Goal: Task Accomplishment & Management: Use online tool/utility

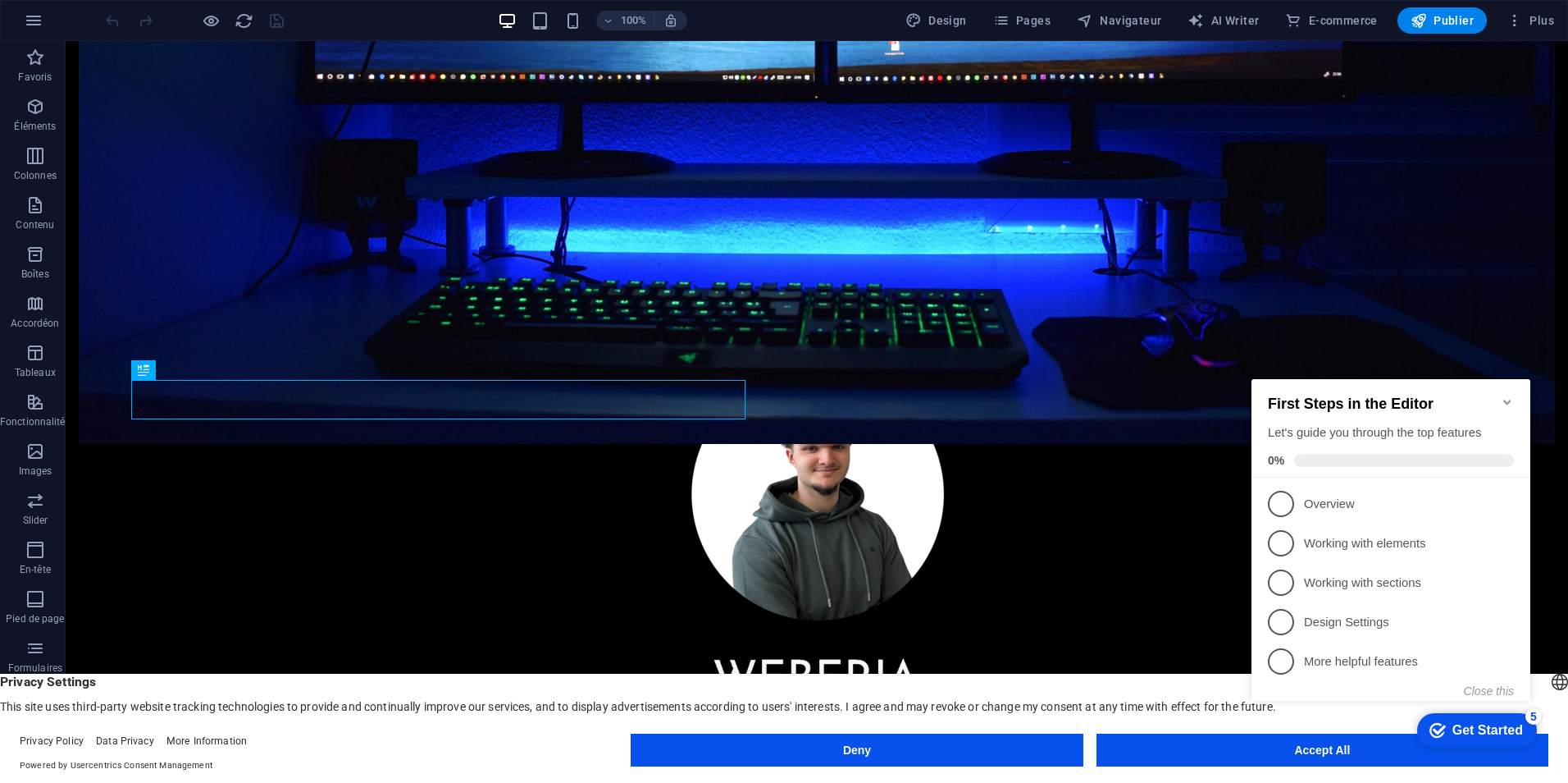
click div "checkmark Get Started 5 First Steps in the Editor Let's guide you through the t…"
click at [1300, 757] on appcues-checklist "Contextual help checklist present on screen" at bounding box center [1394, 557] width 298 height 403
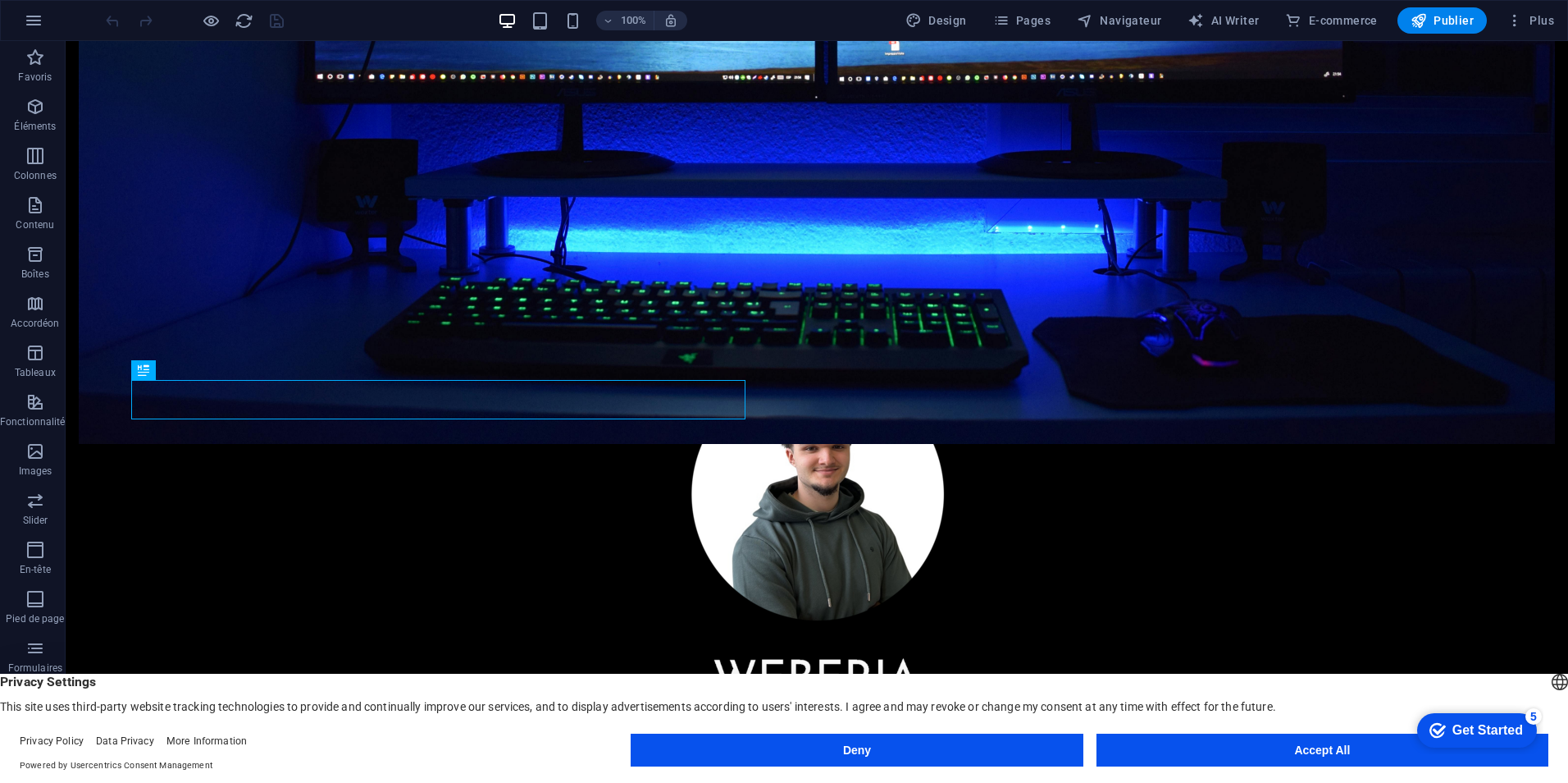
click at [1478, 733] on div "Get Started" at bounding box center [1487, 730] width 70 height 15
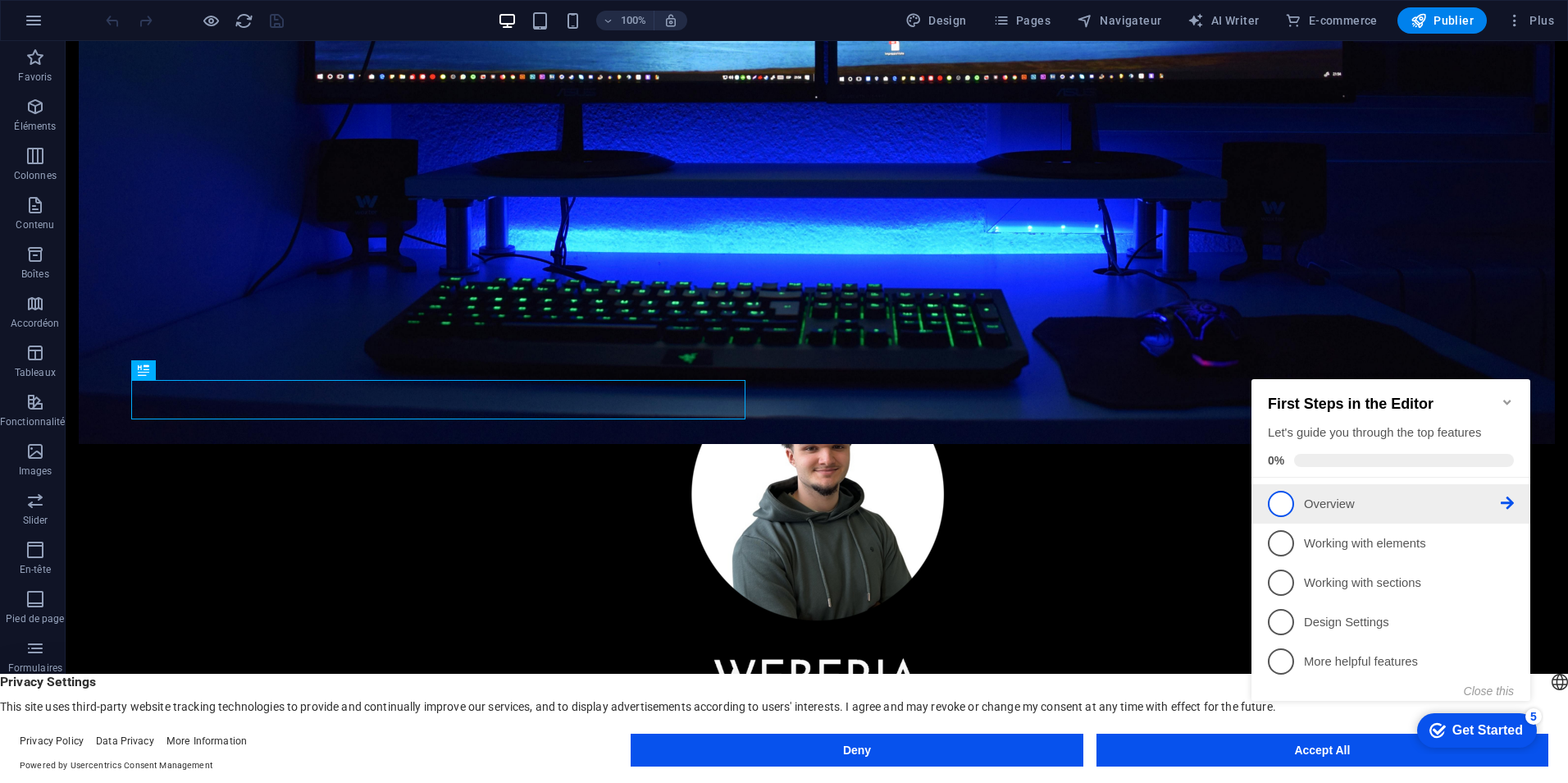
click at [1330, 496] on p "Overview - incomplete" at bounding box center [1403, 503] width 197 height 17
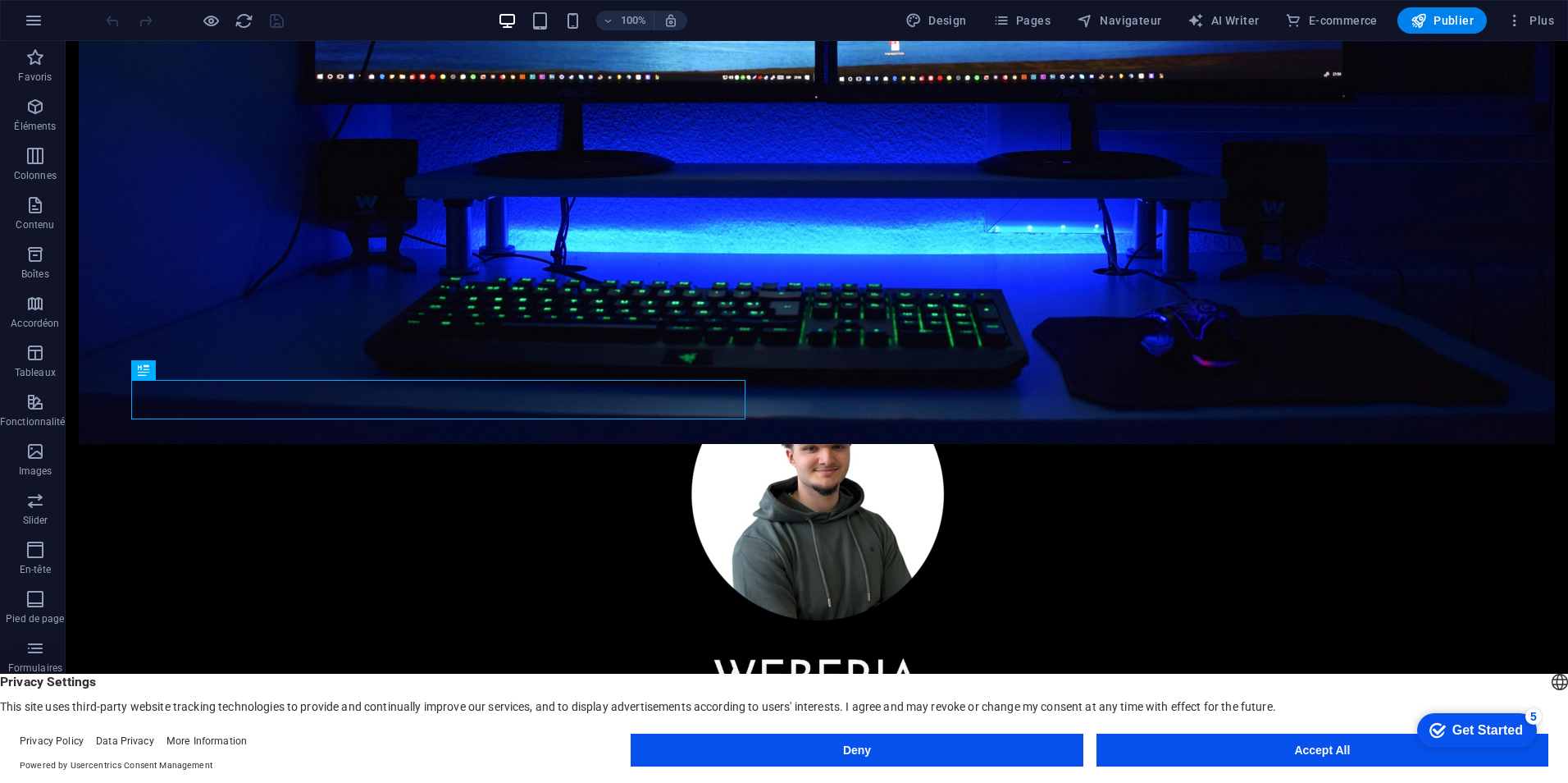
drag, startPoint x: 1554, startPoint y: 1088, endPoint x: 2763, endPoint y: 1452, distance: 1262.6
click html "checkmark Get Started 5 First Steps in the Editor Let's guide you through the t…"
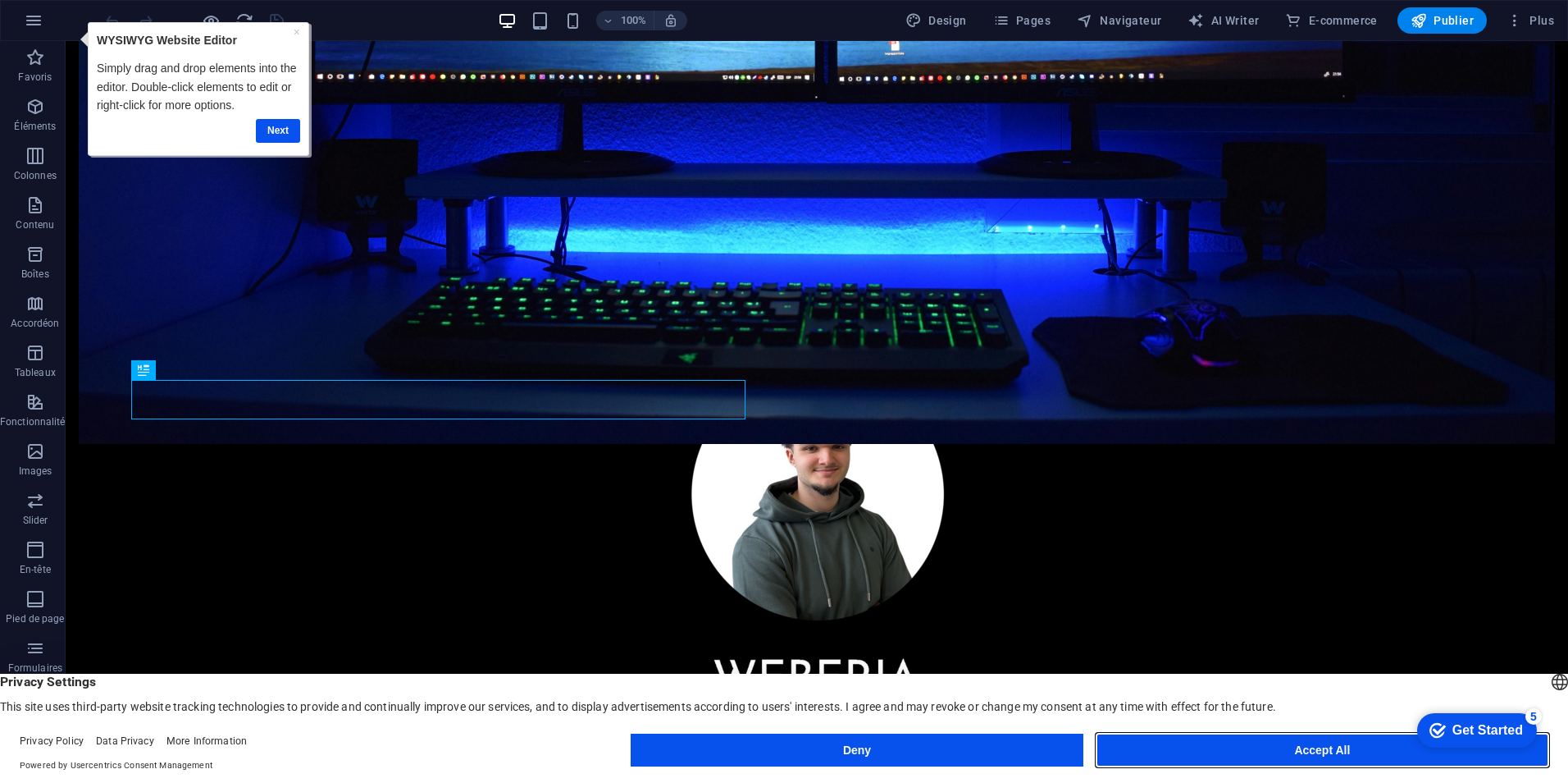
click at [1343, 748] on button "Accept All" at bounding box center [1322, 749] width 452 height 33
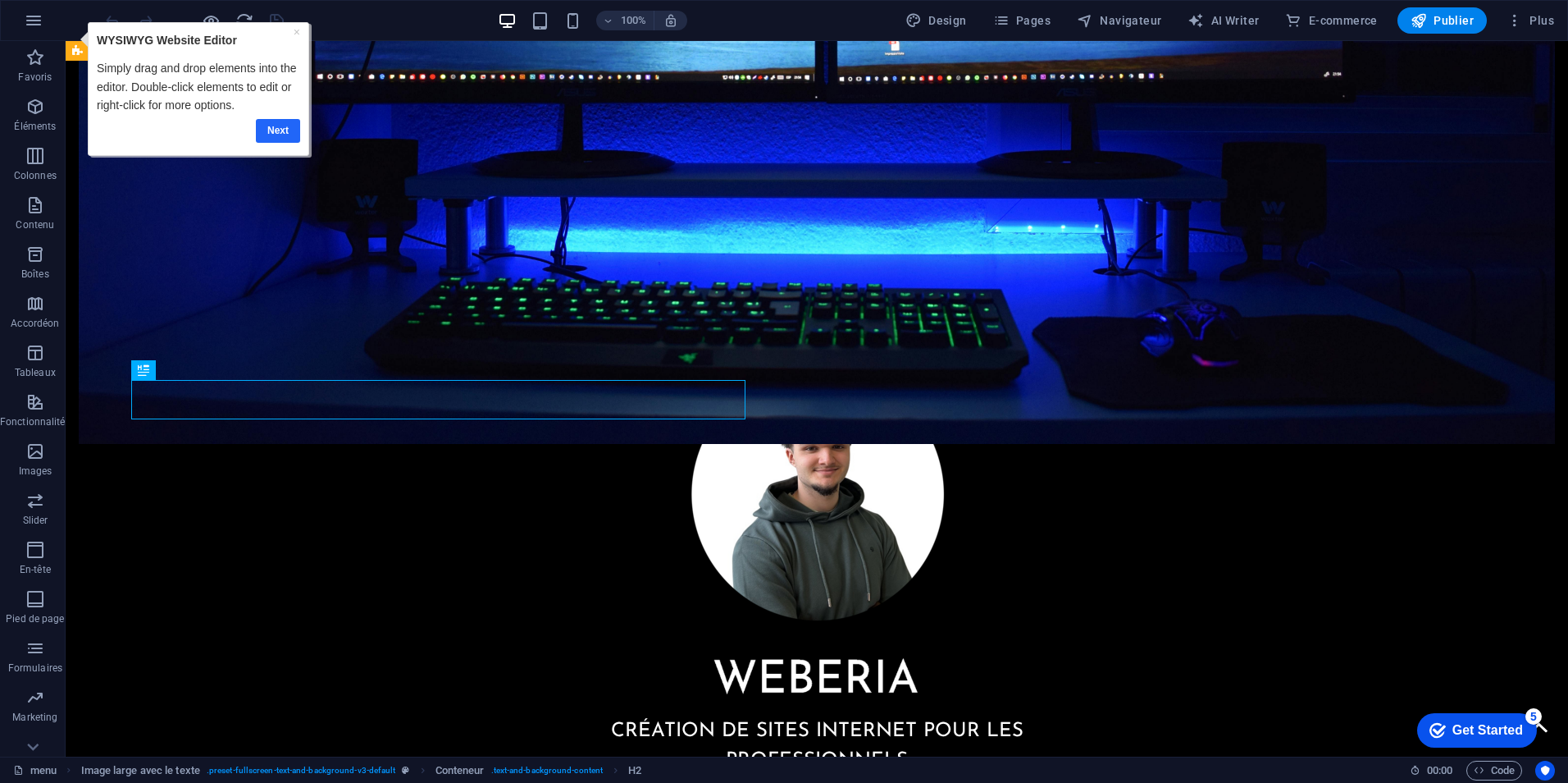
click at [276, 141] on link "Next" at bounding box center [277, 130] width 44 height 24
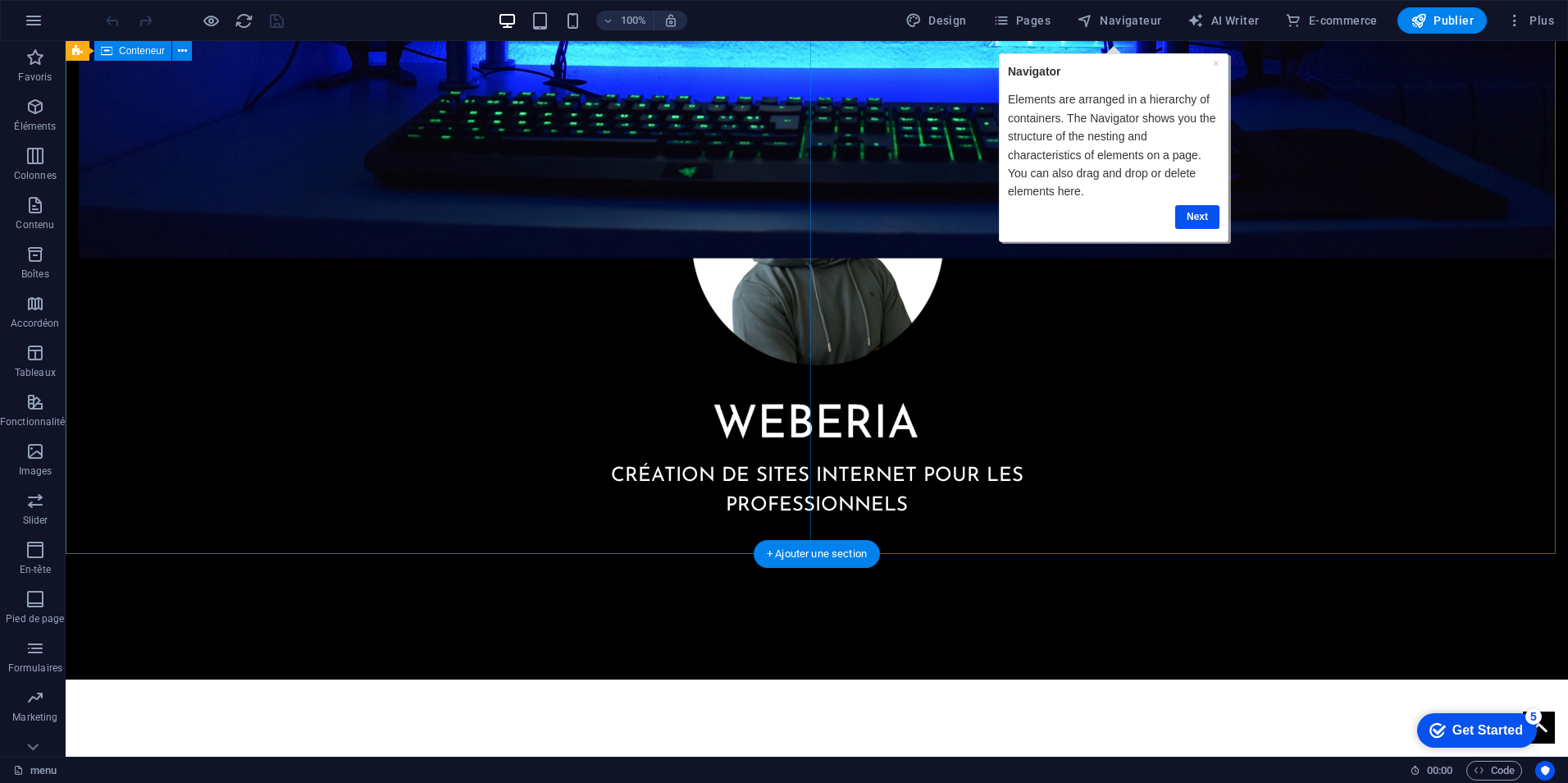
scroll to position [1337, 0]
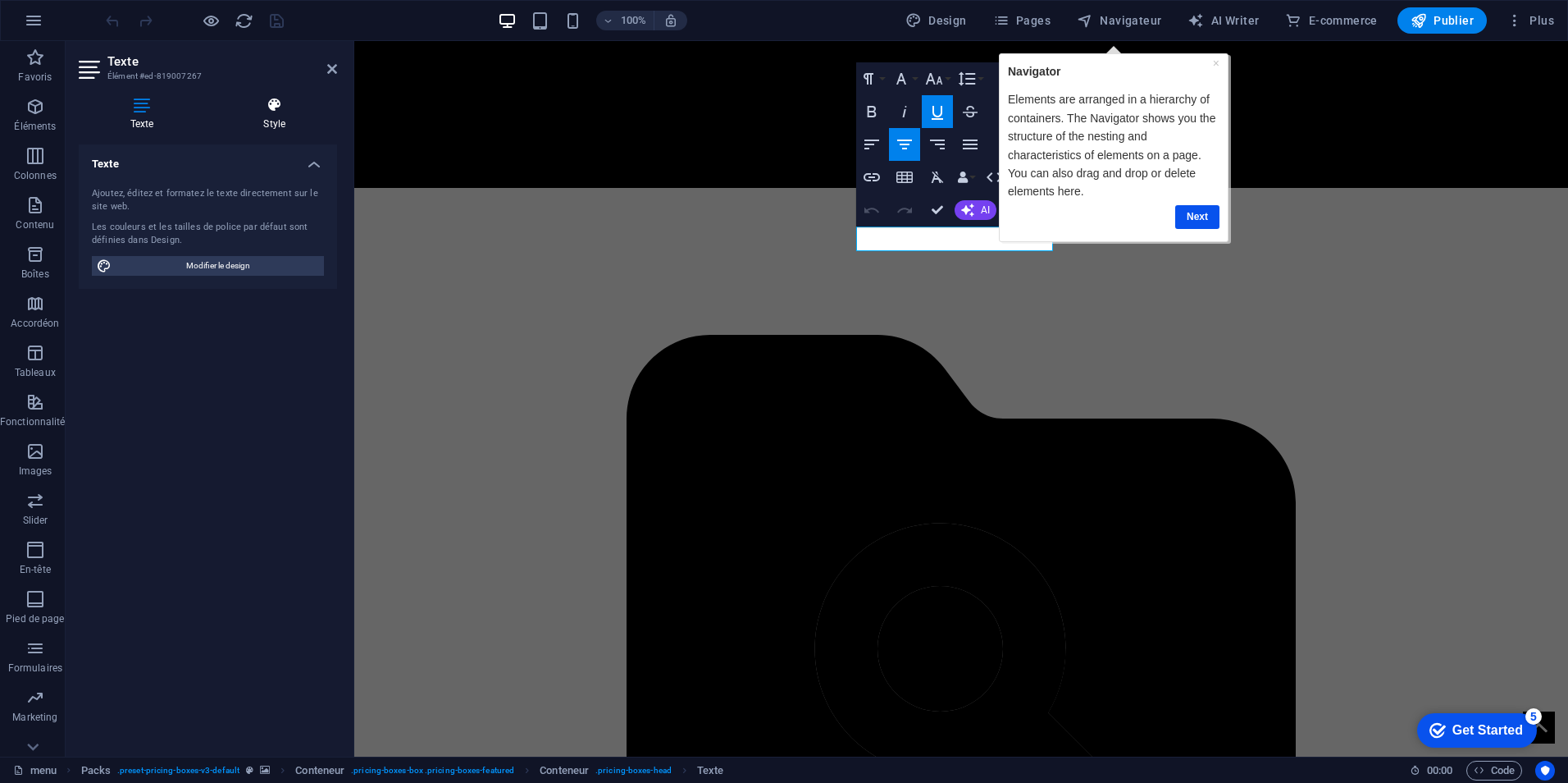
click at [274, 108] on icon at bounding box center [274, 105] width 125 height 16
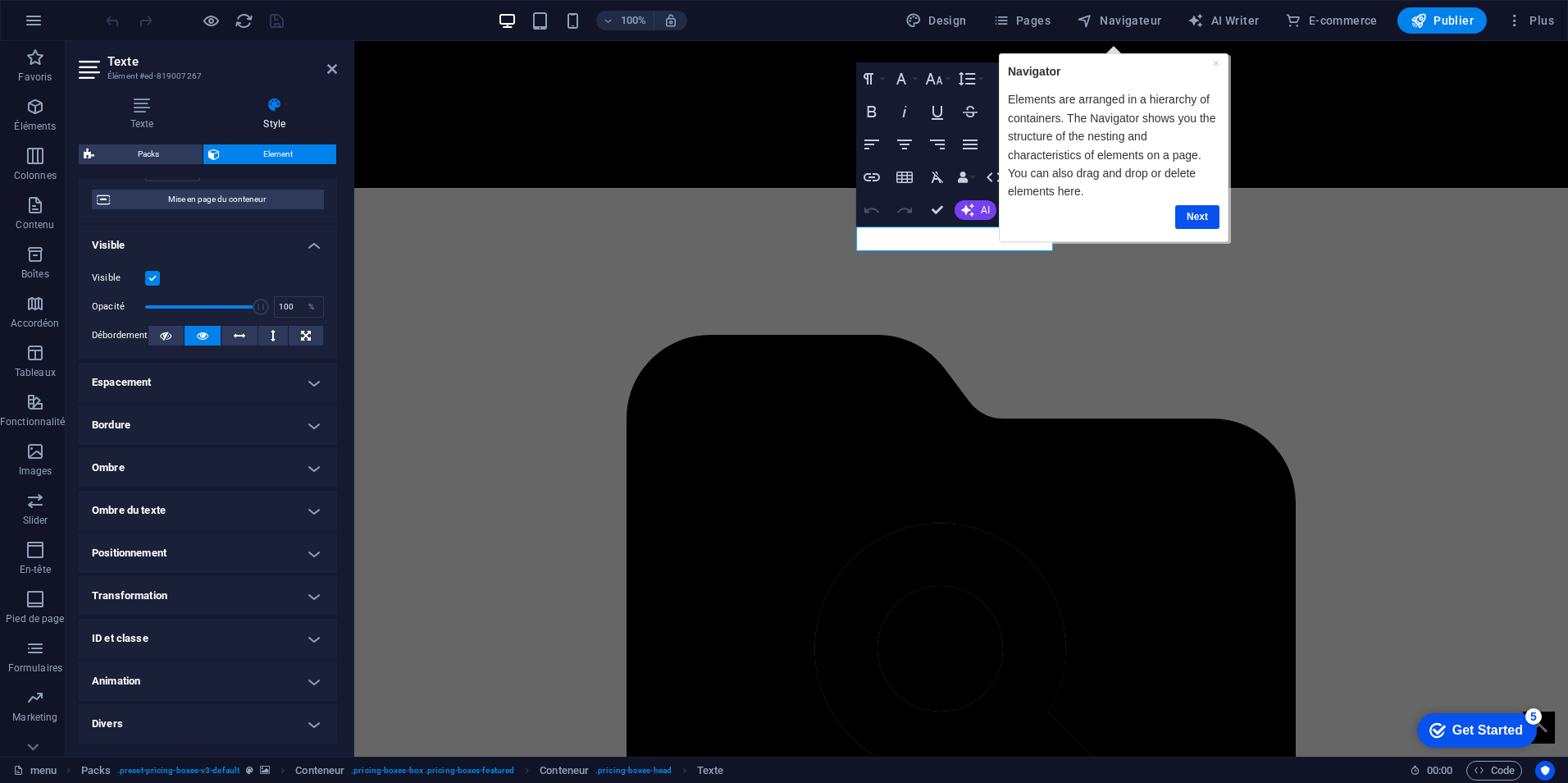
scroll to position [0, 0]
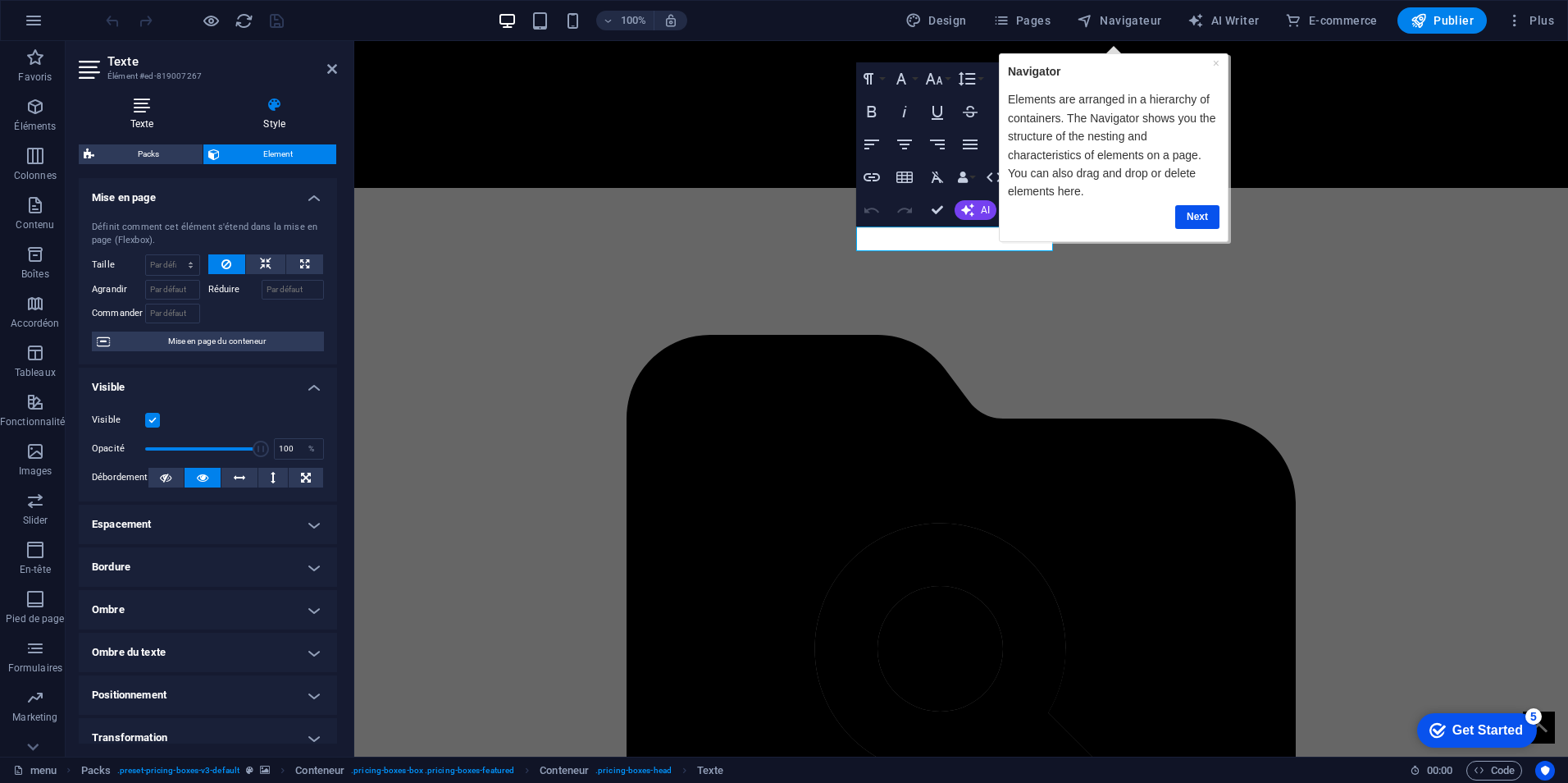
click at [152, 111] on icon at bounding box center [142, 105] width 127 height 16
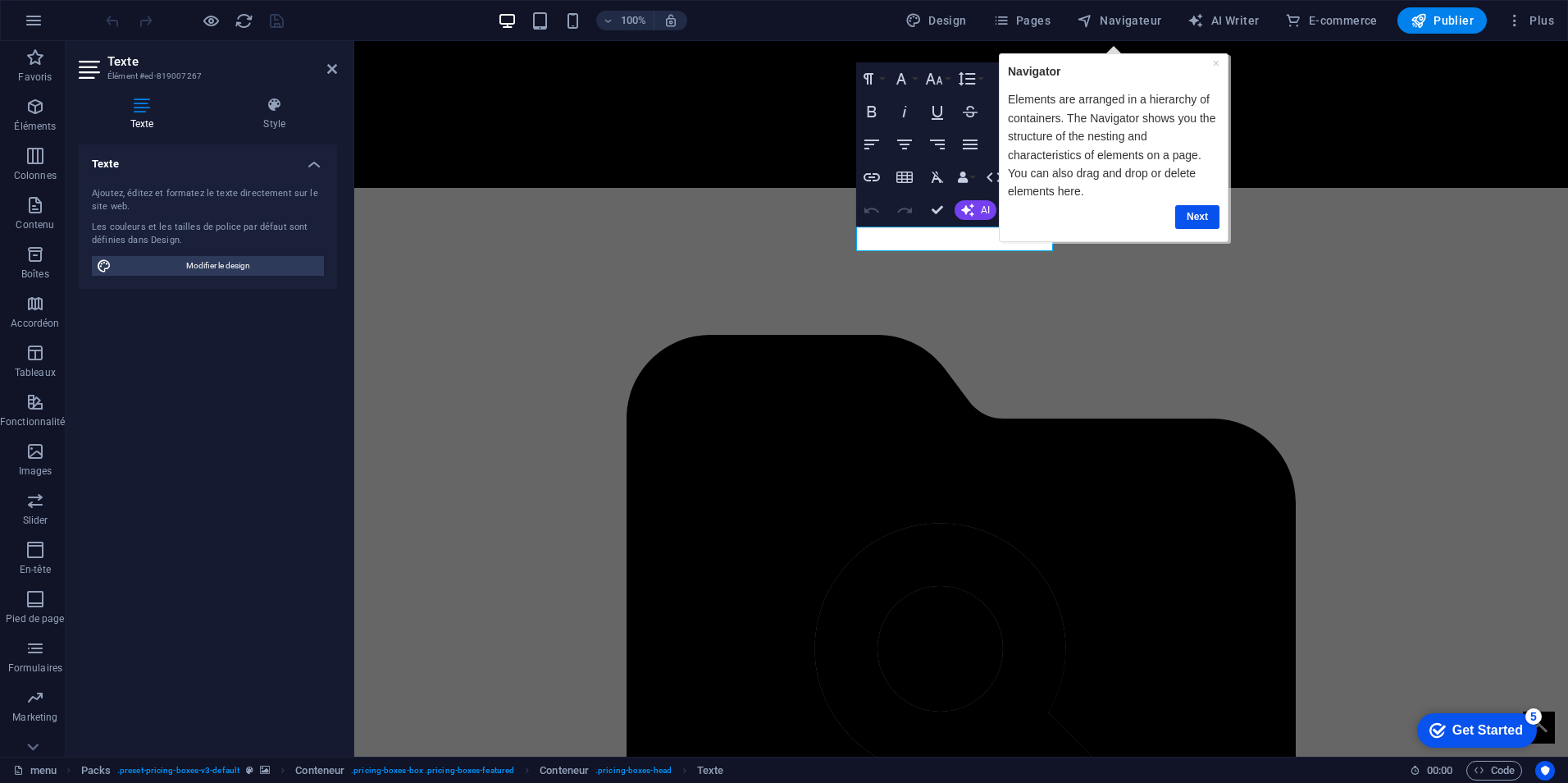
click at [264, 278] on div "Ajoutez, éditez et formatez le texte directement sur le site web. Les couleurs …" at bounding box center [208, 231] width 258 height 115
click at [264, 273] on span "Modifier le design" at bounding box center [217, 265] width 202 height 20
select select "400"
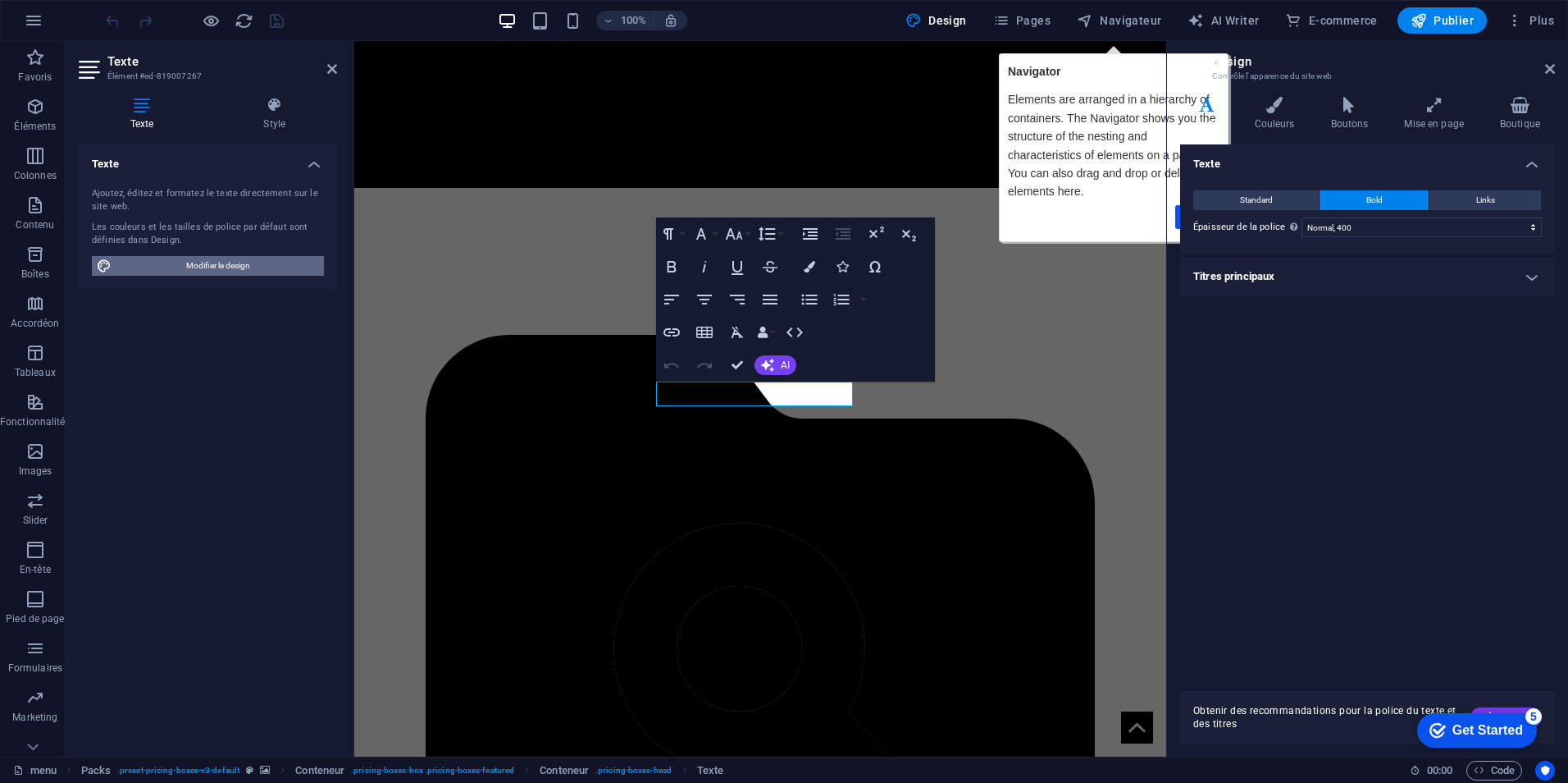
click at [264, 273] on span "Modifier le design" at bounding box center [217, 265] width 202 height 20
click at [800, 264] on button "Colors" at bounding box center [809, 266] width 31 height 33
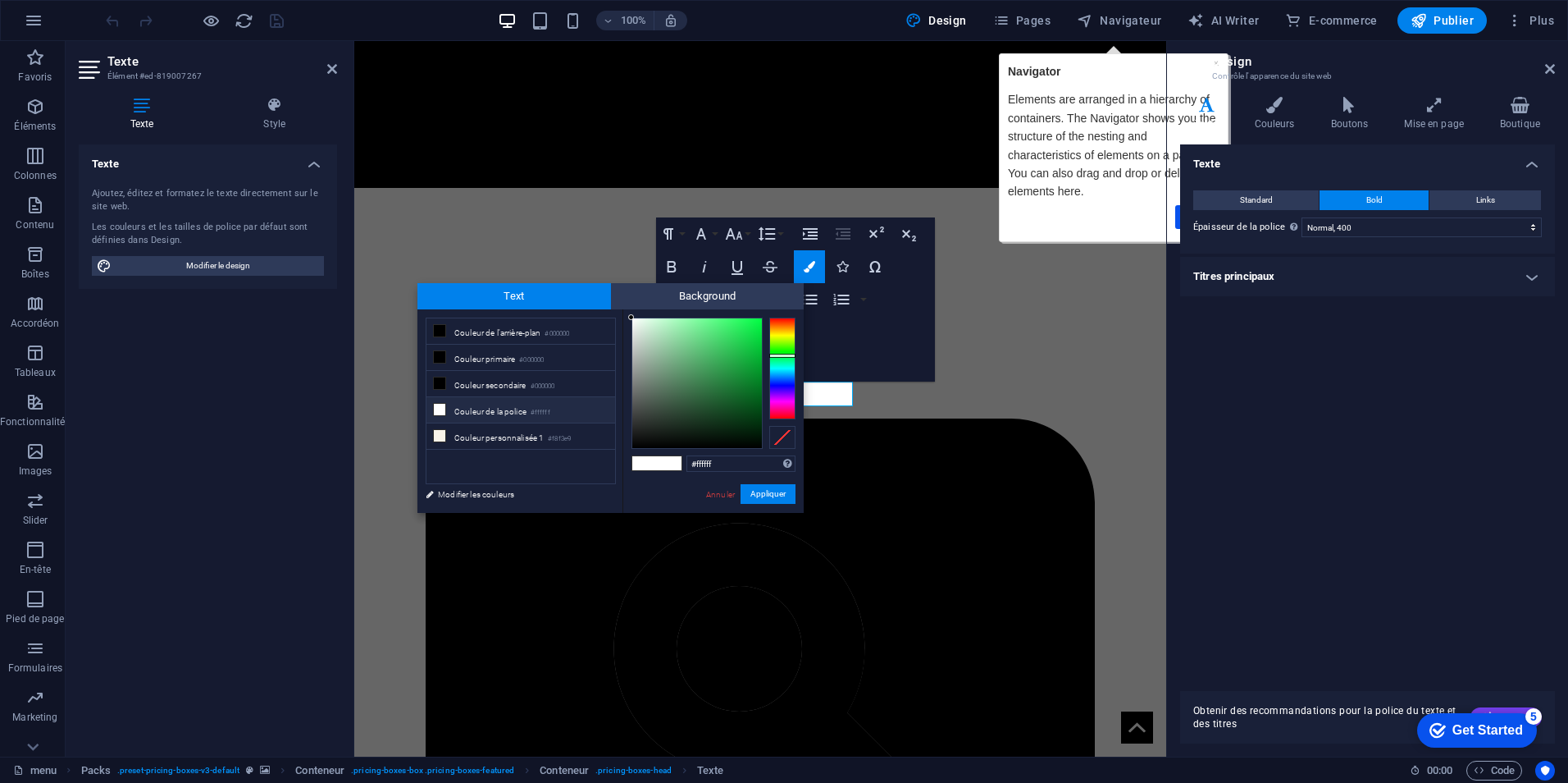
drag, startPoint x: 571, startPoint y: 265, endPoint x: 551, endPoint y: 259, distance: 20.9
click at [551, 259] on body "Weberia - Création de Site Internet menu Favoris Éléments Colonnes Contenu Boît…" at bounding box center [784, 392] width 1568 height 783
click at [782, 494] on button "Appliquer" at bounding box center [768, 494] width 55 height 20
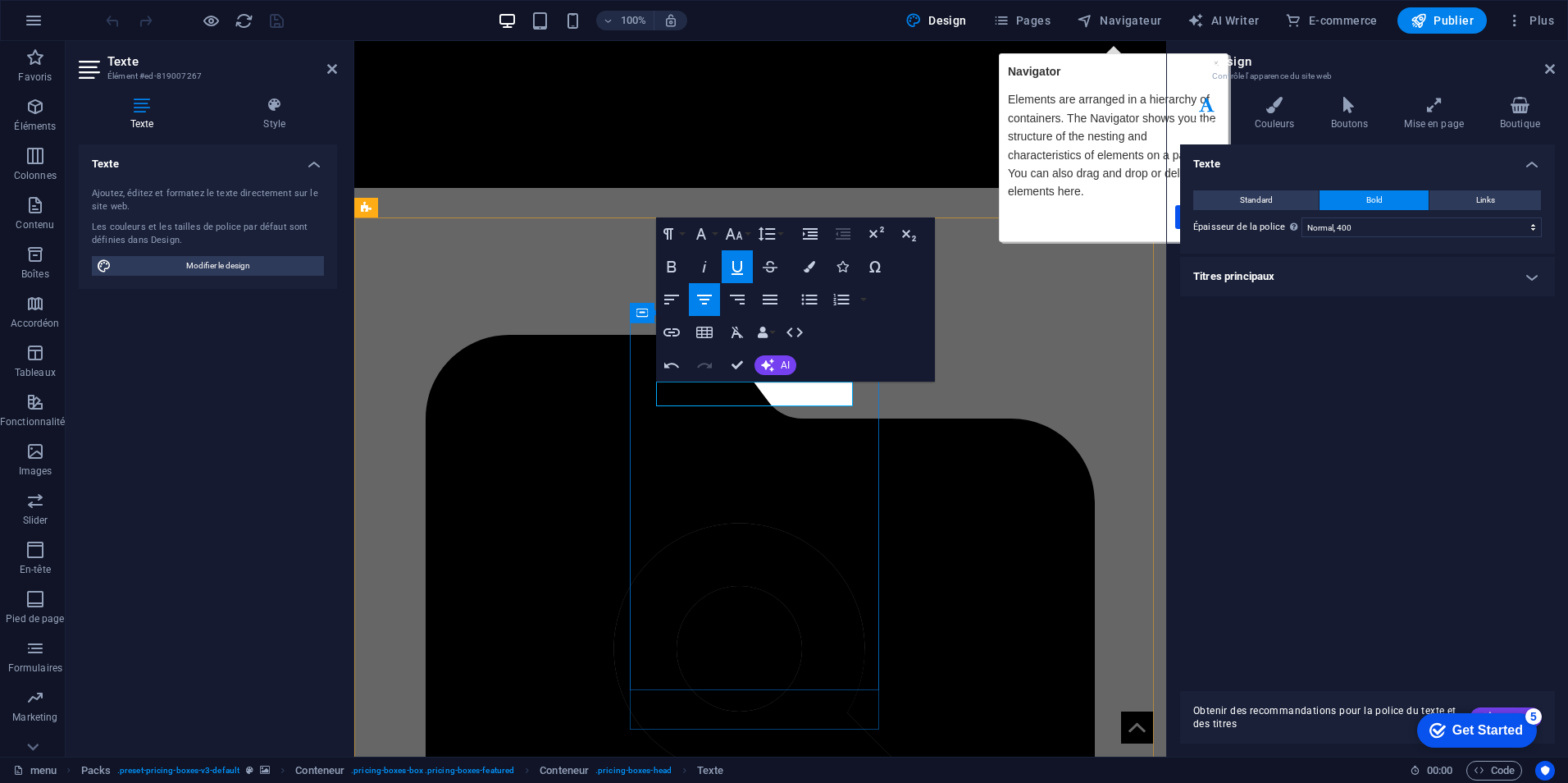
click at [813, 278] on button "Colors" at bounding box center [809, 266] width 31 height 33
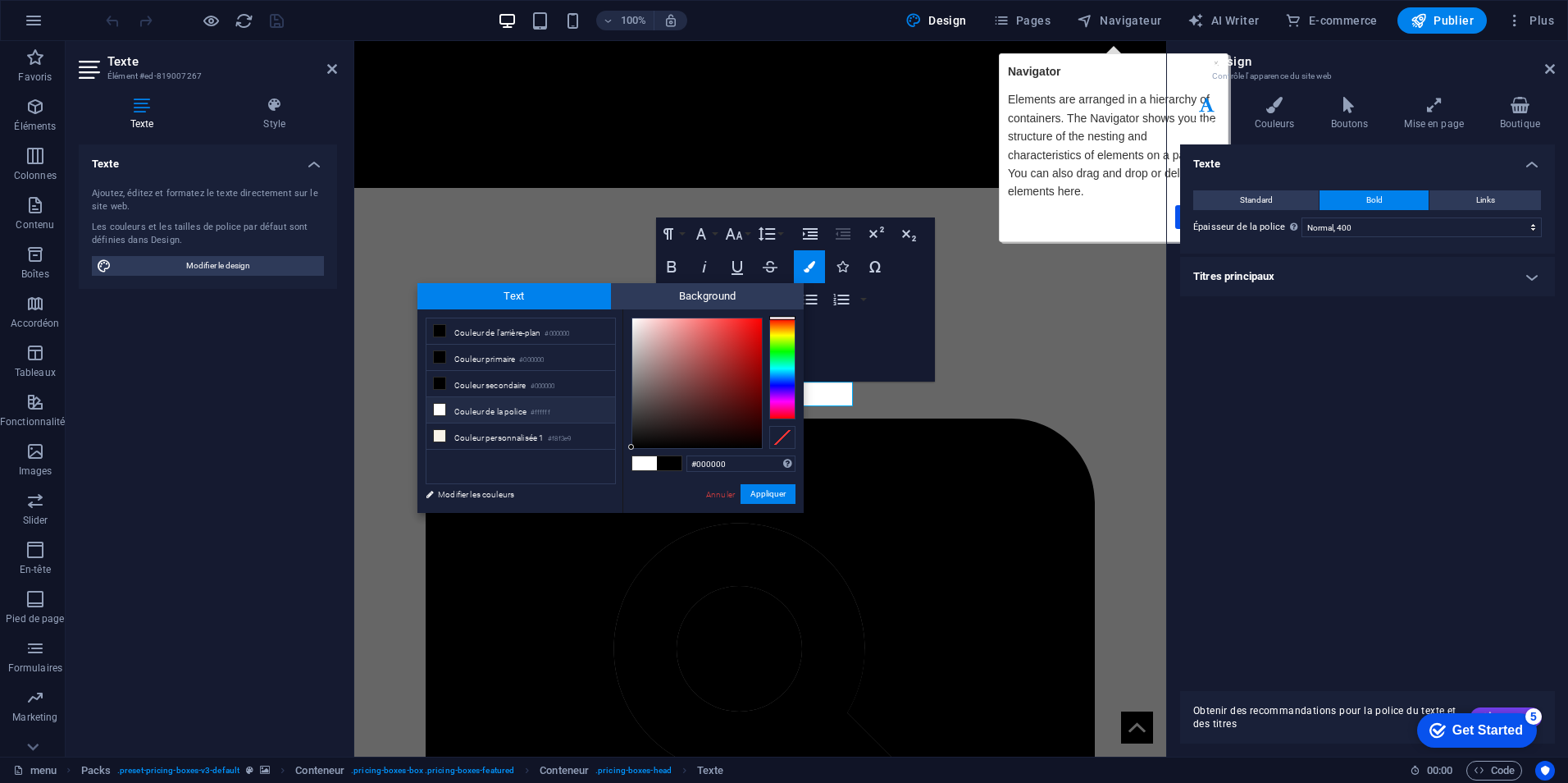
click at [475, 404] on li "Couleur de la police #ffffff" at bounding box center [521, 410] width 189 height 27
type input "#ffffff"
drag, startPoint x: 426, startPoint y: 460, endPoint x: 782, endPoint y: 501, distance: 358.4
click at [782, 501] on button "Appliquer" at bounding box center [768, 494] width 55 height 20
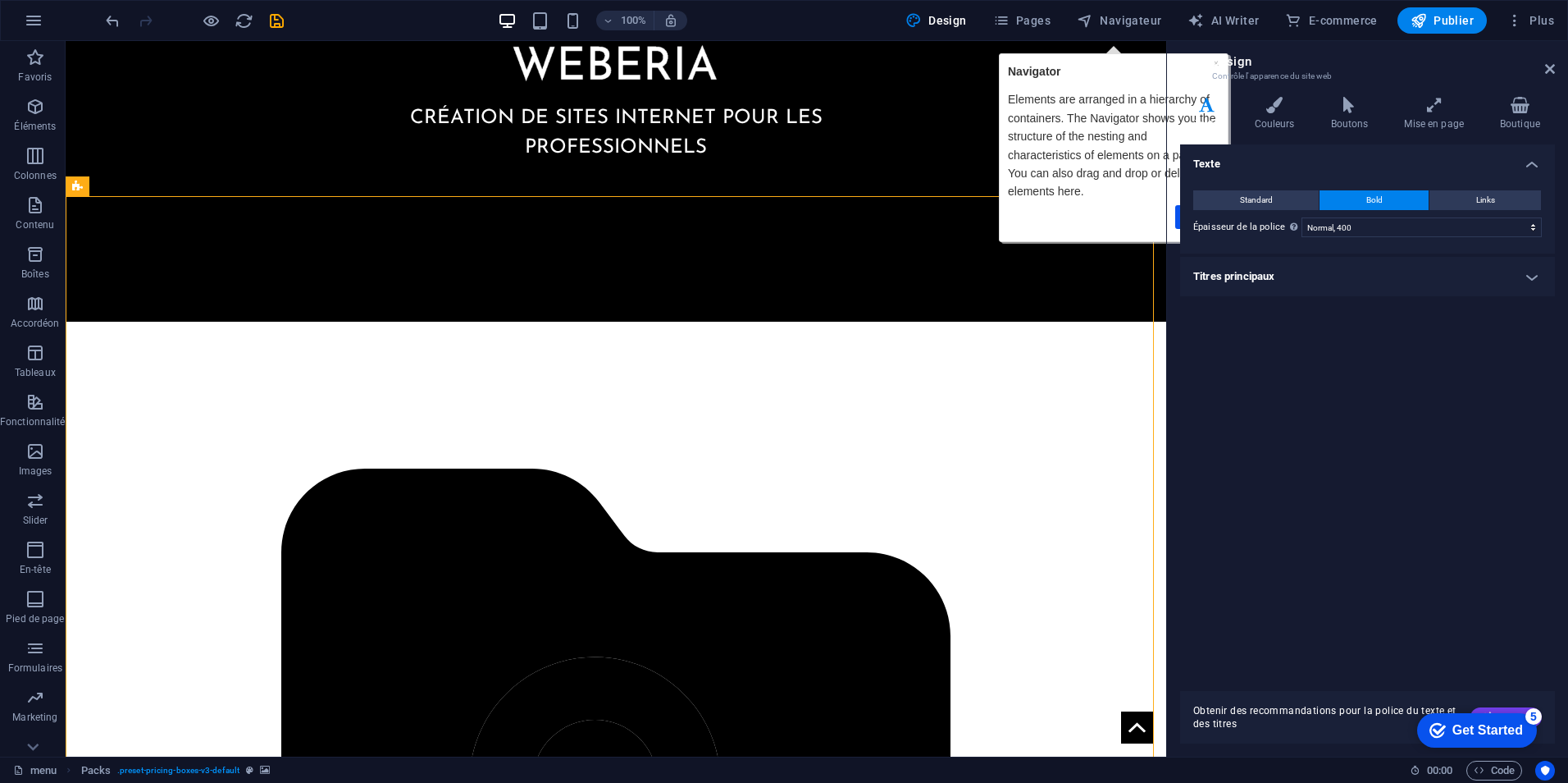
scroll to position [1261, 0]
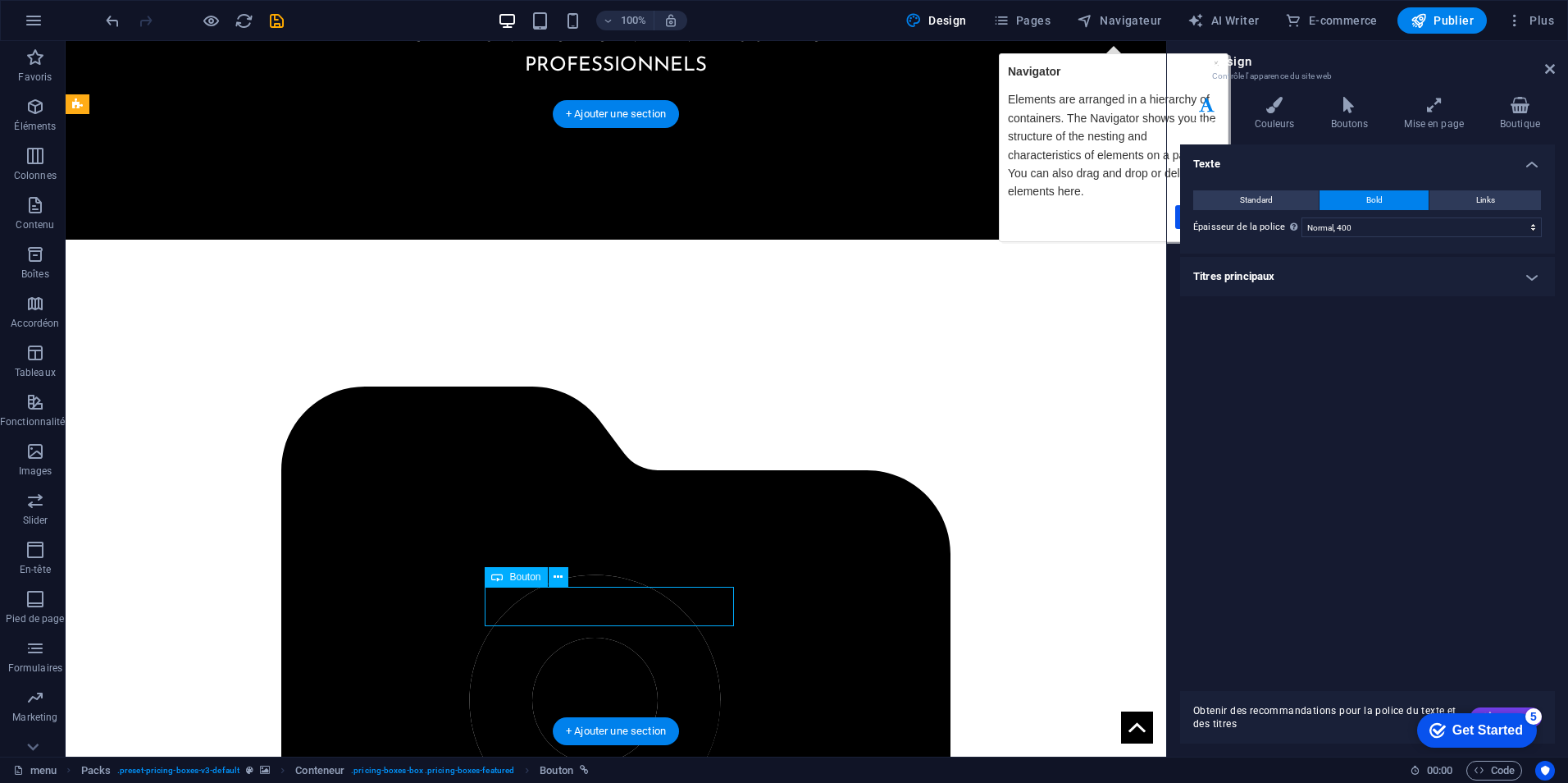
select select "px"
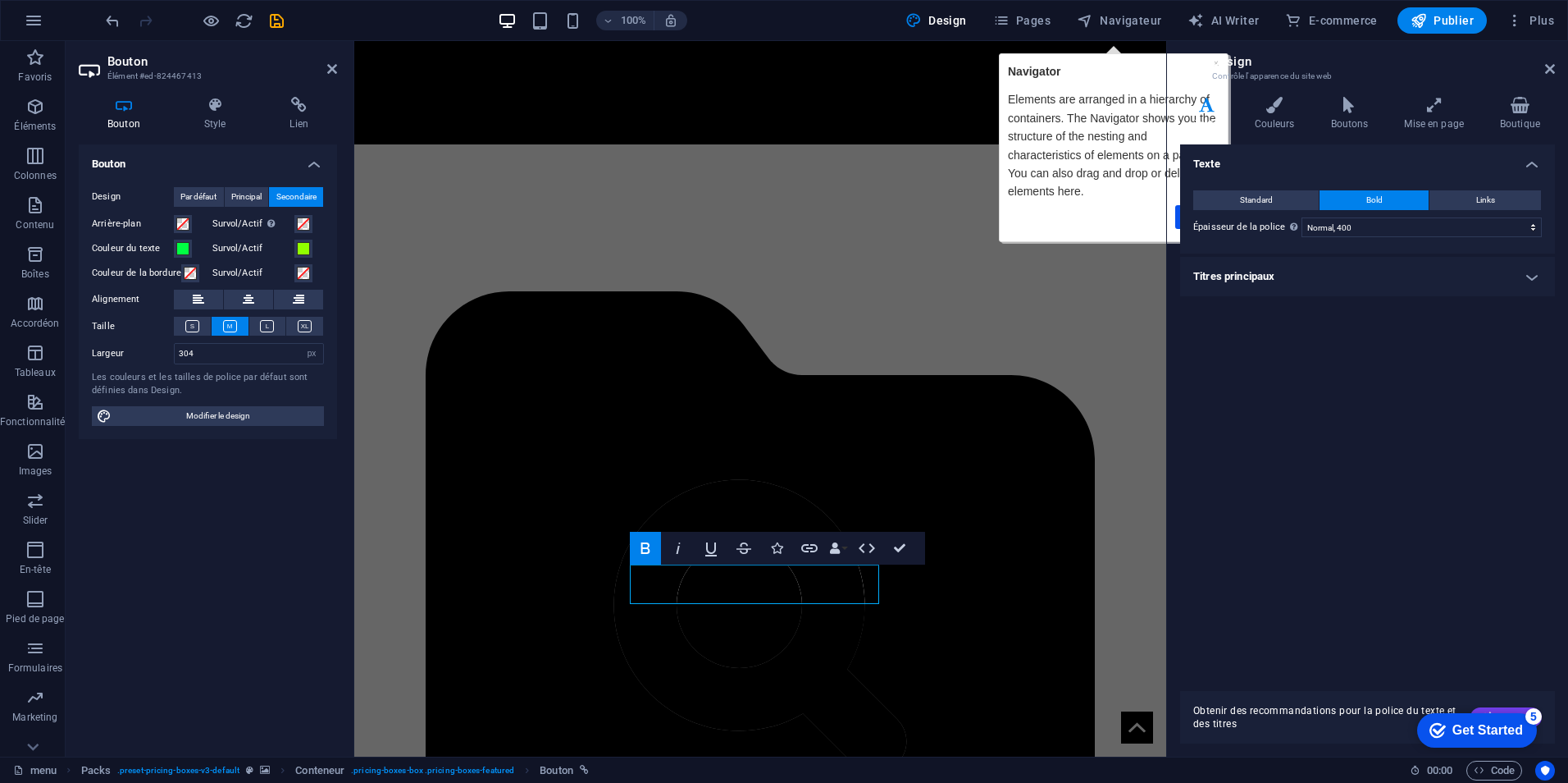
scroll to position [1437, 0]
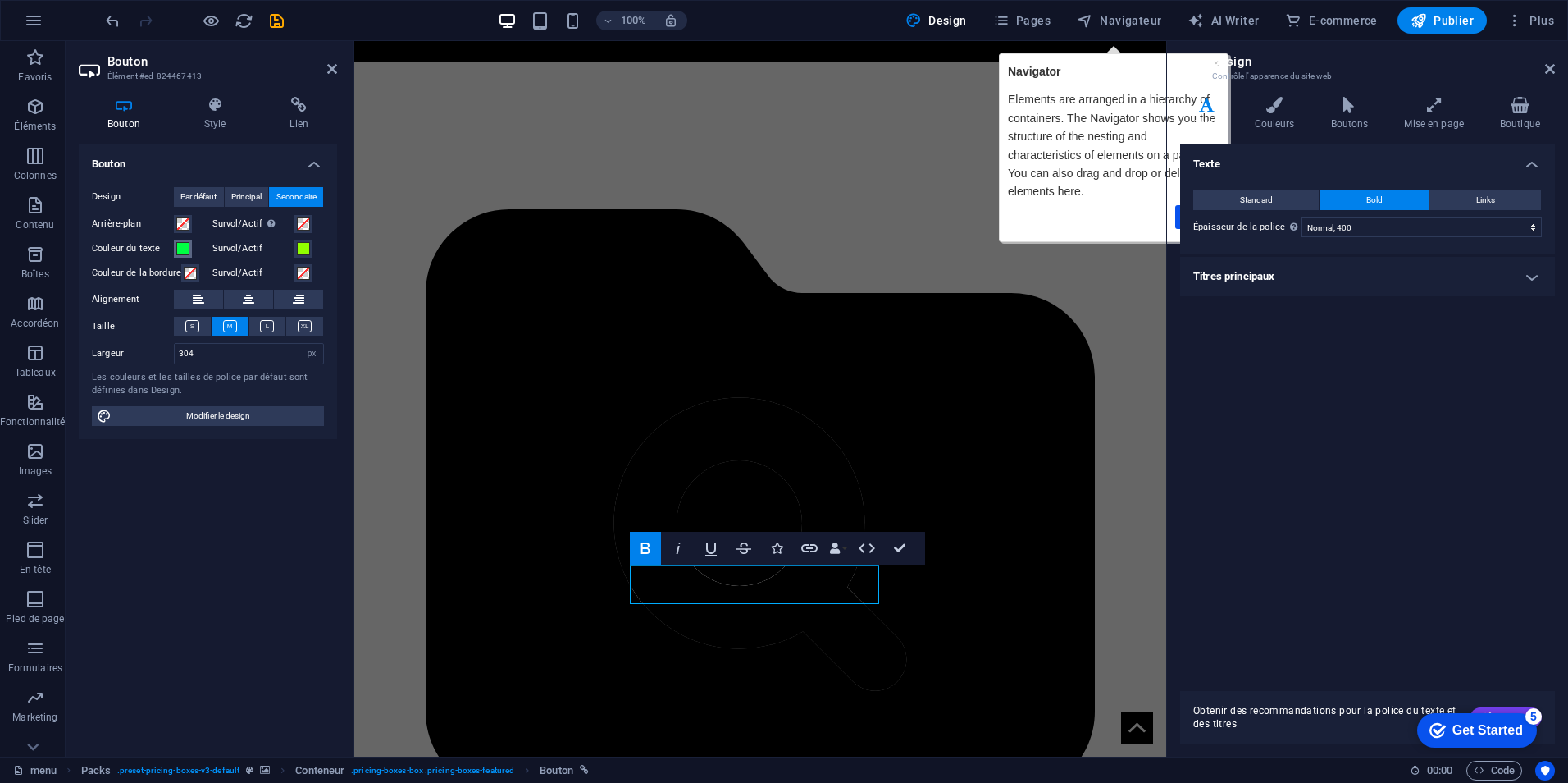
click at [190, 253] on button "Couleur du texte" at bounding box center [183, 249] width 18 height 18
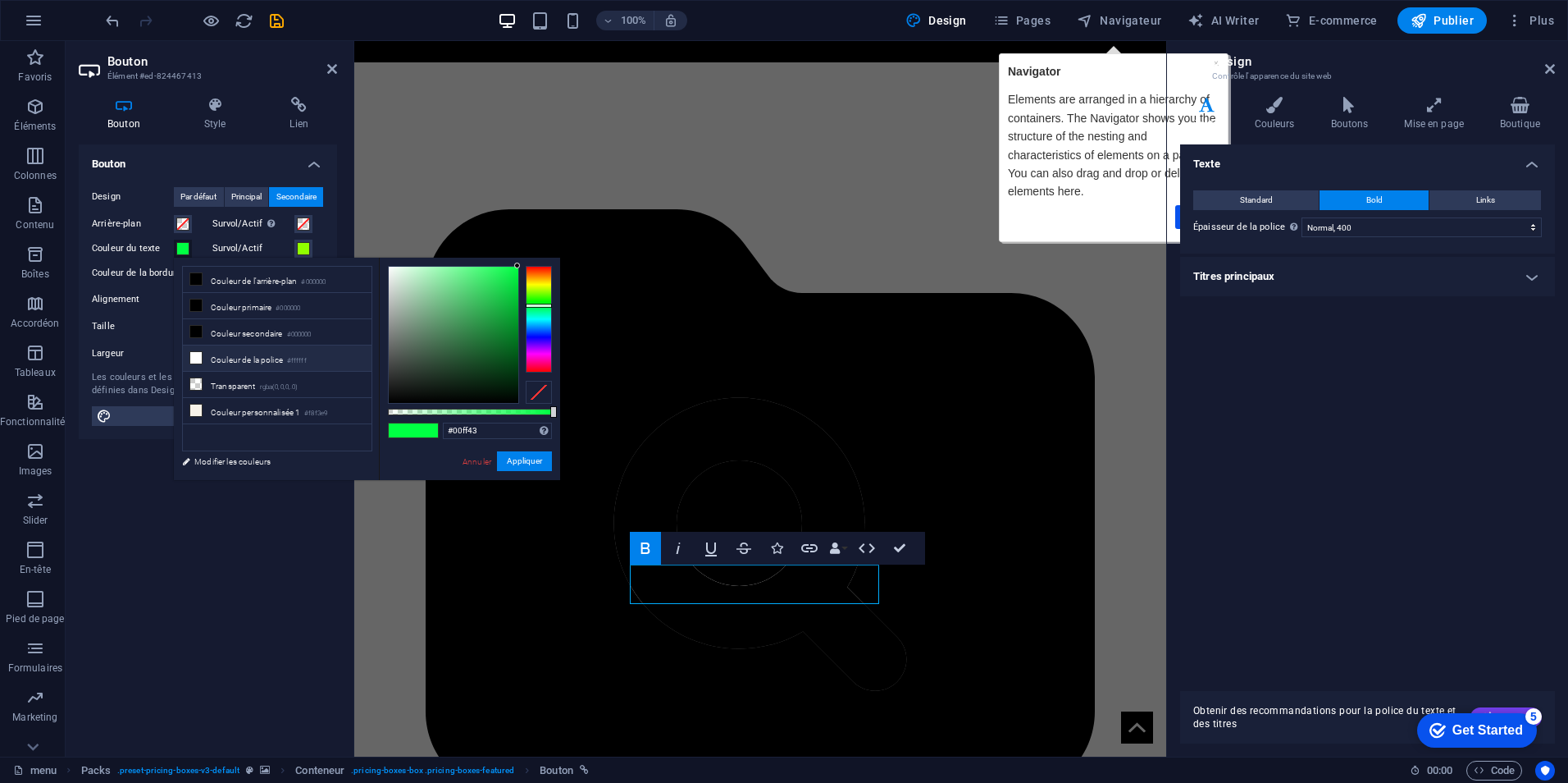
click at [264, 357] on li "Couleur de la police #ffffff" at bounding box center [277, 359] width 189 height 27
type input "#ffffff"
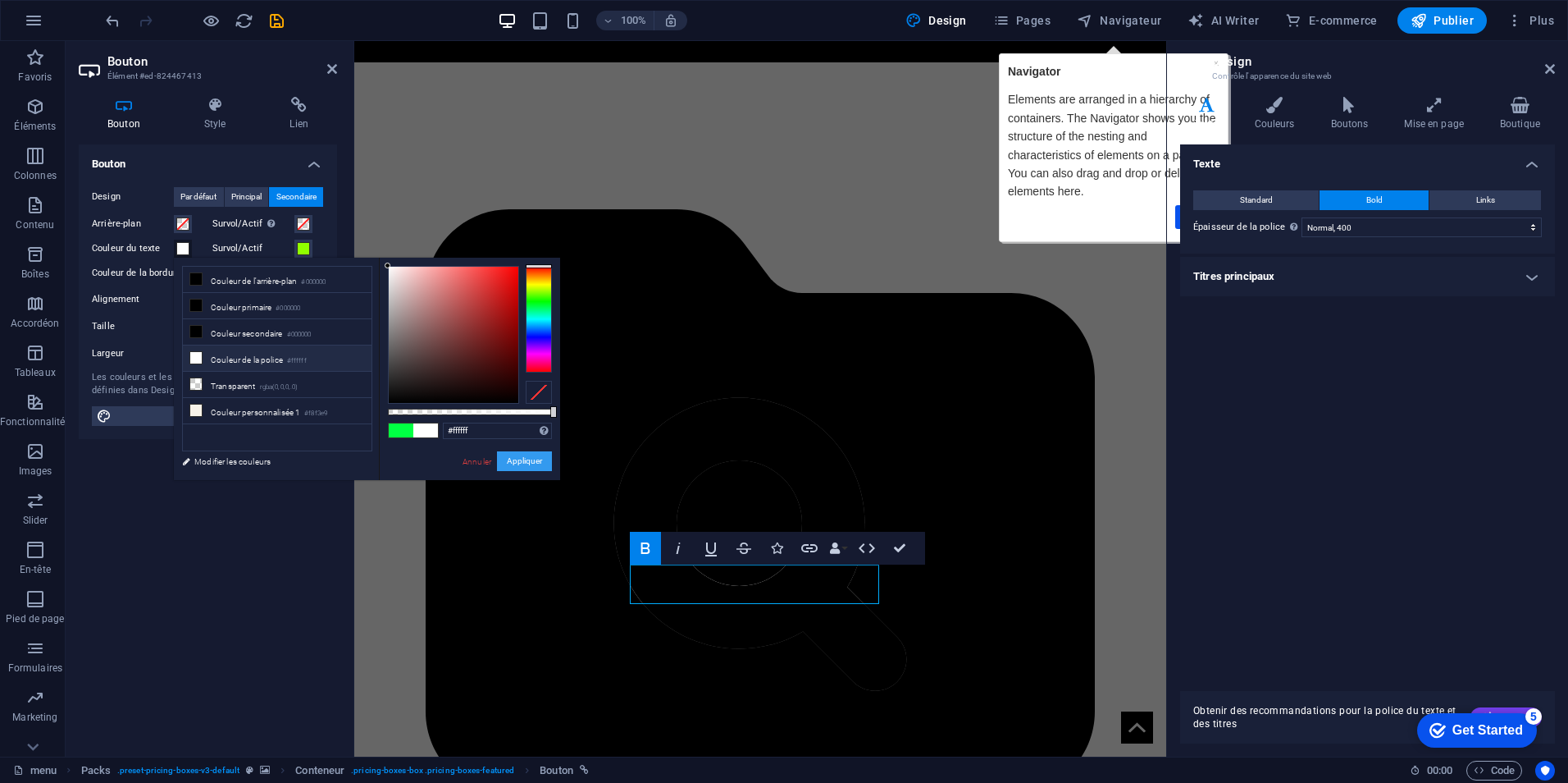
click at [541, 460] on button "Appliquer" at bounding box center [524, 461] width 55 height 20
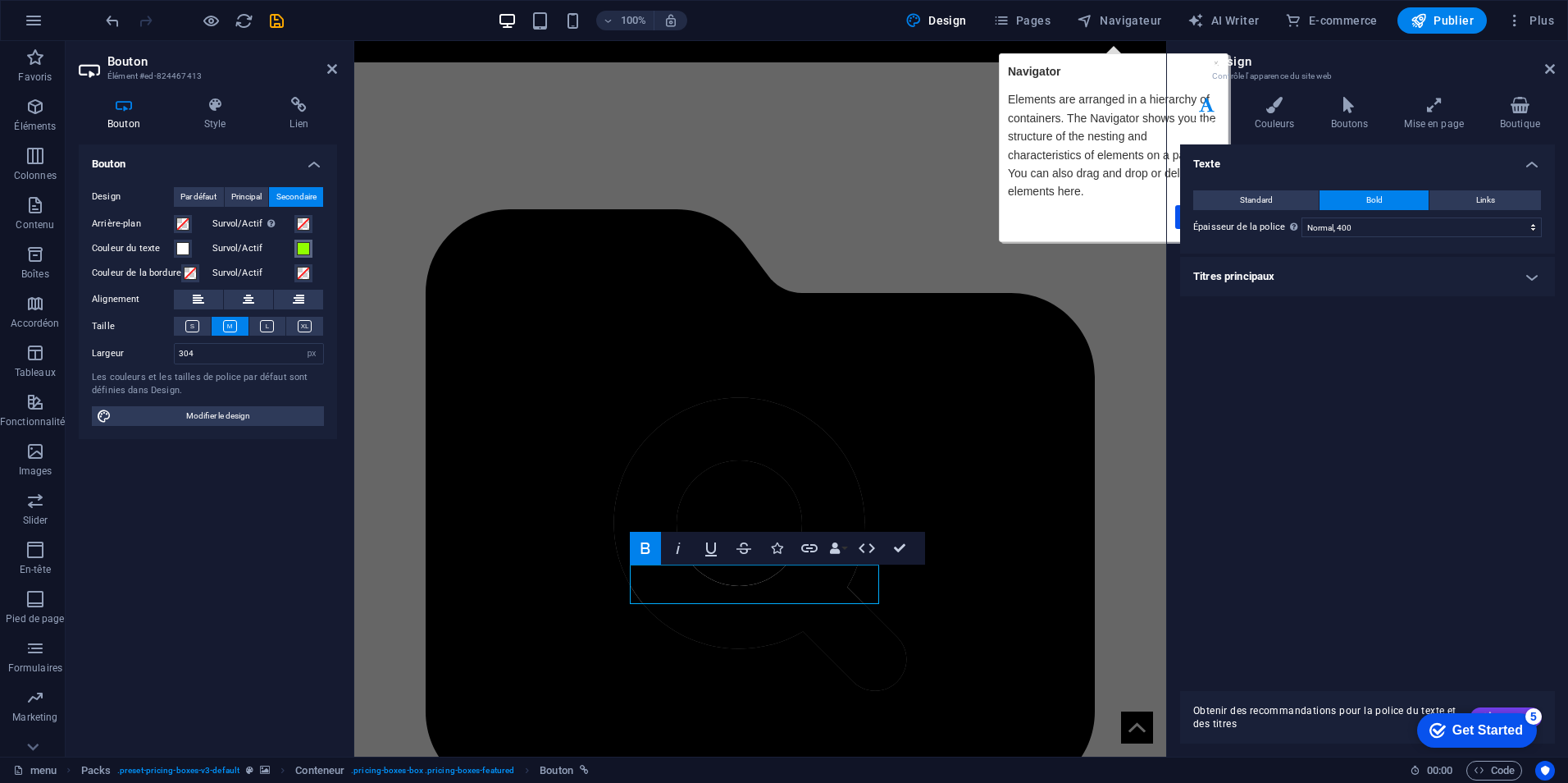
click at [304, 250] on span at bounding box center [303, 249] width 13 height 13
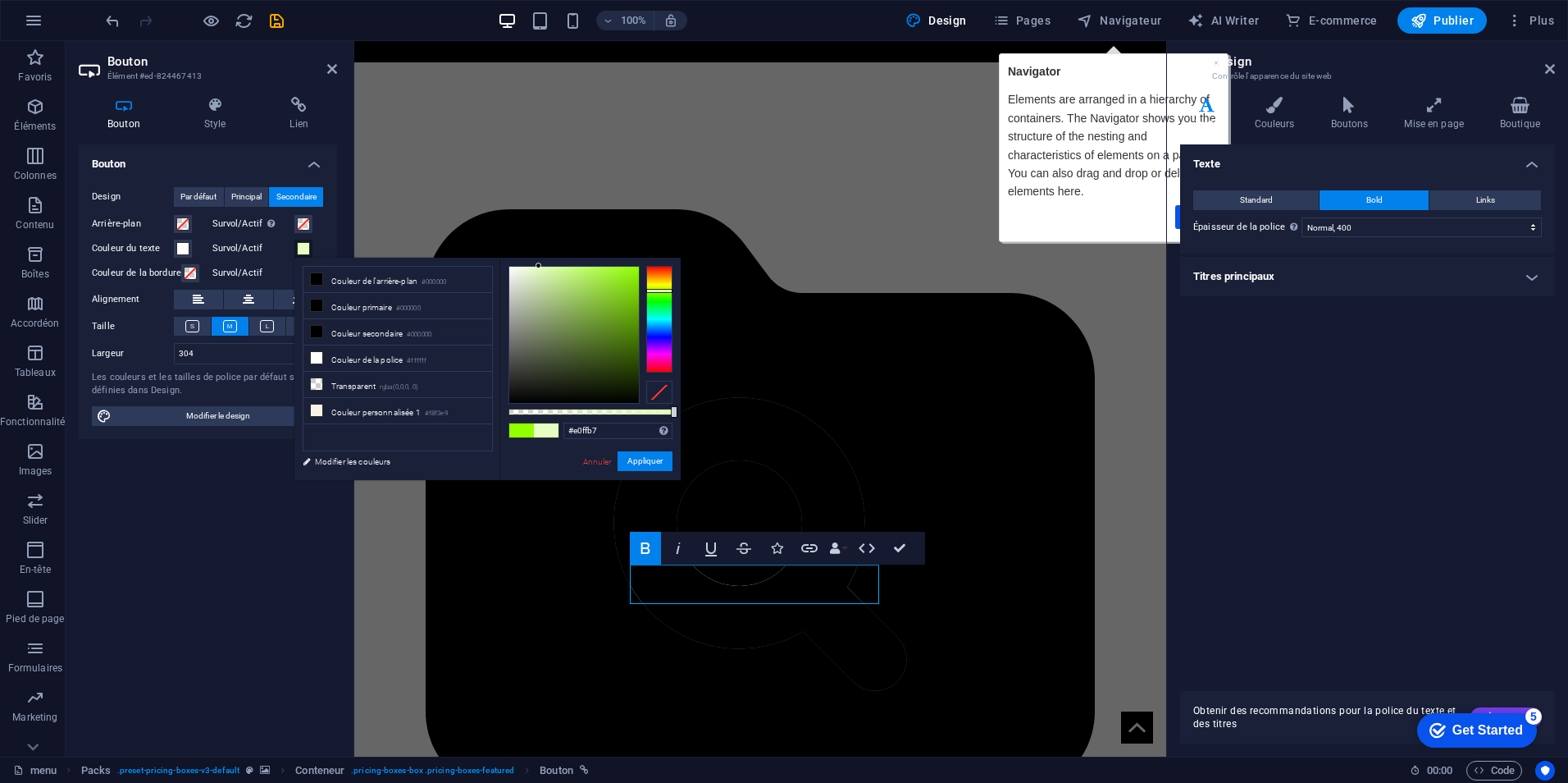
type input "#dfffb4"
drag, startPoint x: 563, startPoint y: 269, endPoint x: 547, endPoint y: 260, distance: 18.4
click at [547, 260] on div "#dfffb4 Formats pris en charge #0852ed rgb(8, 82, 237) rgba(8, 82, 237, 90%) hs…" at bounding box center [590, 487] width 181 height 461
click at [650, 458] on button "Appliquer" at bounding box center [645, 461] width 55 height 20
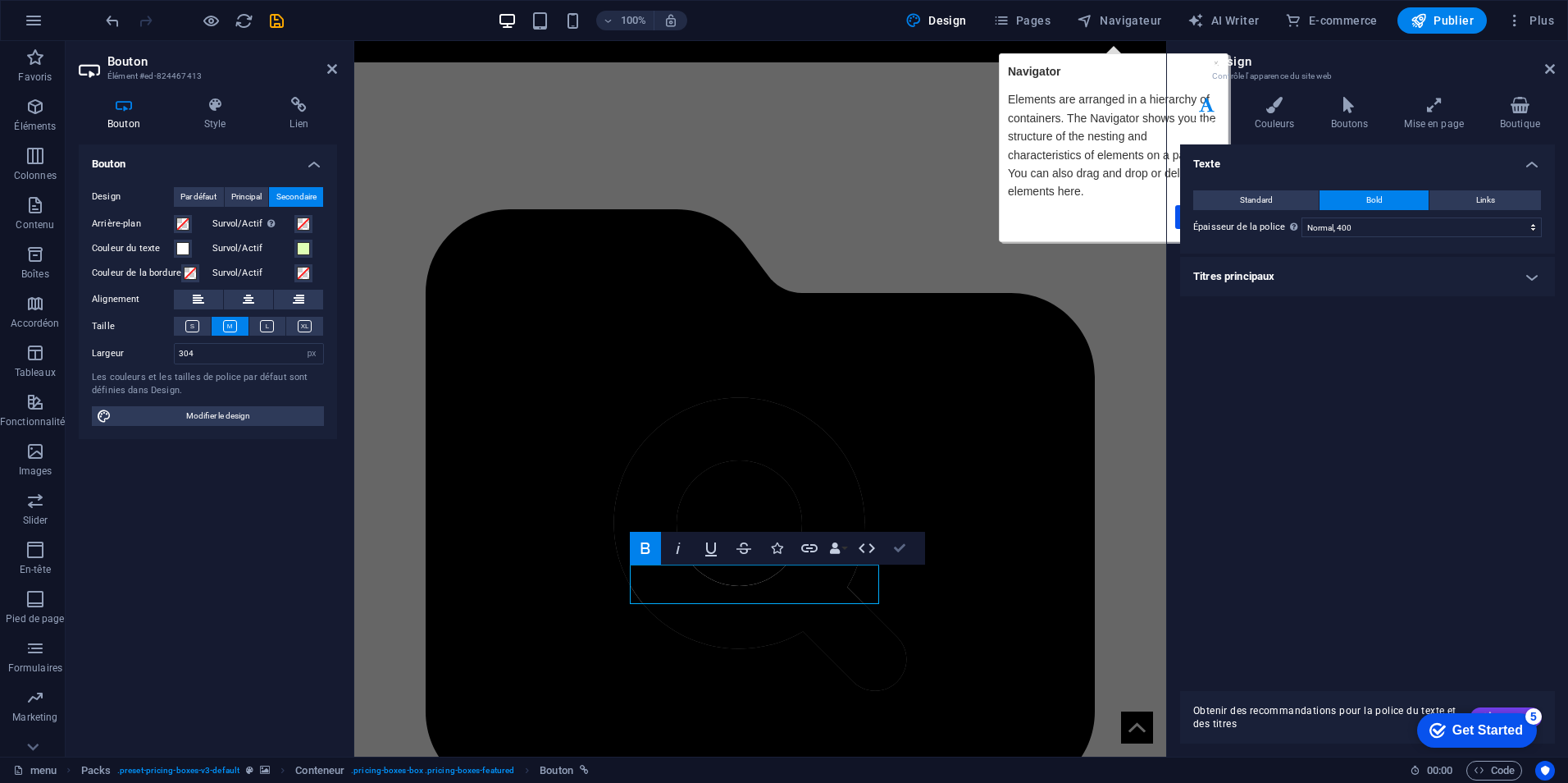
scroll to position [1337, 0]
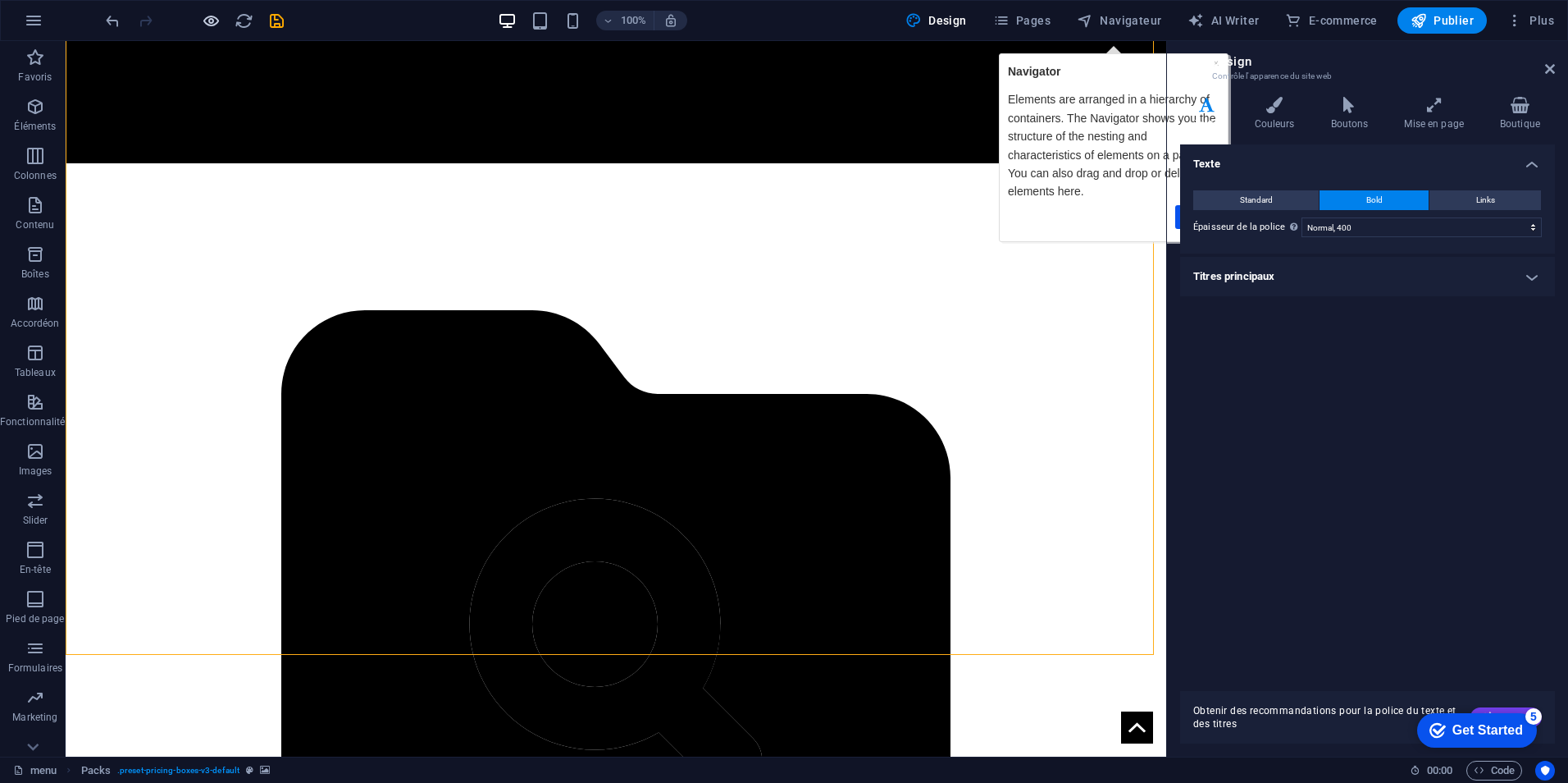
click at [209, 31] on body "Weberia - Création de Site Internet menu Favoris Éléments Colonnes Contenu Boît…" at bounding box center [784, 392] width 1568 height 783
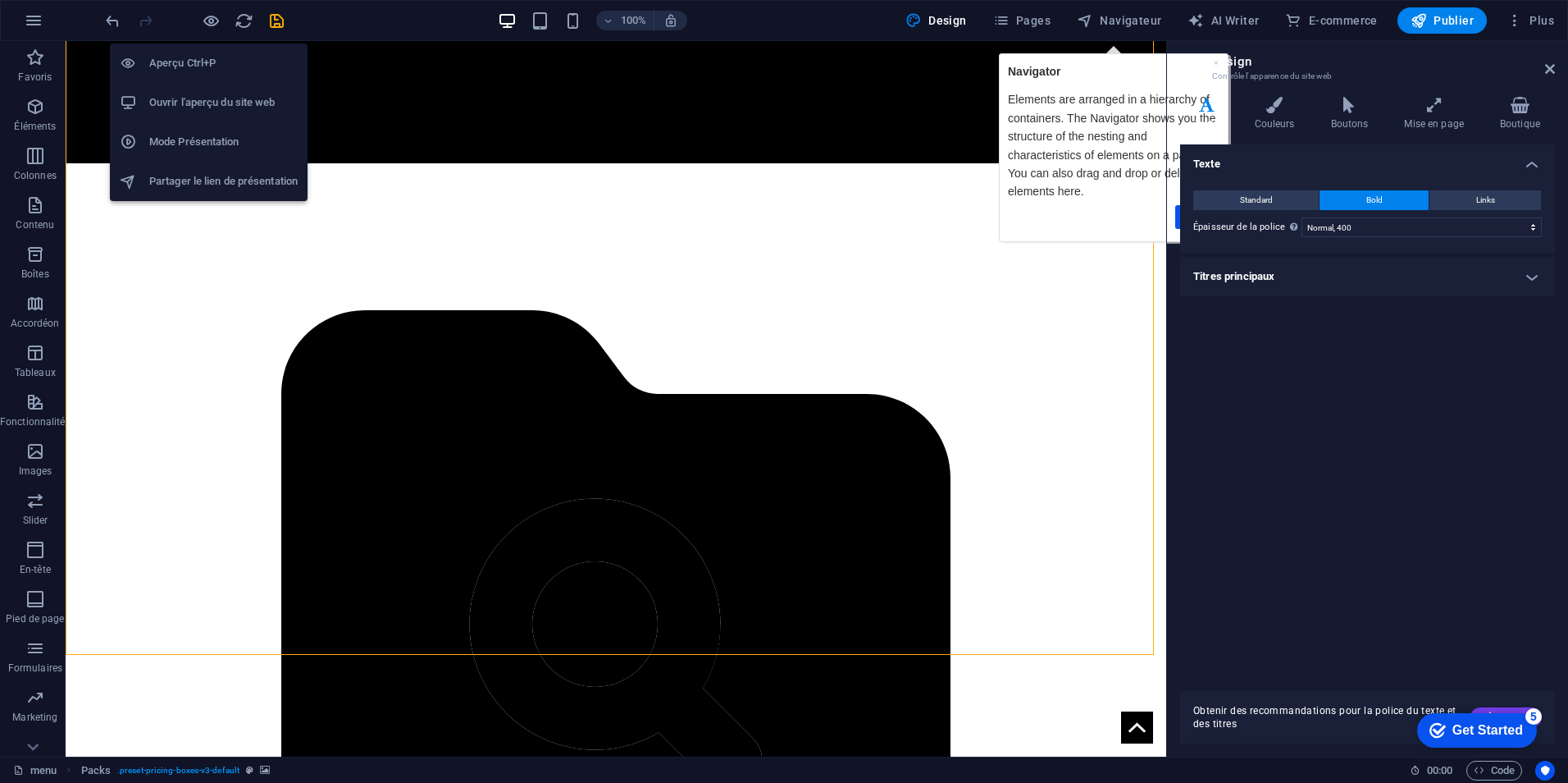
click at [199, 75] on li "Aperçu Ctrl+P" at bounding box center [209, 63] width 198 height 39
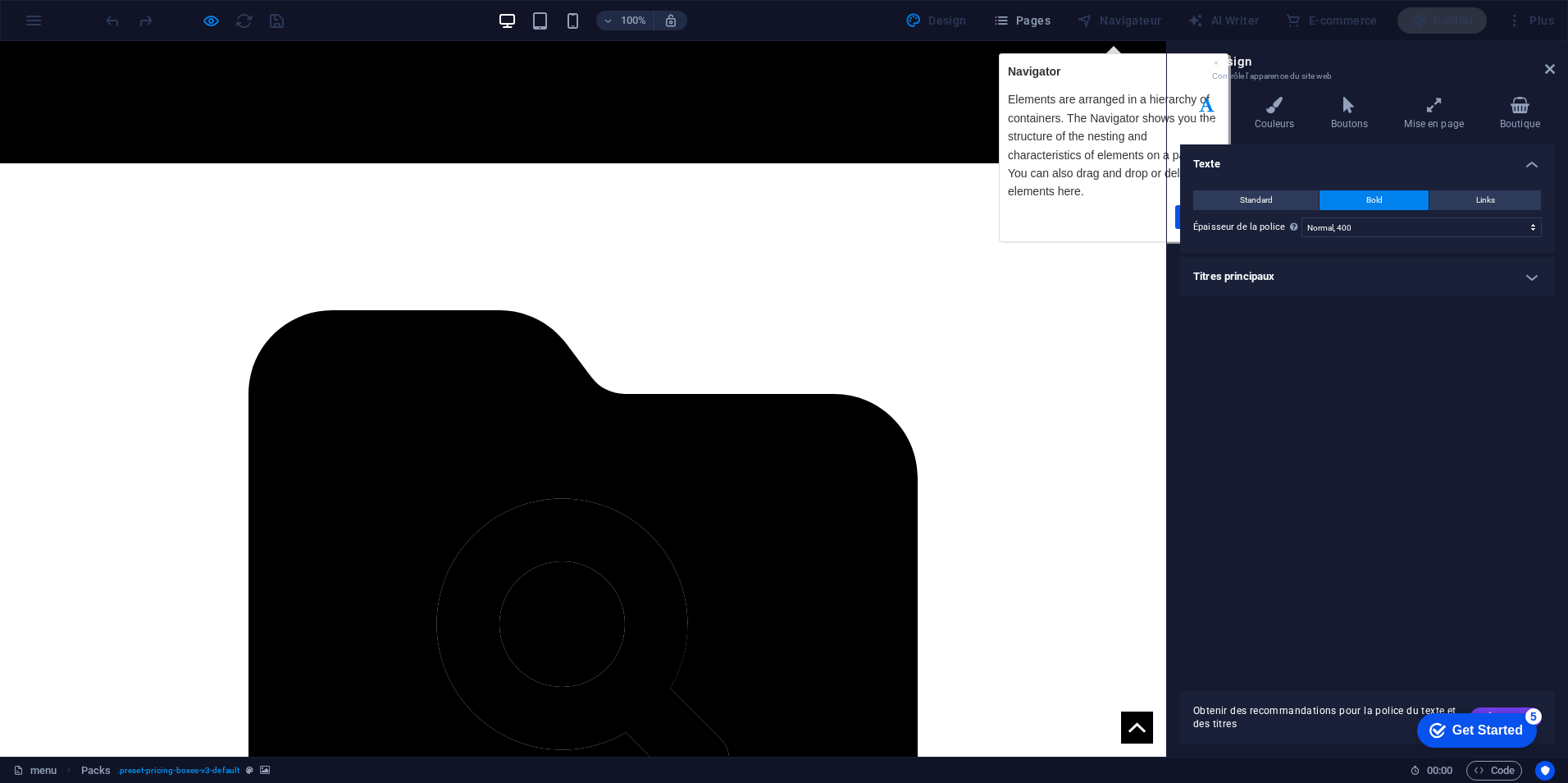
click at [1546, 75] on icon at bounding box center [1549, 68] width 10 height 13
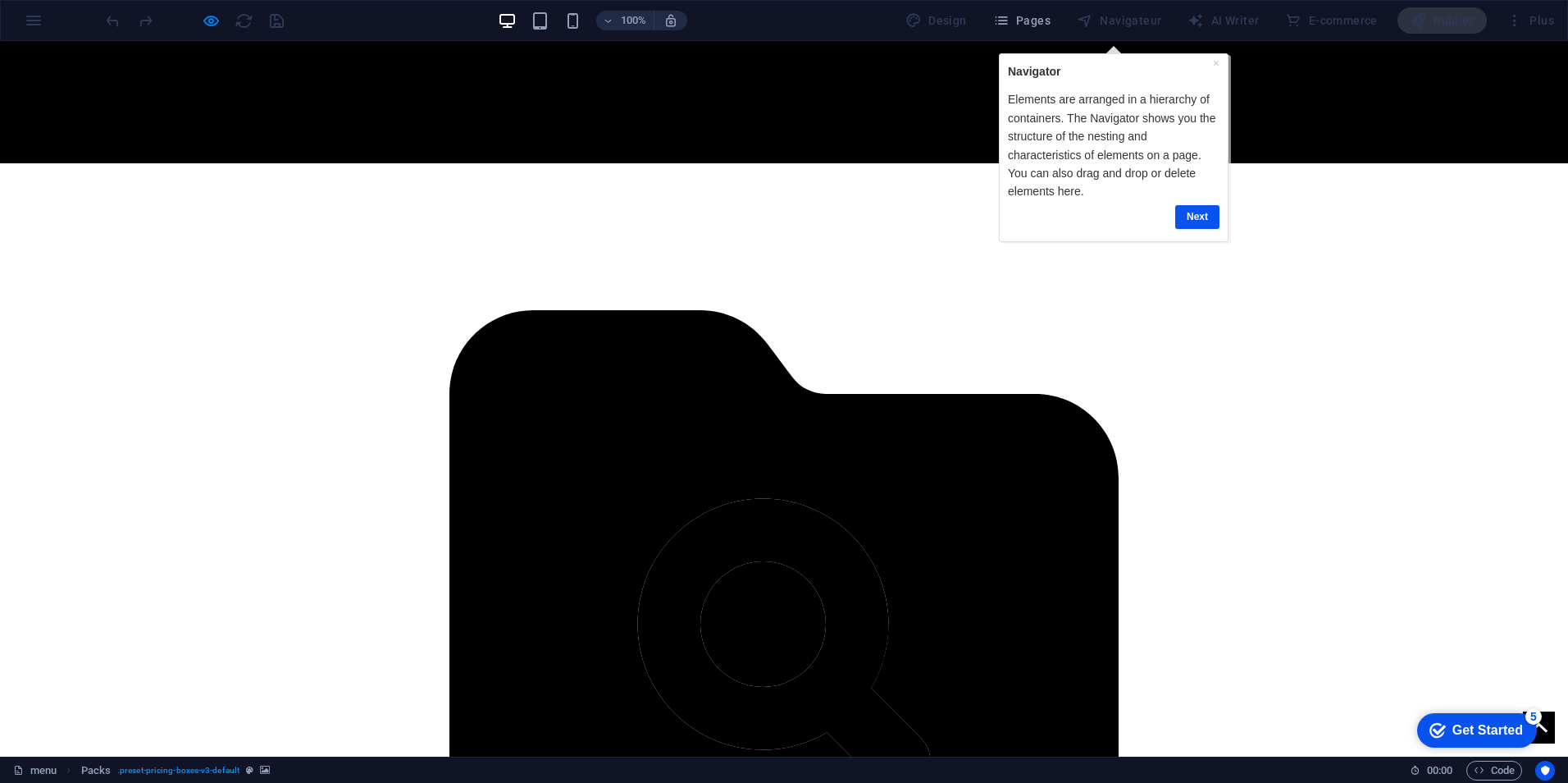
scroll to position [1254, 0]
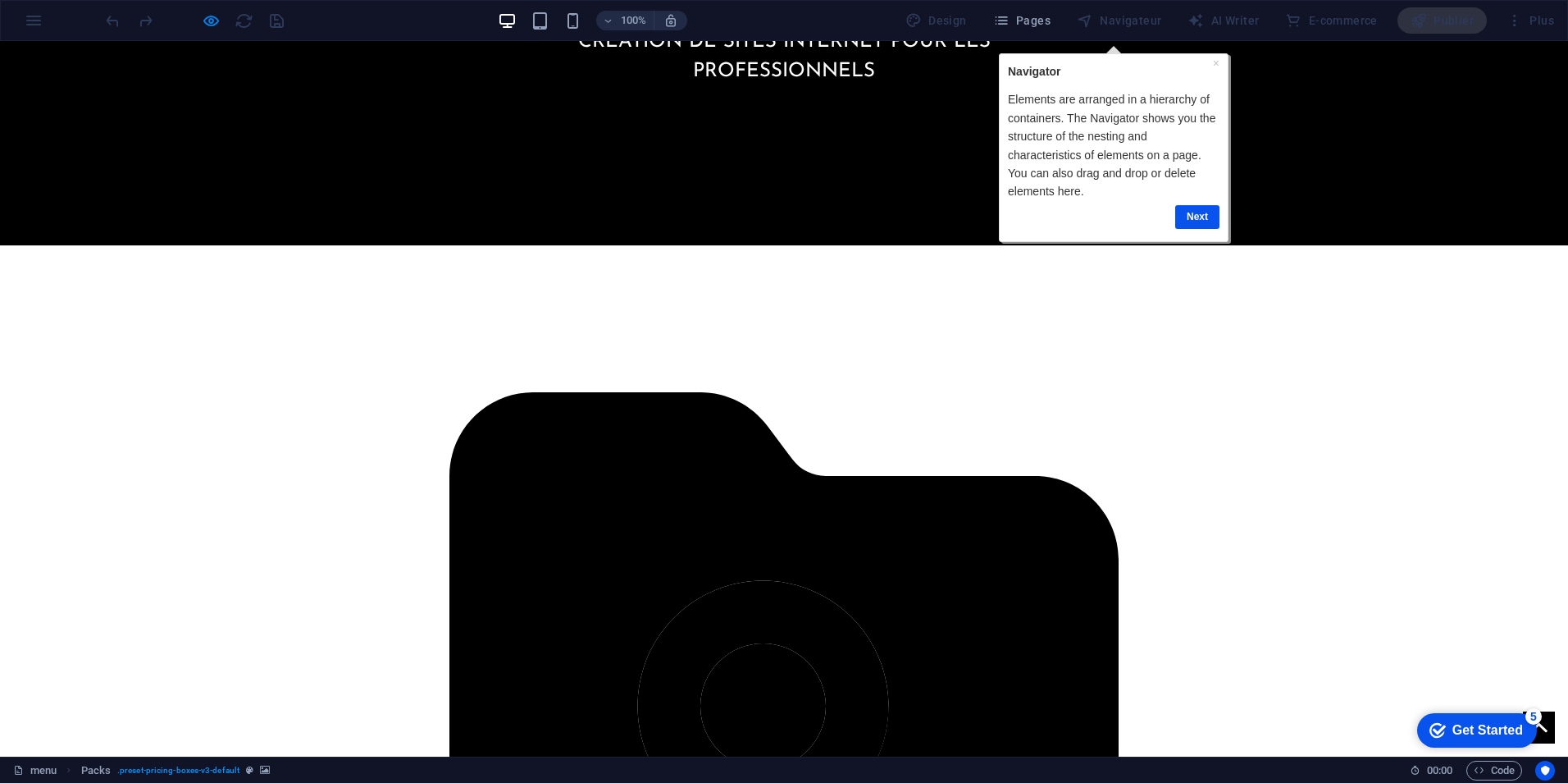
click at [1439, 38] on div "100% Design Pages Navigateur AI Writer E-commerce Publier Plus" at bounding box center [784, 20] width 1566 height 39
click at [1200, 218] on link "Next" at bounding box center [1197, 217] width 44 height 24
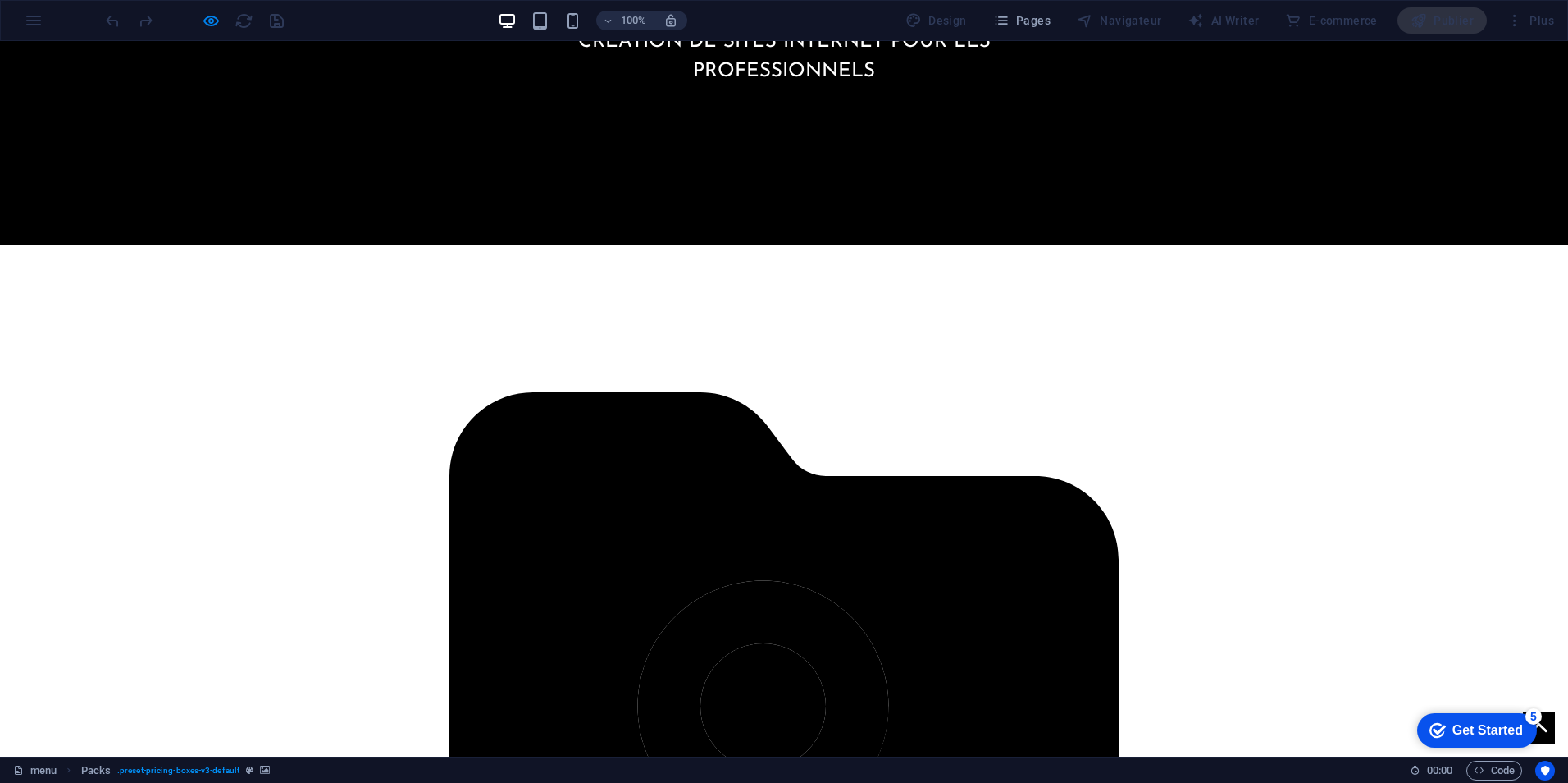
scroll to position [0, 0]
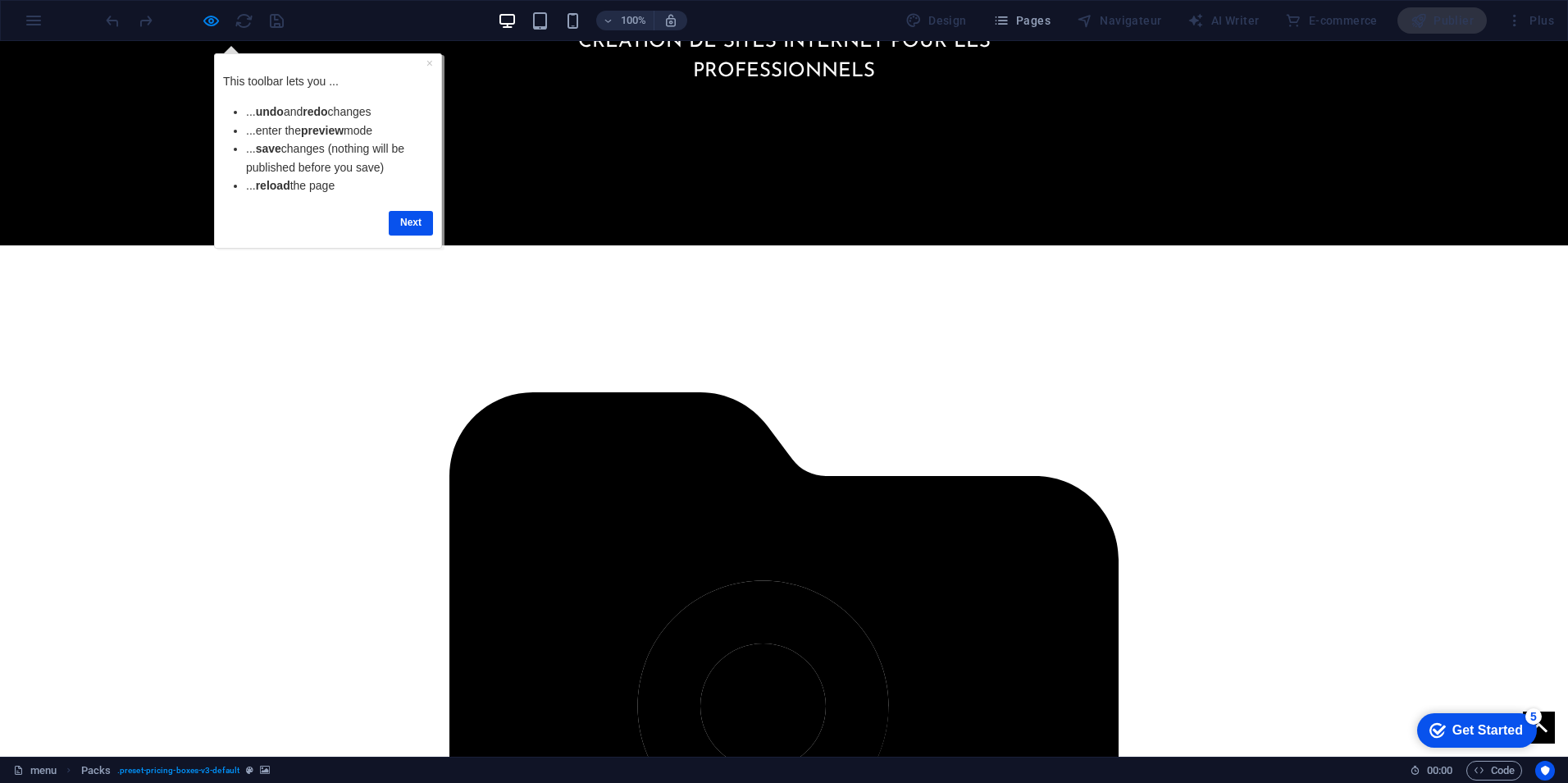
click at [217, 30] on div at bounding box center [194, 20] width 184 height 27
click at [209, 30] on div at bounding box center [194, 20] width 184 height 27
click at [424, 224] on link "Next" at bounding box center [411, 223] width 44 height 24
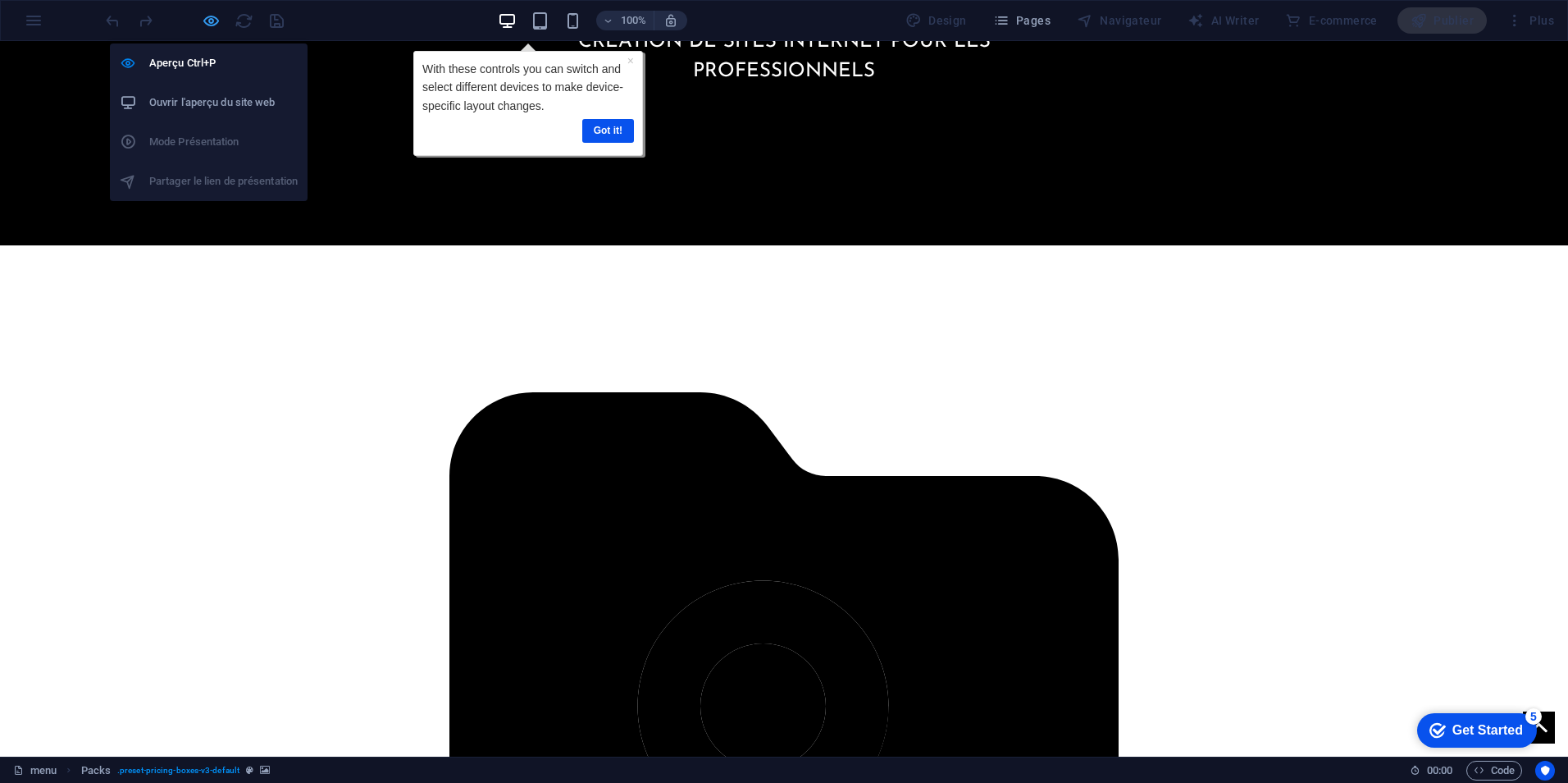
click at [210, 29] on icon "button" at bounding box center [210, 20] width 19 height 19
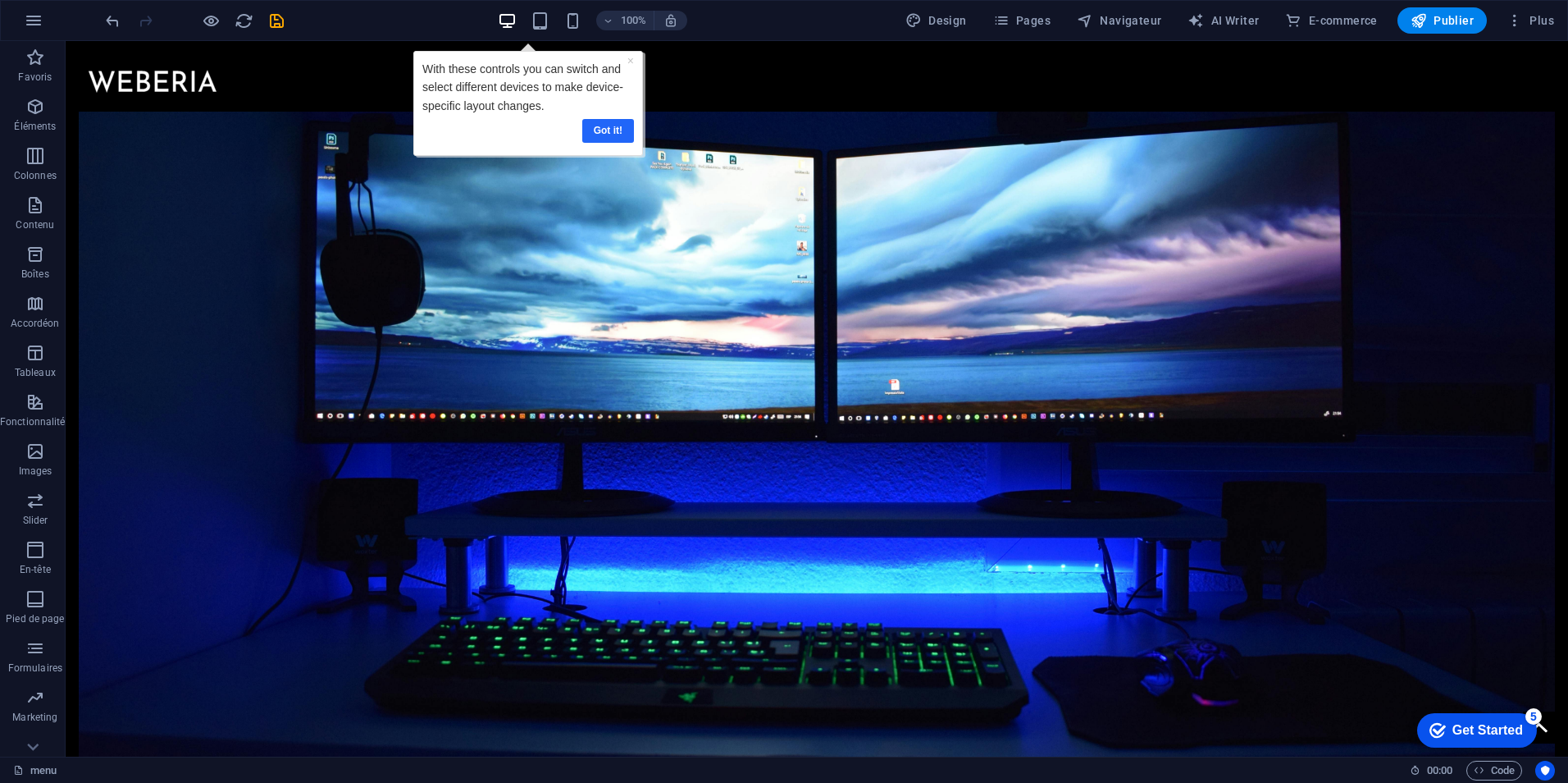
click at [591, 135] on link "Got it!" at bounding box center [608, 130] width 51 height 24
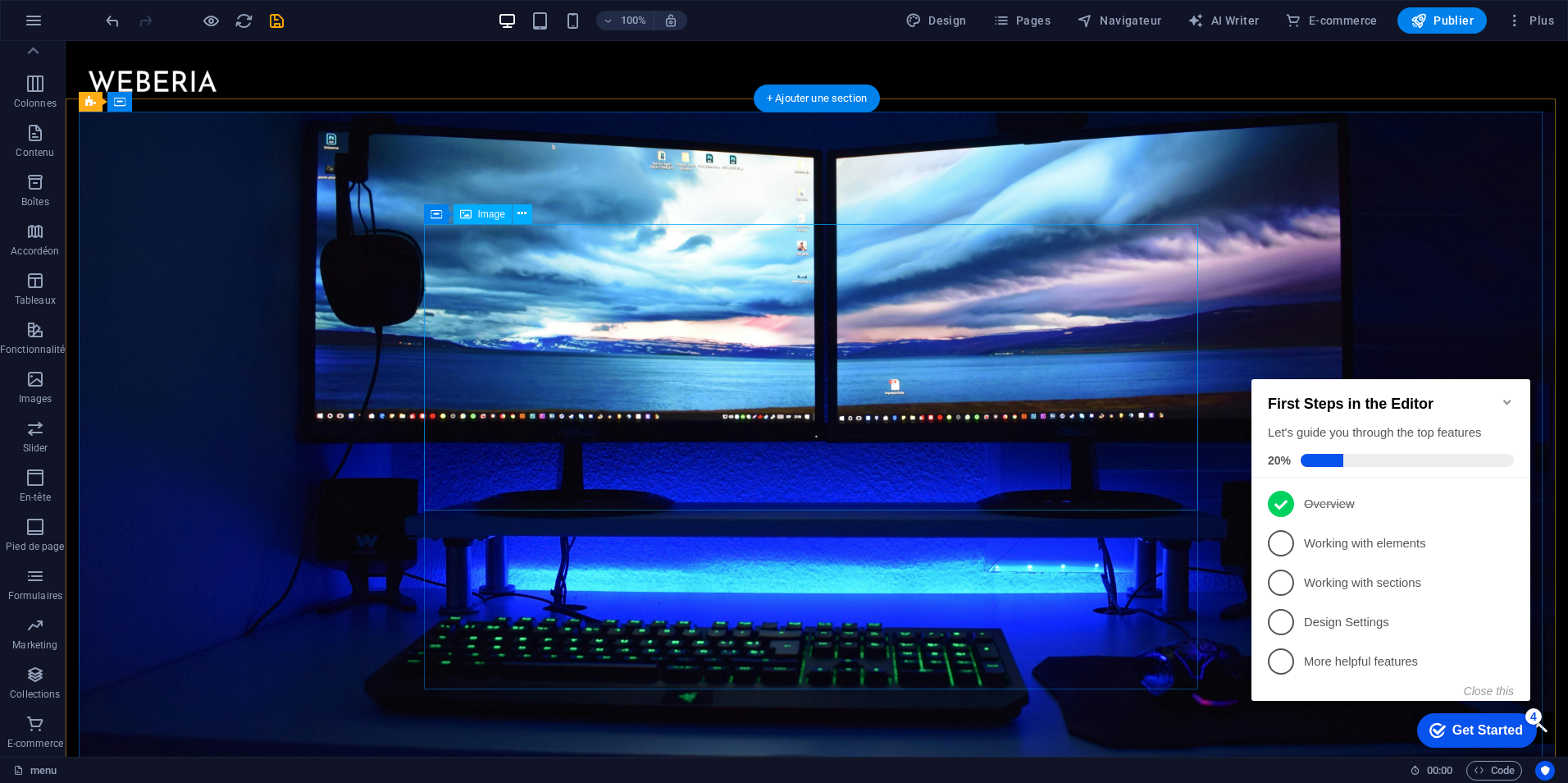
click at [525, 212] on icon at bounding box center [522, 213] width 9 height 17
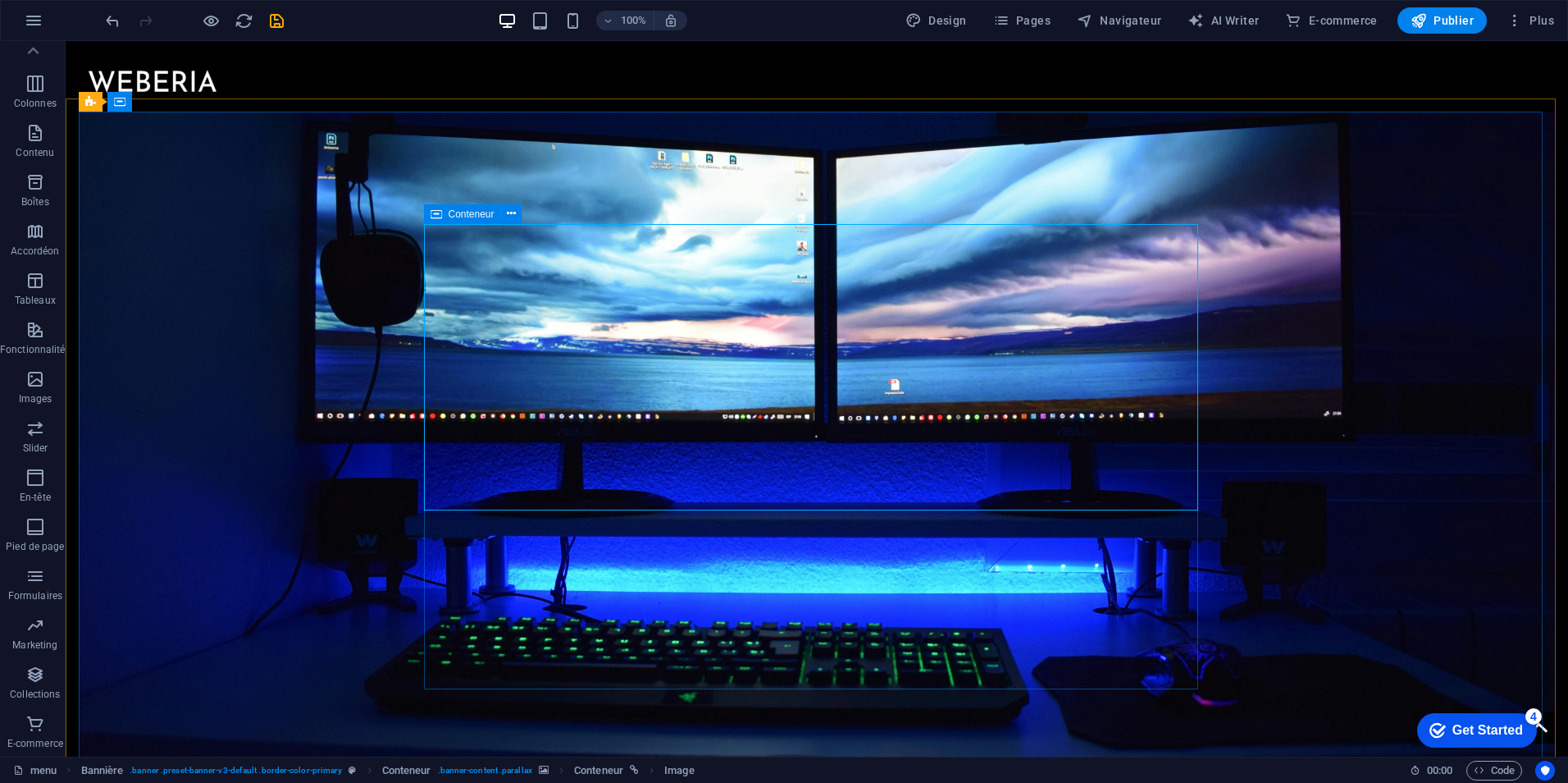
click at [500, 211] on div "Conteneur" at bounding box center [462, 214] width 77 height 20
click at [515, 218] on icon at bounding box center [511, 213] width 9 height 17
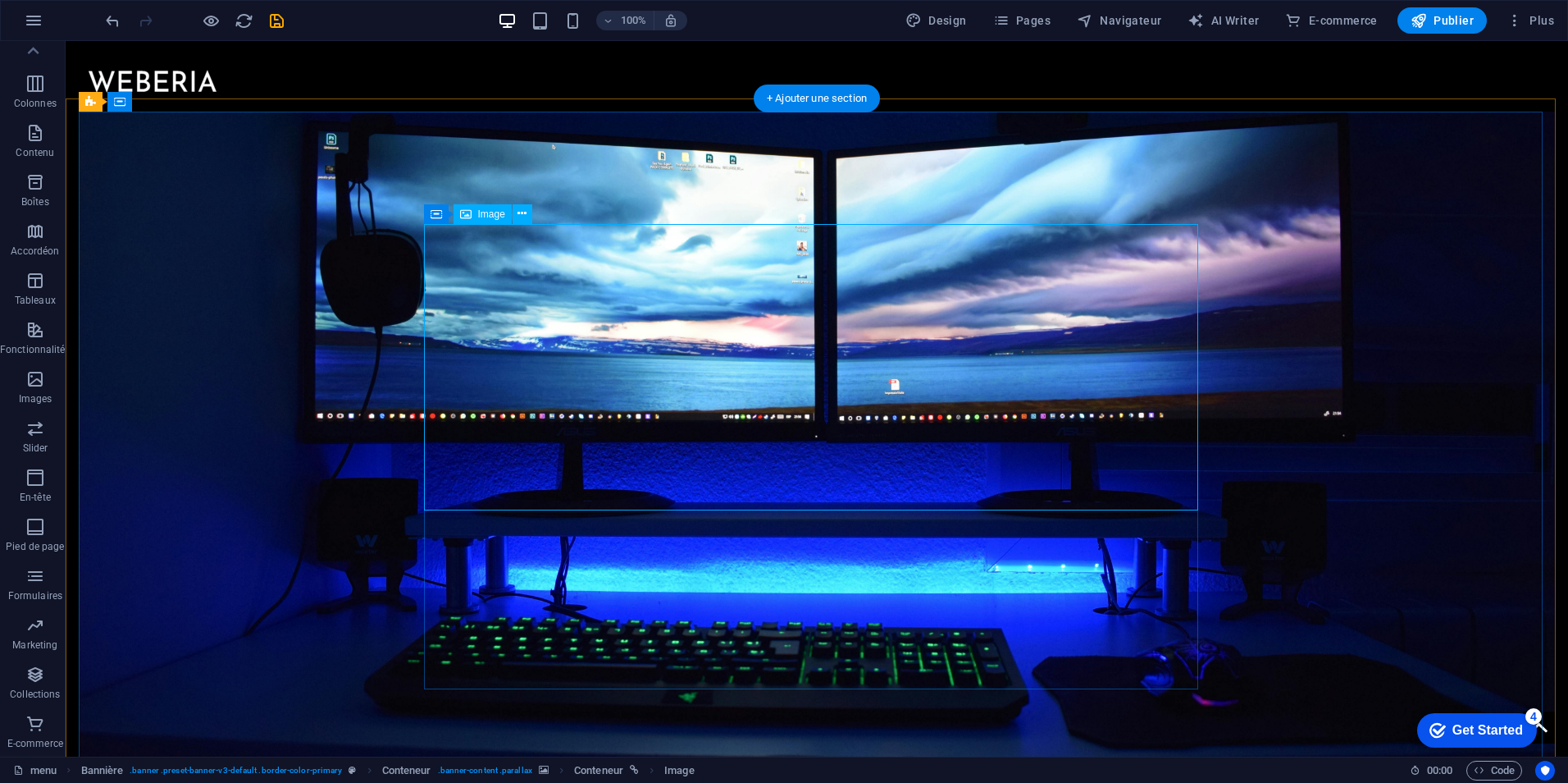
click at [483, 211] on span "Image" at bounding box center [492, 214] width 28 height 10
click at [501, 213] on span "Image" at bounding box center [492, 214] width 28 height 10
drag, startPoint x: 501, startPoint y: 213, endPoint x: 166, endPoint y: 179, distance: 336.7
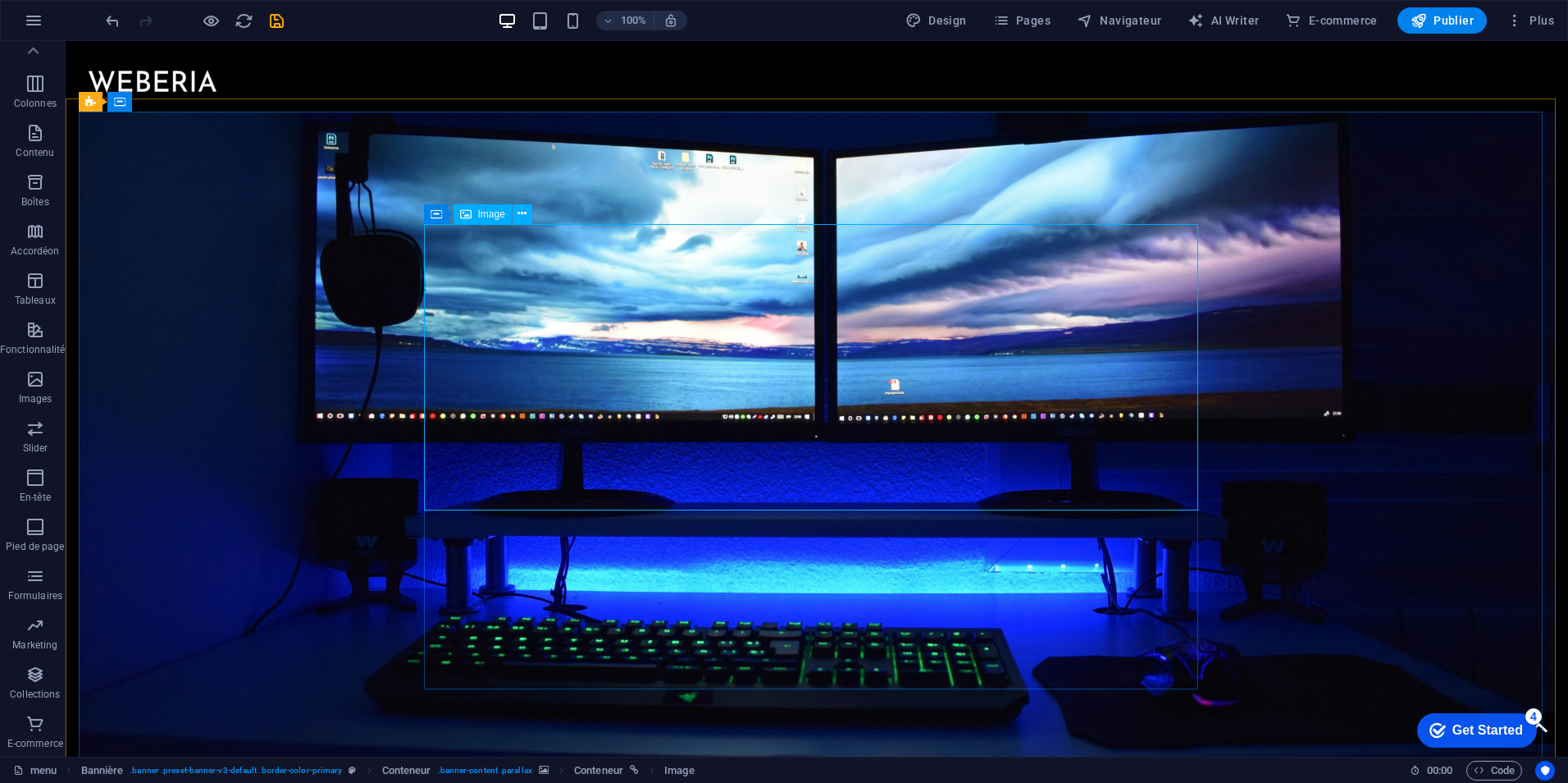
click at [501, 213] on span "Image" at bounding box center [492, 214] width 28 height 10
select select "px"
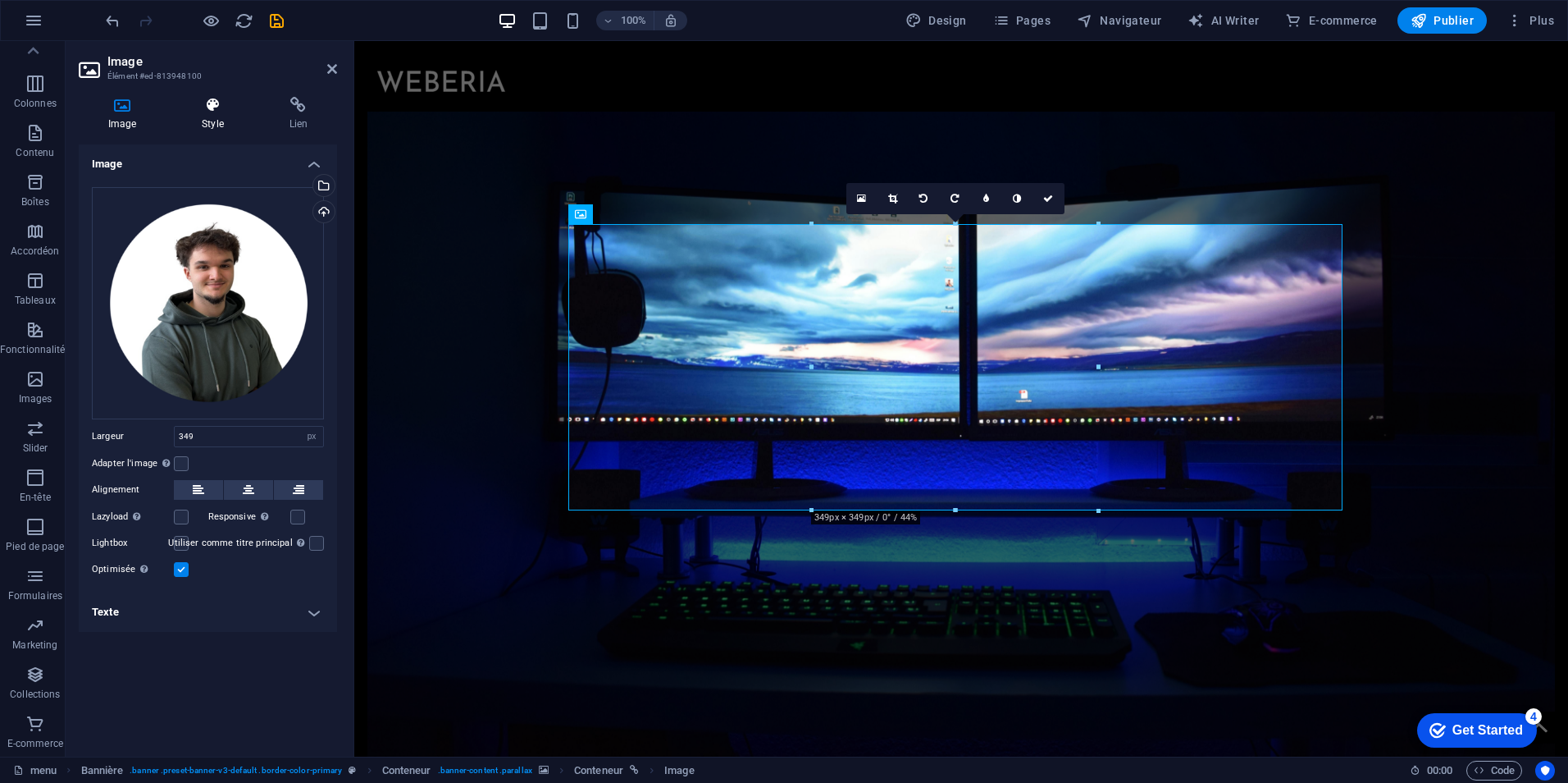
click at [211, 119] on h4 "Style" at bounding box center [216, 114] width 87 height 35
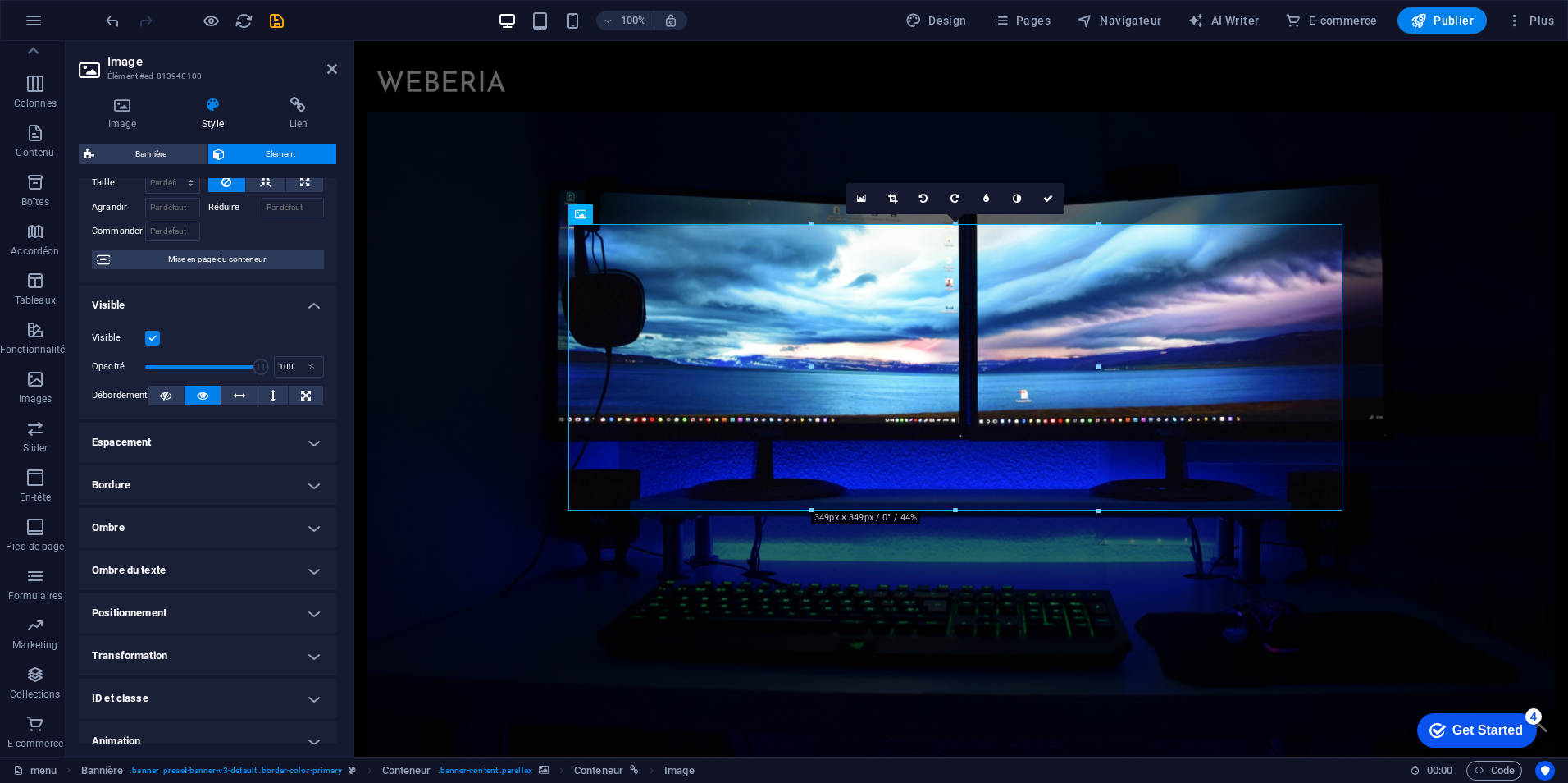
scroll to position [142, 0]
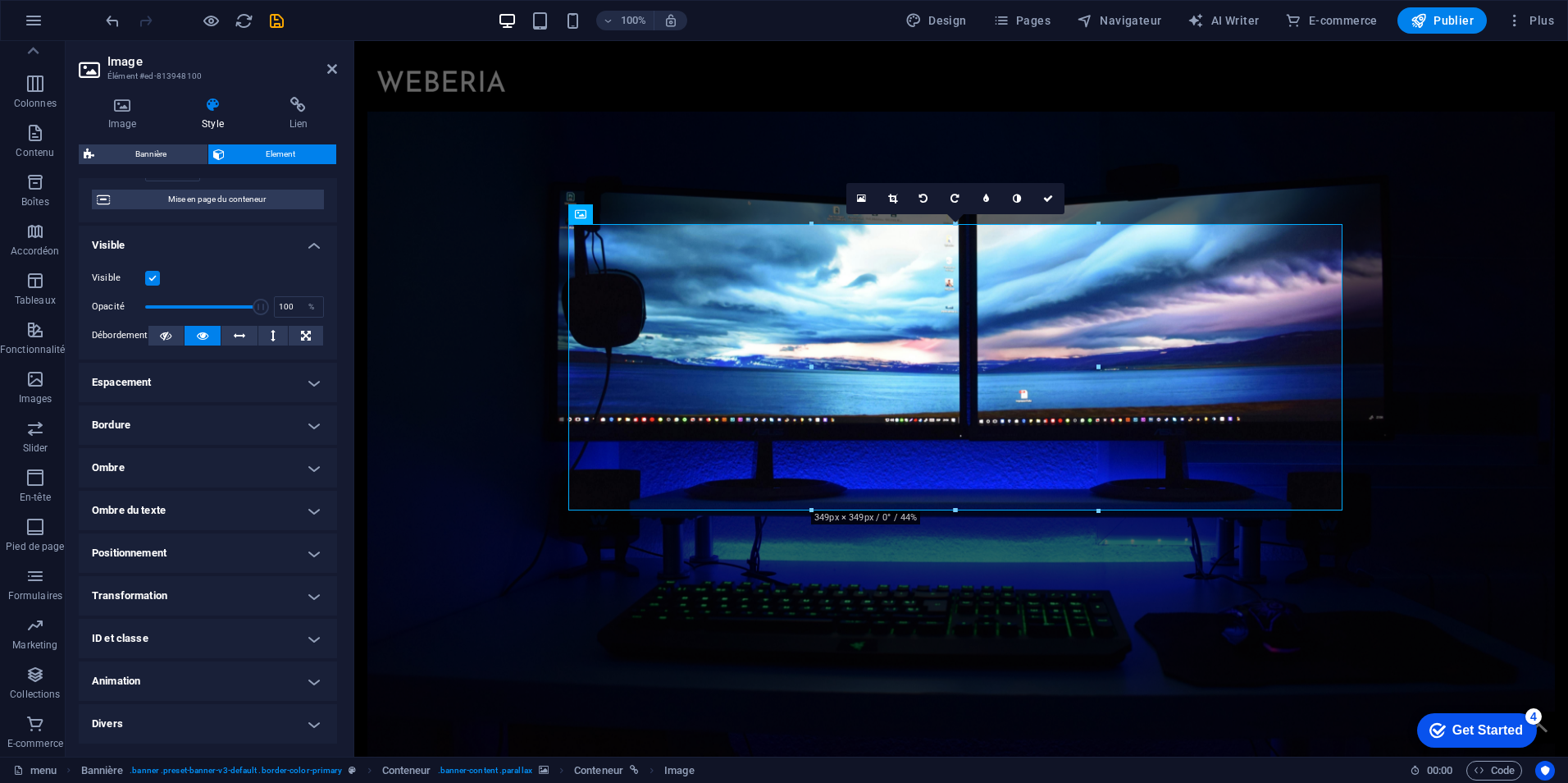
click at [200, 666] on h4 "Animation" at bounding box center [208, 681] width 258 height 39
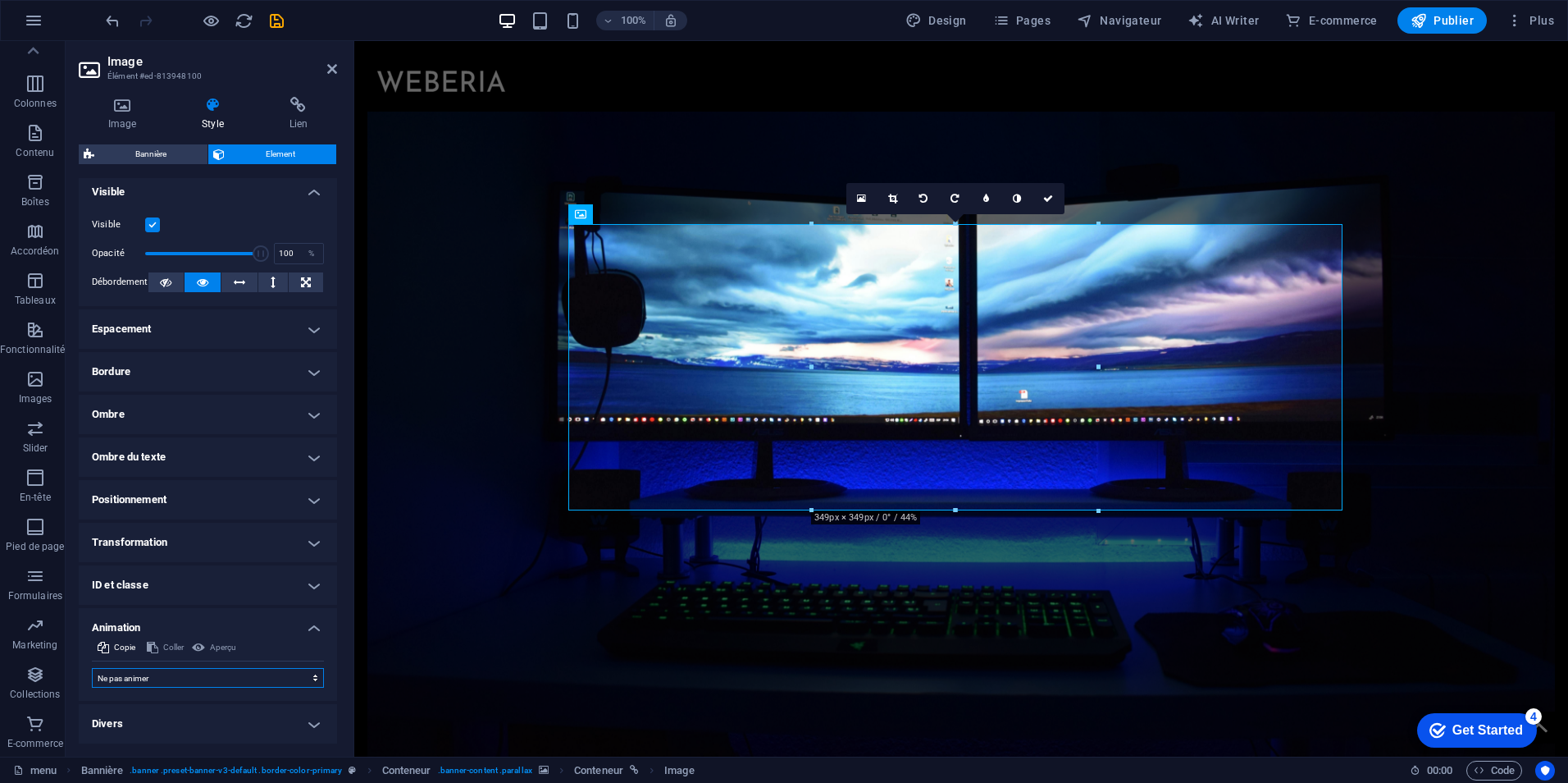
click at [151, 677] on select "Ne pas animer Afficher / Masquer Glisser vers le haut / le bas Zoomer/Dézoomer …" at bounding box center [209, 677] width 232 height 20
select select "shrink"
click at [92, 668] on select "Ne pas animer Afficher / Masquer Glisser vers le haut / le bas Zoomer/Dézoomer …" at bounding box center [209, 677] width 232 height 20
select select "scroll"
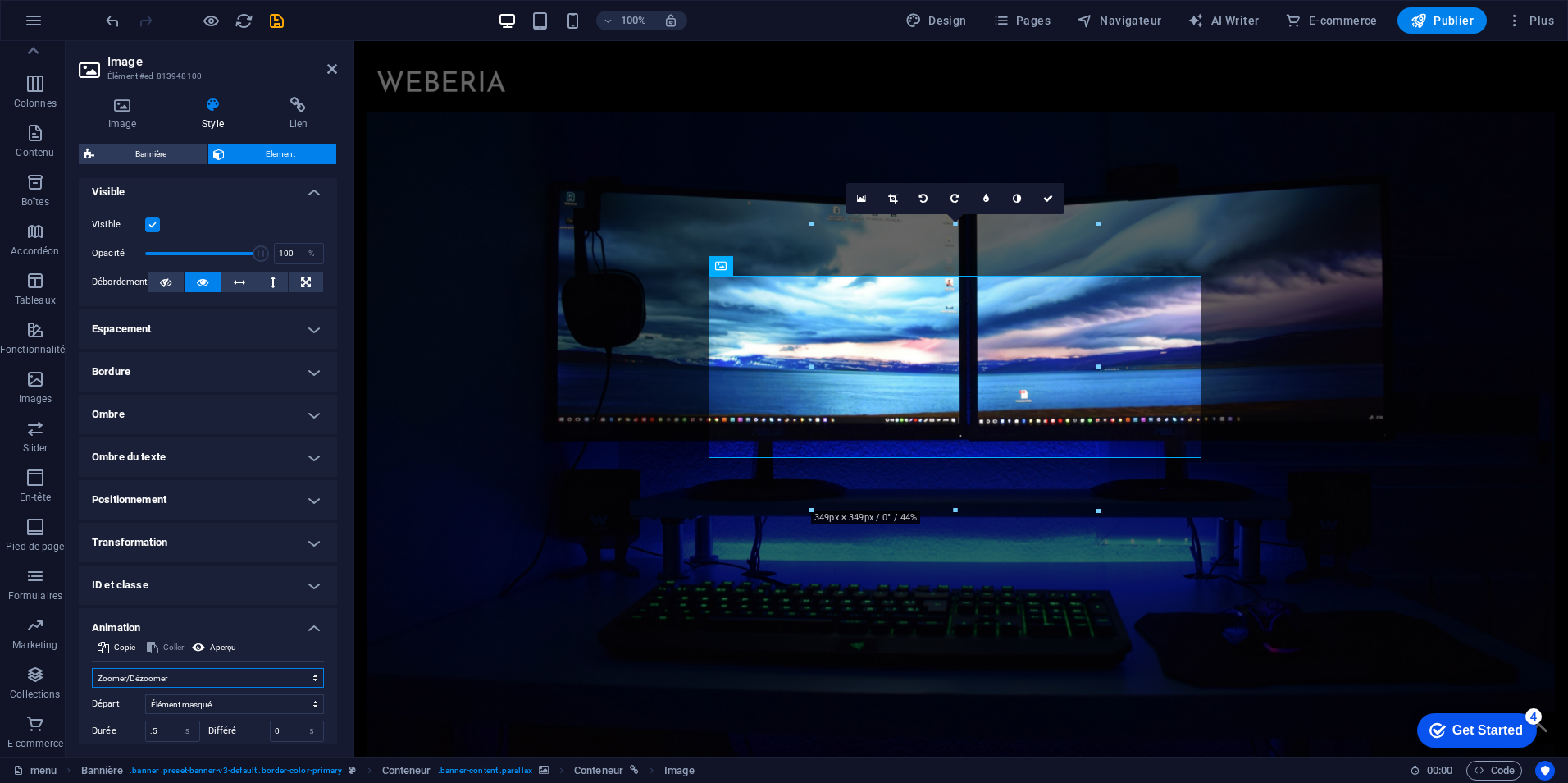
click at [160, 681] on select "Ne pas animer Afficher / Masquer Glisser vers le haut / le bas Zoomer/Dézoomer …" at bounding box center [209, 677] width 232 height 20
click at [92, 668] on select "Ne pas animer Afficher / Masquer Glisser vers le haut / le bas Zoomer/Dézoomer …" at bounding box center [209, 677] width 232 height 20
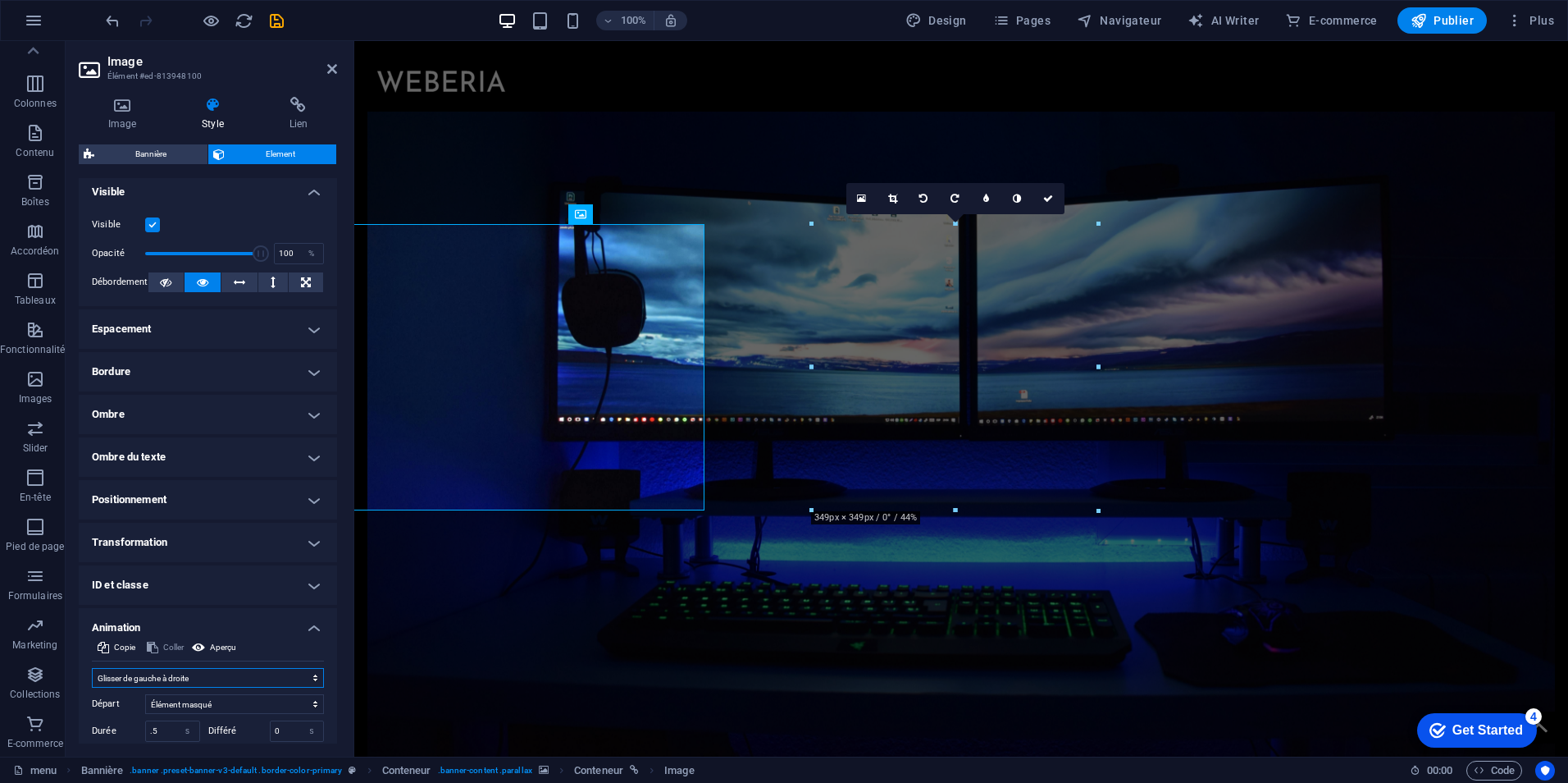
click at [165, 681] on select "Ne pas animer Afficher / Masquer Glisser vers le haut / le bas Zoomer/Dézoomer …" at bounding box center [209, 677] width 232 height 20
select select "move-bottom-to-top"
click at [92, 668] on select "Ne pas animer Afficher / Masquer Glisser vers le haut / le bas Zoomer/Dézoomer …" at bounding box center [209, 677] width 232 height 20
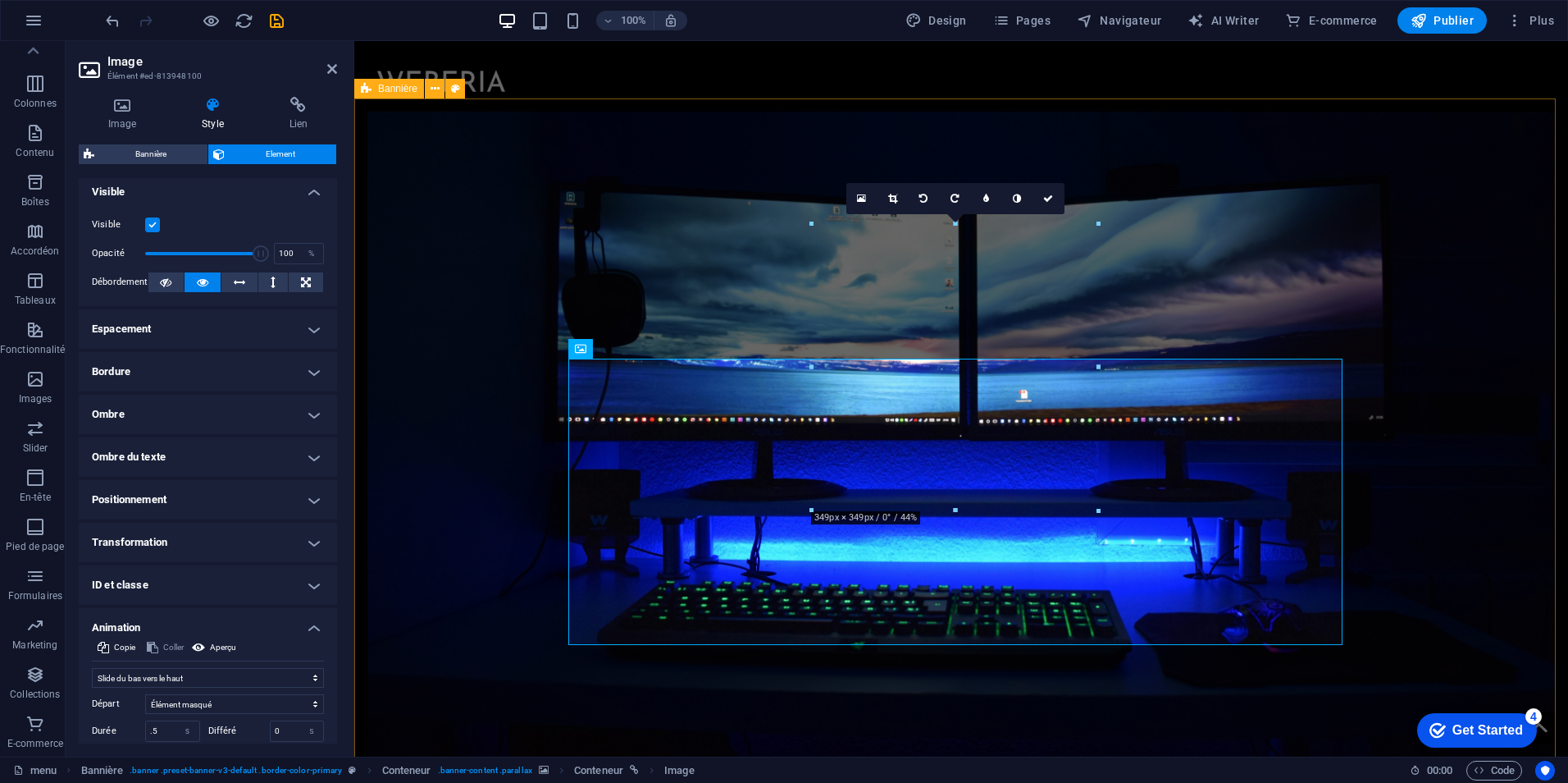
click at [402, 424] on figure at bounding box center [961, 433] width 1187 height 700
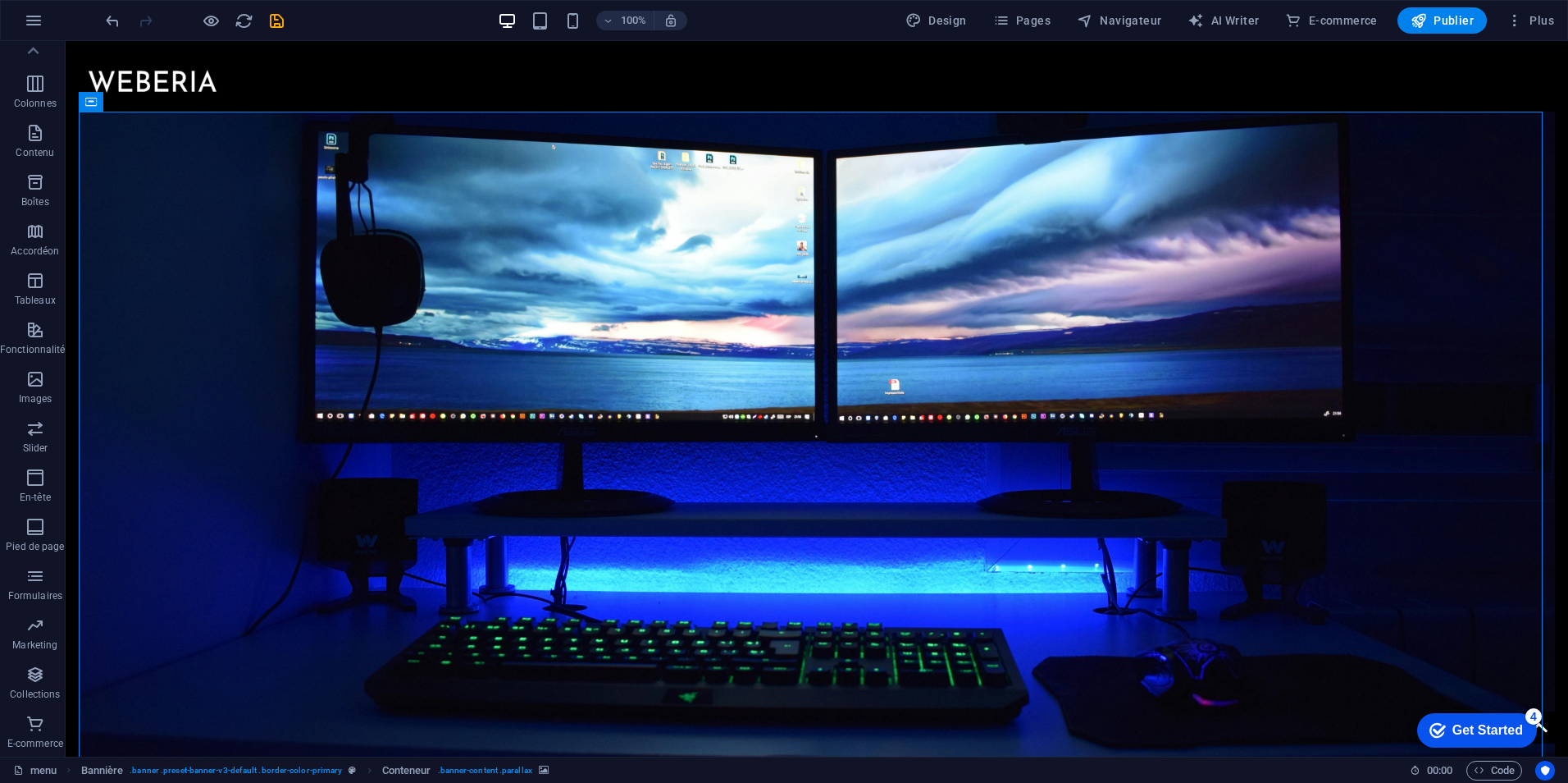
click at [200, 28] on div at bounding box center [194, 20] width 184 height 27
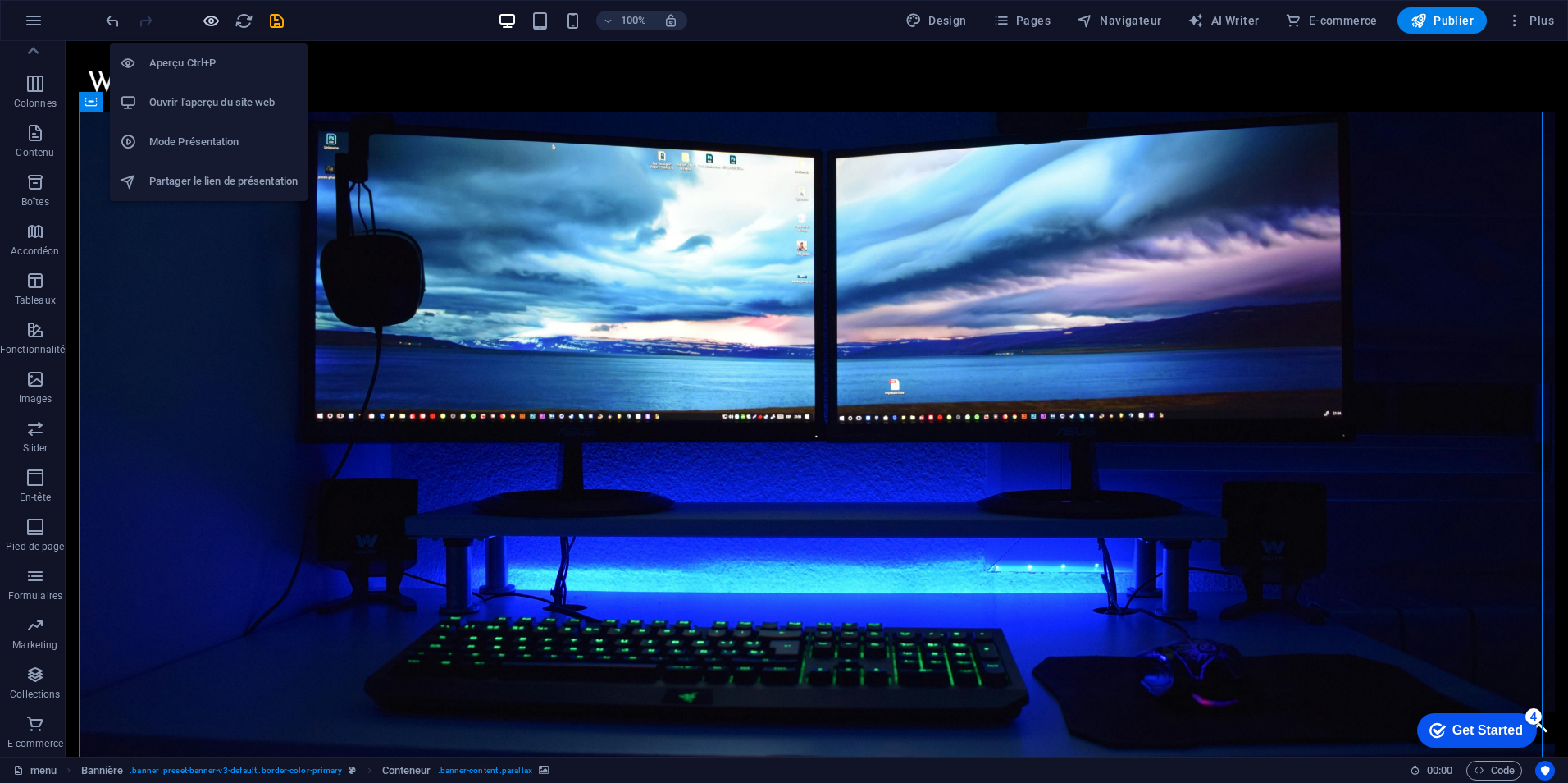
click at [208, 28] on icon "button" at bounding box center [210, 20] width 19 height 19
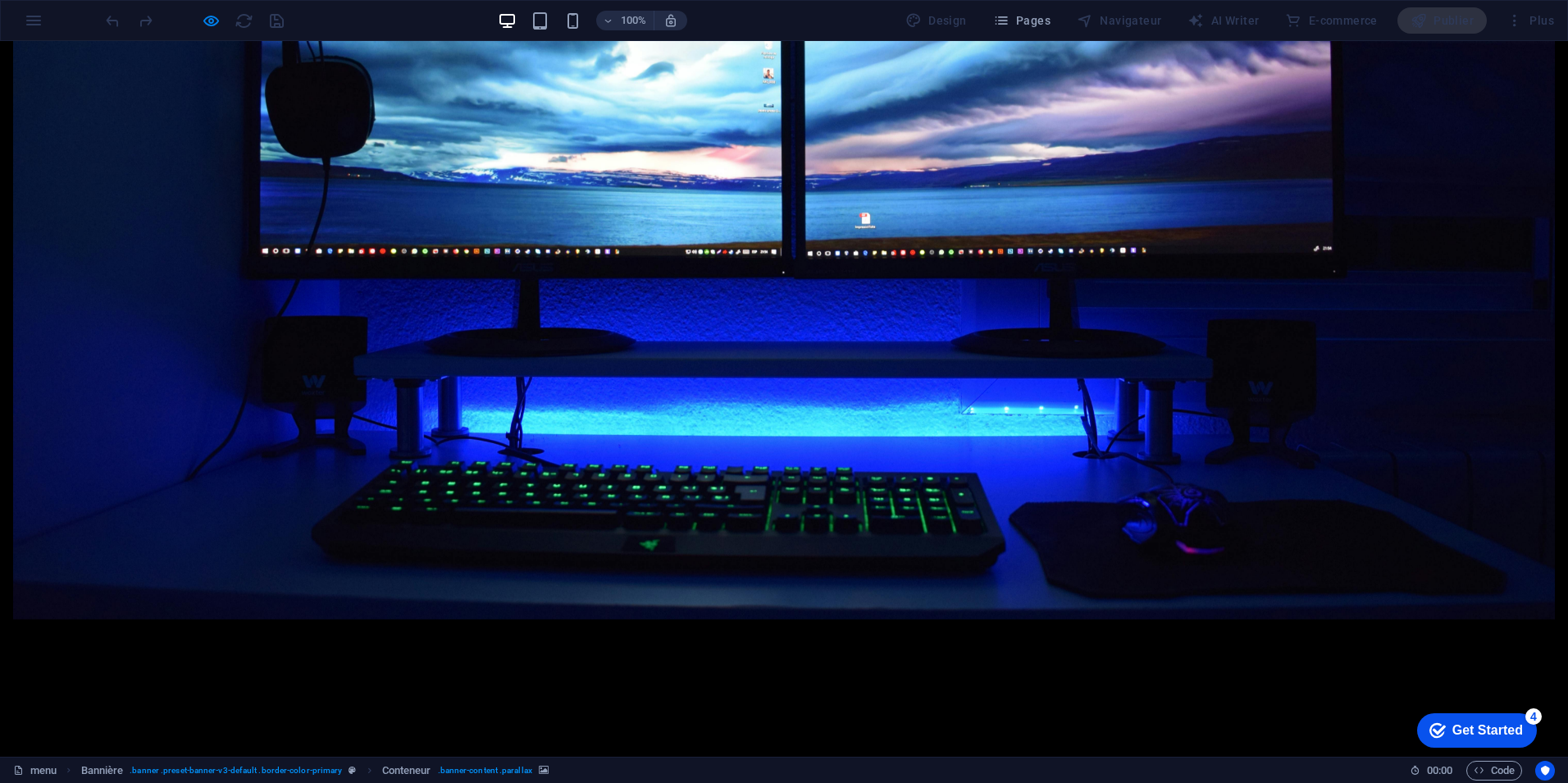
scroll to position [0, 0]
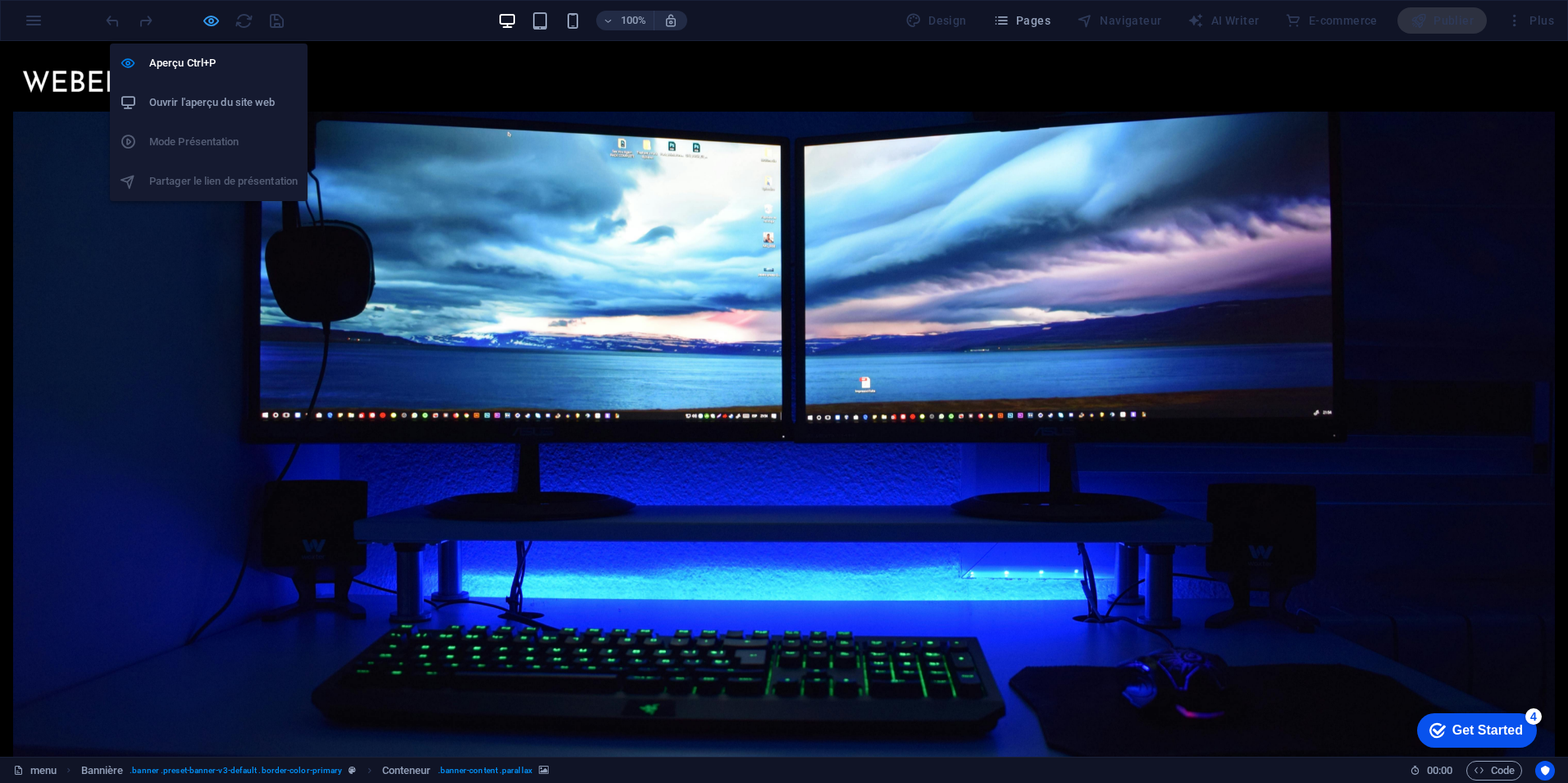
click at [205, 12] on icon "button" at bounding box center [210, 20] width 19 height 19
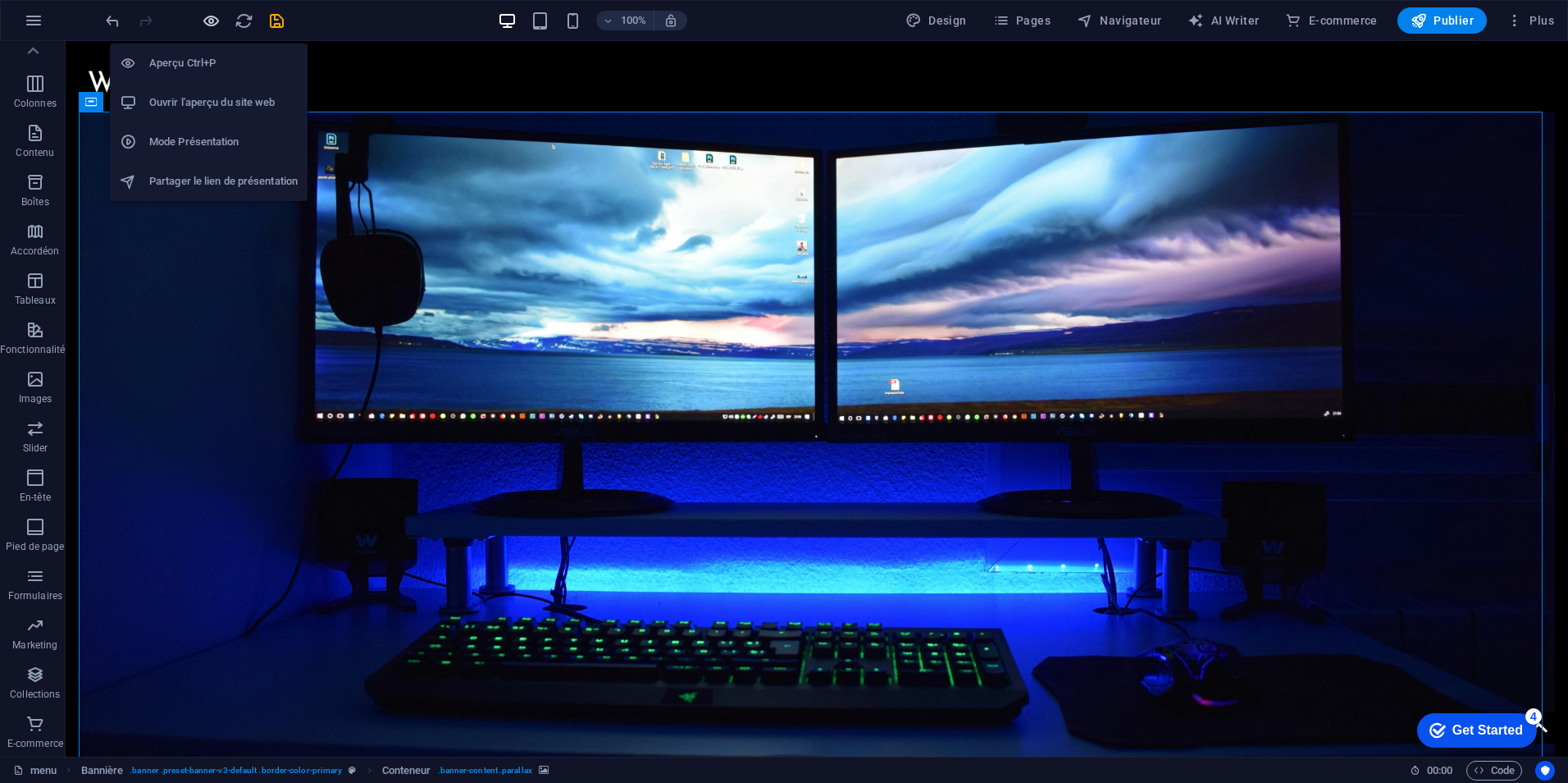
click at [214, 20] on icon "button" at bounding box center [210, 20] width 19 height 19
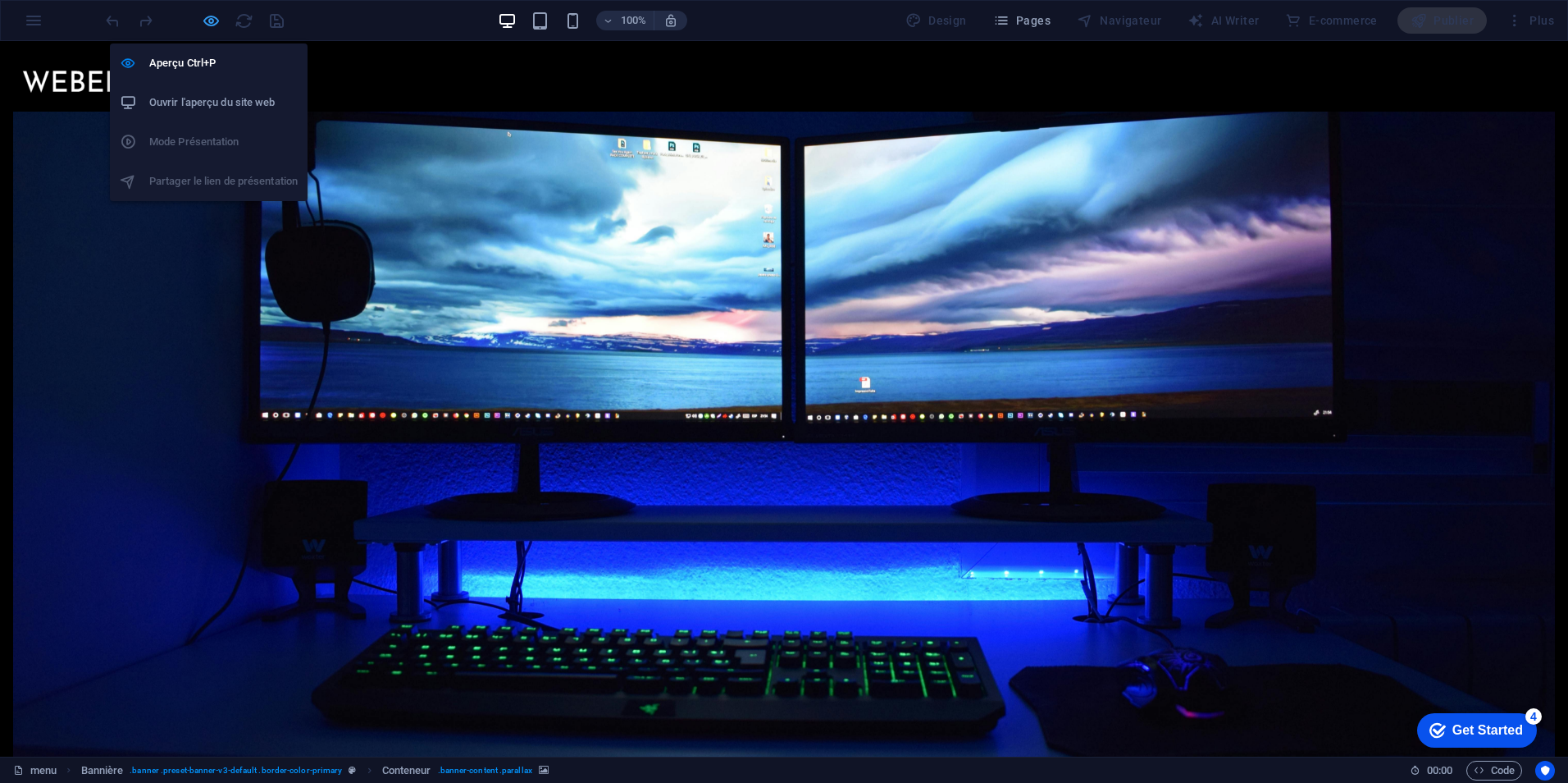
click at [214, 20] on icon "button" at bounding box center [210, 20] width 19 height 19
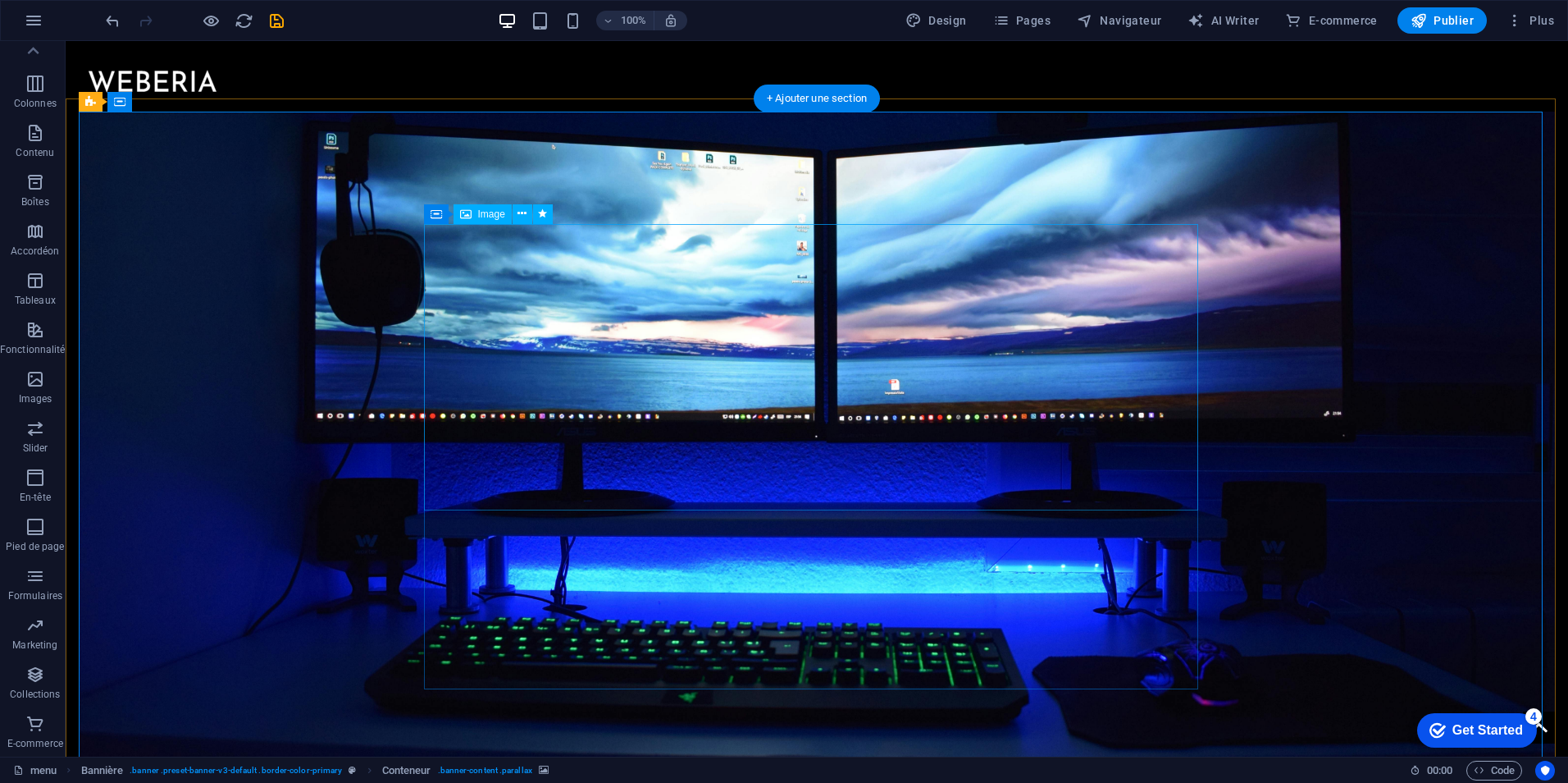
drag, startPoint x: 899, startPoint y: 358, endPoint x: 891, endPoint y: 349, distance: 12.0
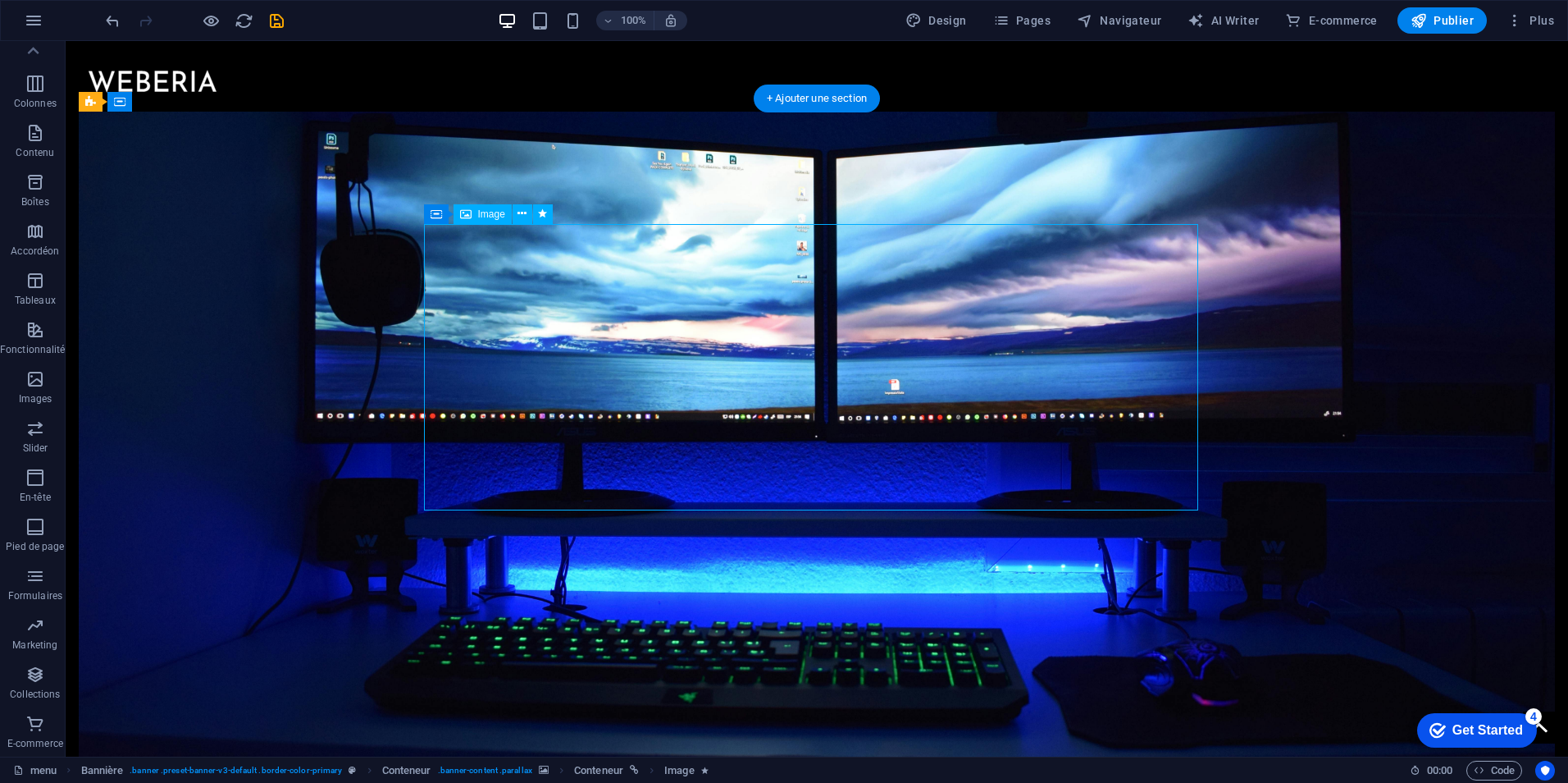
select select "move-bottom-to-top"
select select "s"
select select "scroll"
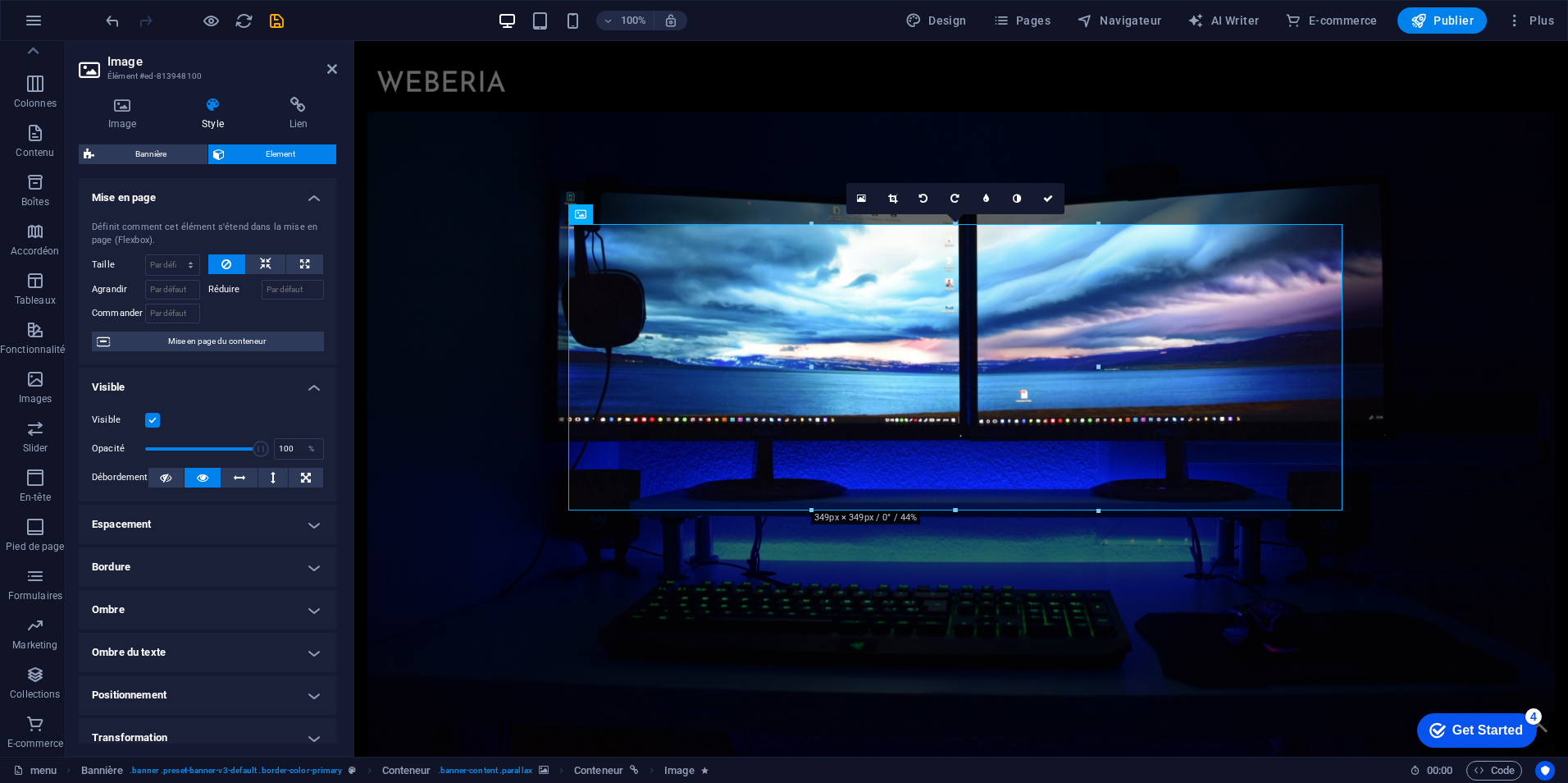
scroll to position [311, 0]
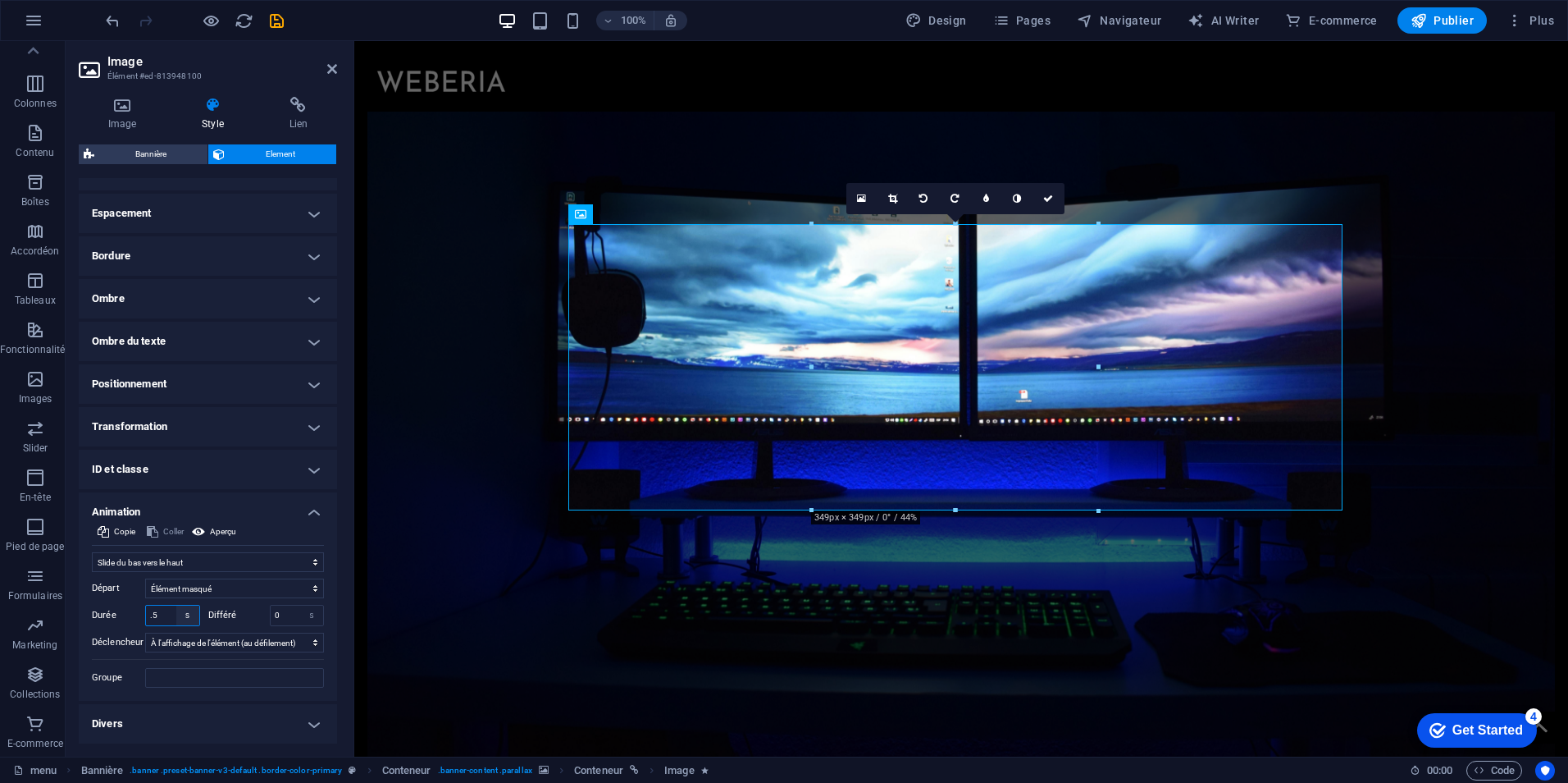
click at [177, 613] on select "s ms" at bounding box center [188, 615] width 23 height 20
click at [164, 612] on input ".5" at bounding box center [173, 615] width 53 height 20
type input "1.2"
click at [220, 585] on select "Élément masqué Élément affiché" at bounding box center [234, 589] width 178 height 20
click at [146, 579] on select "Élément masqué Élément affiché" at bounding box center [234, 589] width 178 height 20
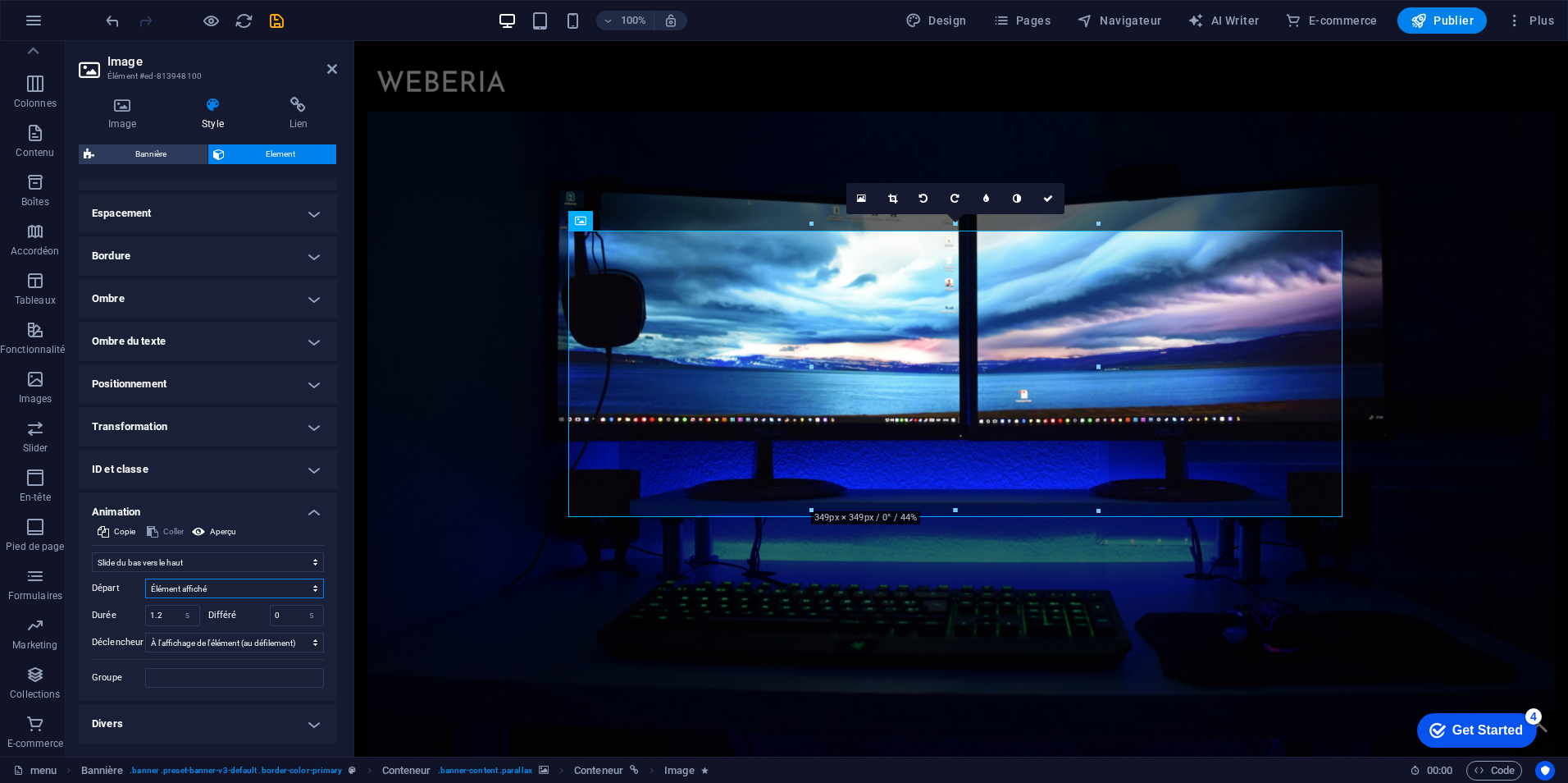
click at [217, 589] on select "Élément masqué Élément affiché" at bounding box center [234, 589] width 178 height 20
select select "hide"
click at [146, 579] on select "Élément masqué Élément affiché" at bounding box center [234, 589] width 178 height 20
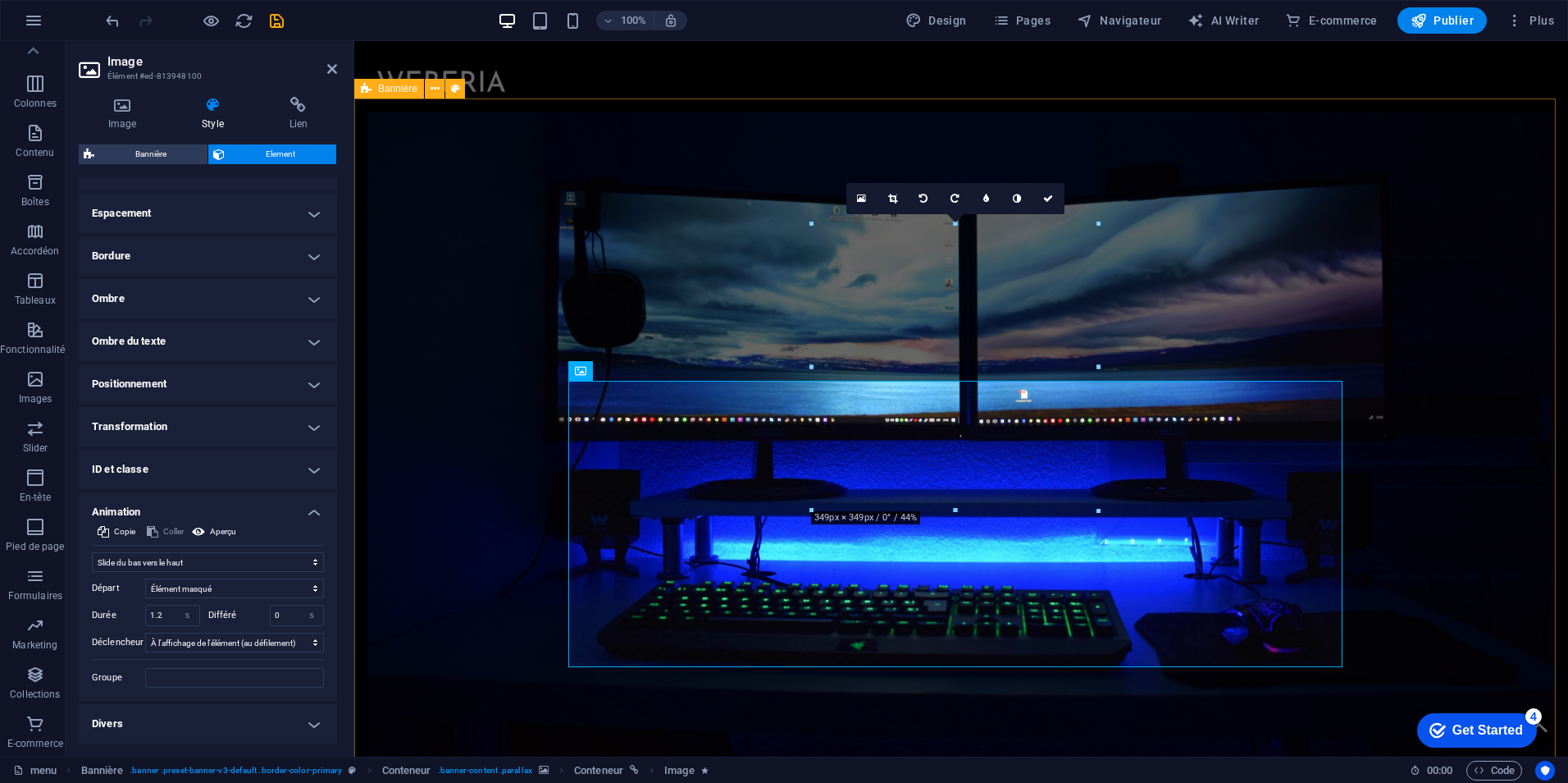
click at [452, 440] on figure at bounding box center [961, 433] width 1187 height 700
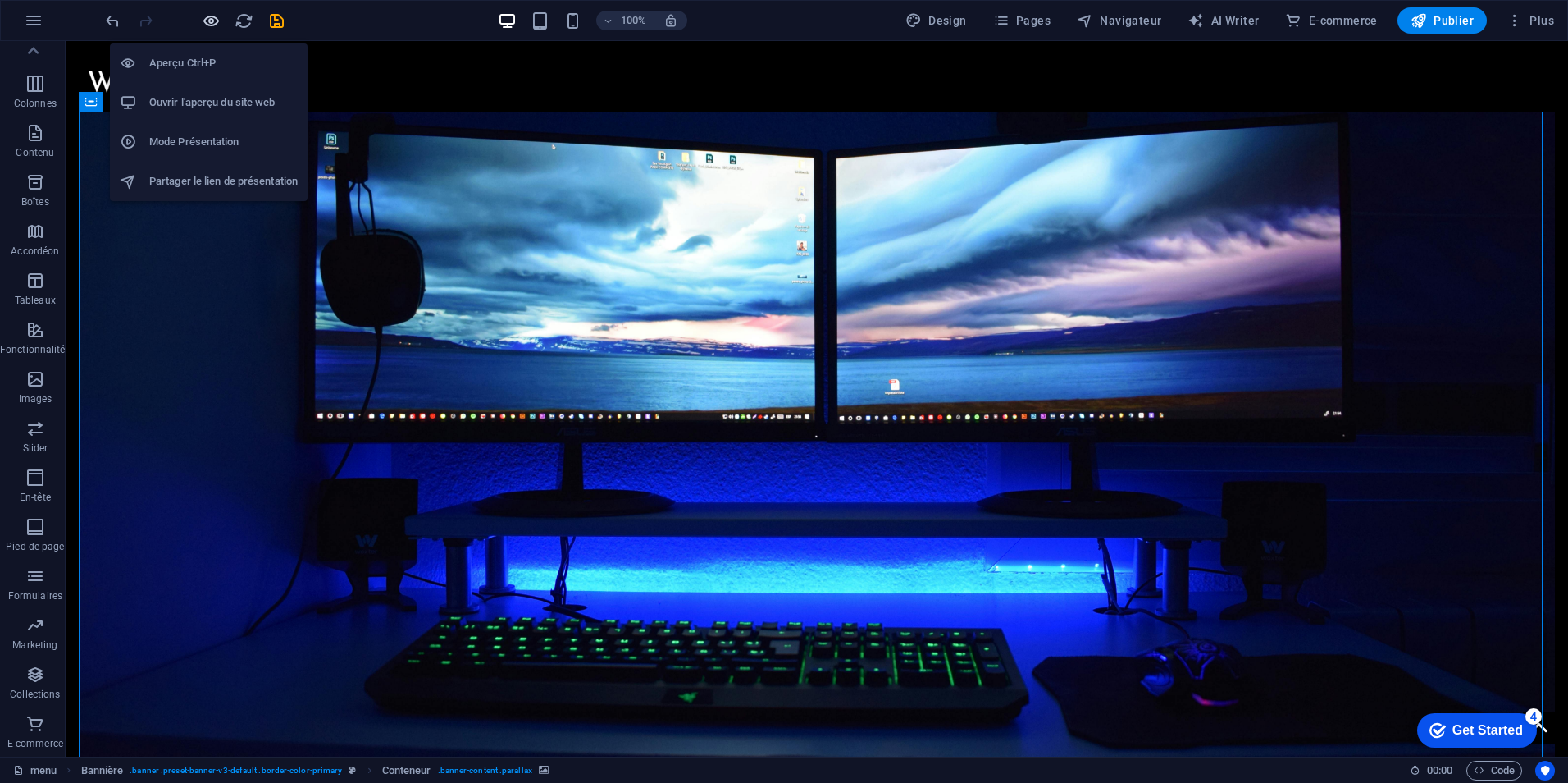
click at [201, 26] on icon "button" at bounding box center [210, 20] width 19 height 19
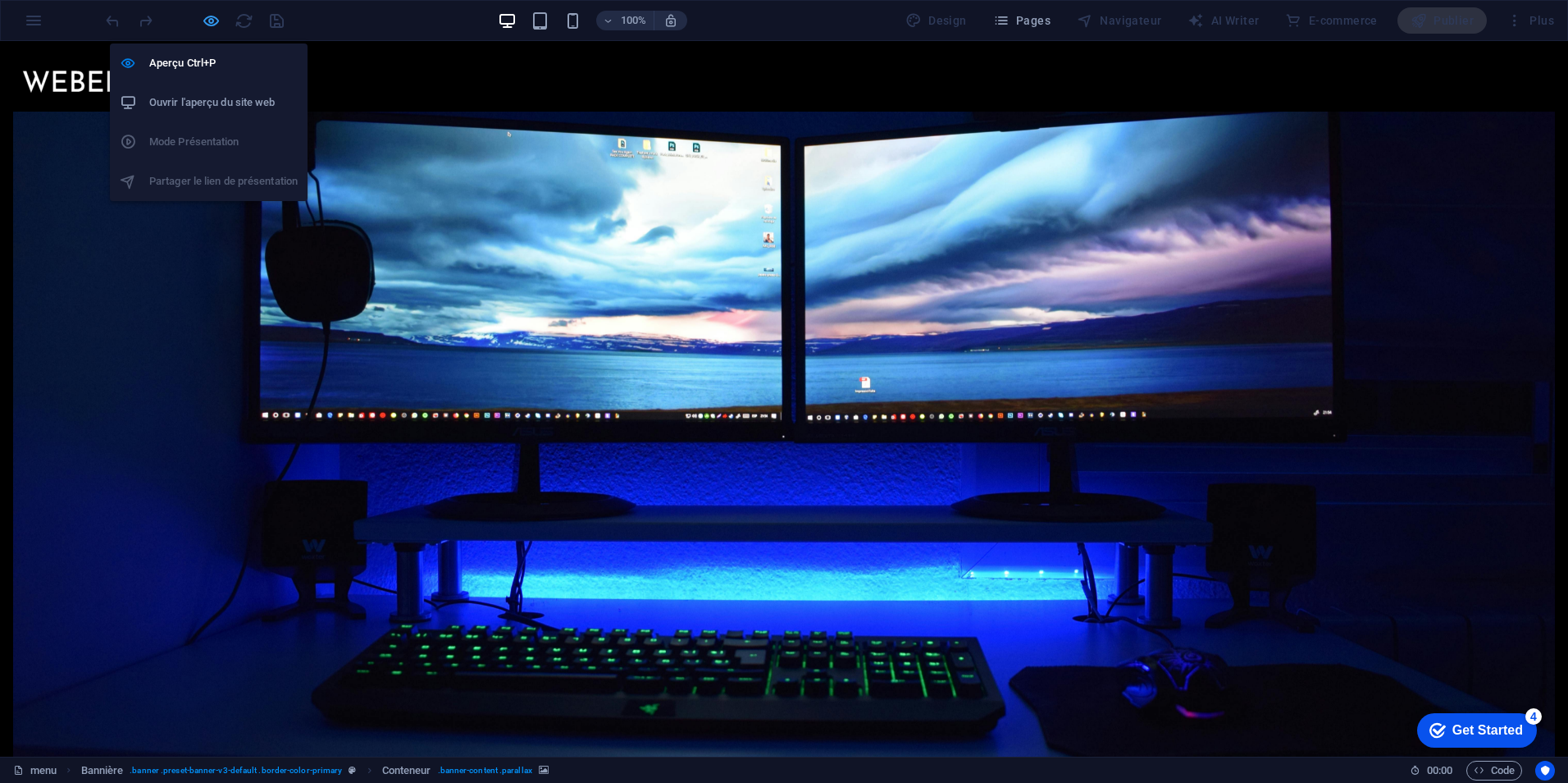
click at [211, 23] on icon "button" at bounding box center [210, 20] width 19 height 19
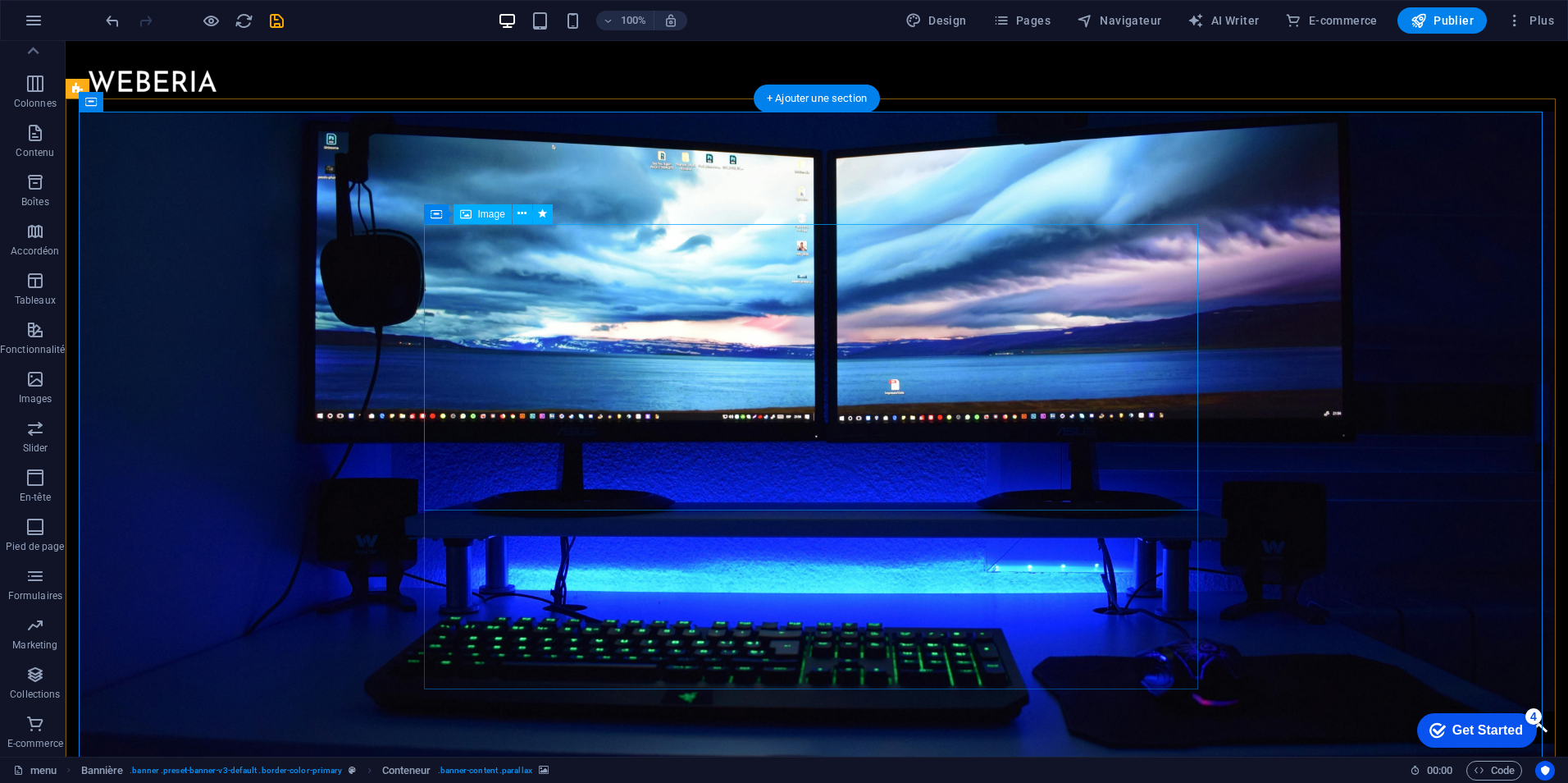
select select "move-bottom-to-top"
select select "s"
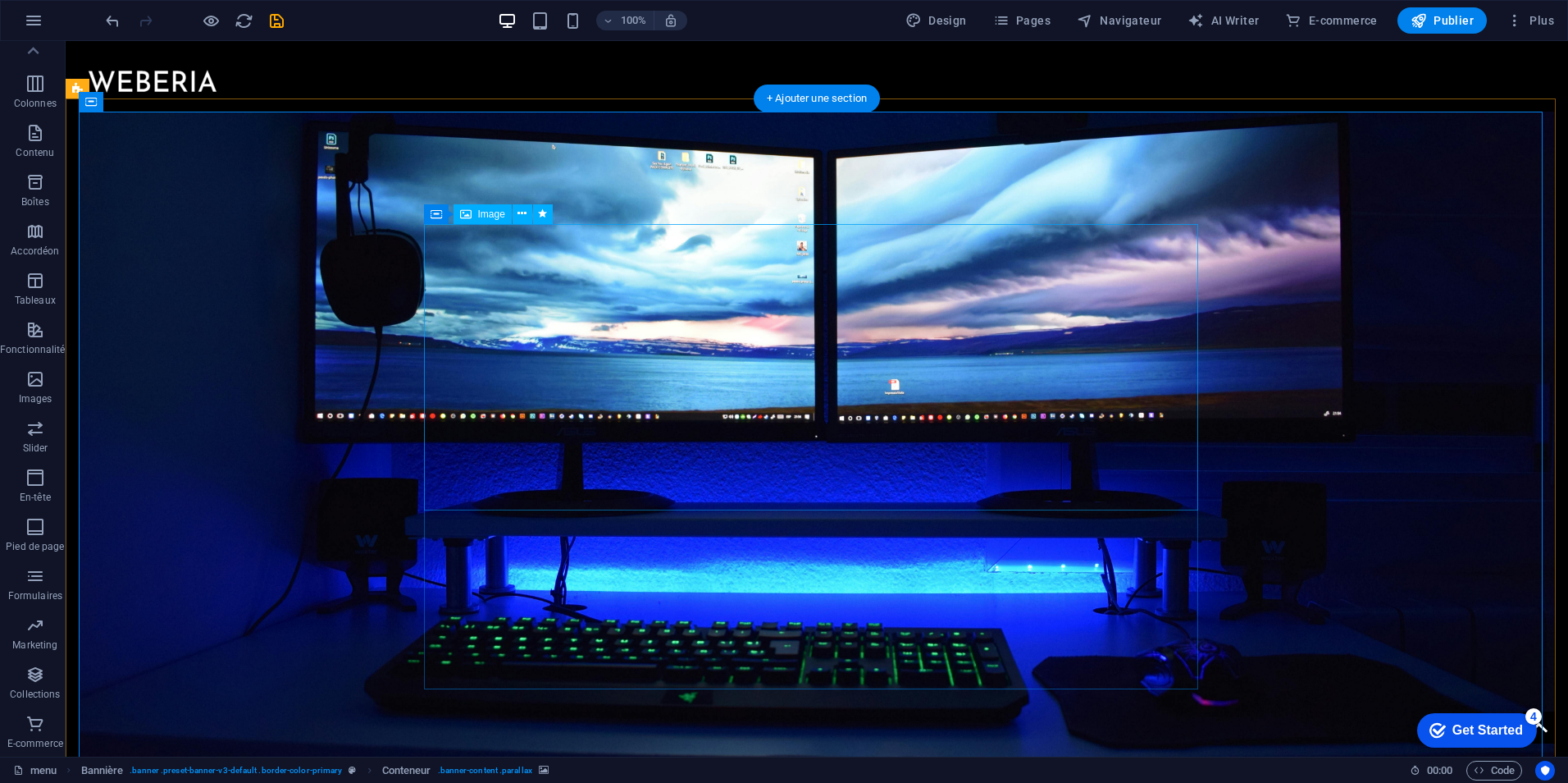
select select "scroll"
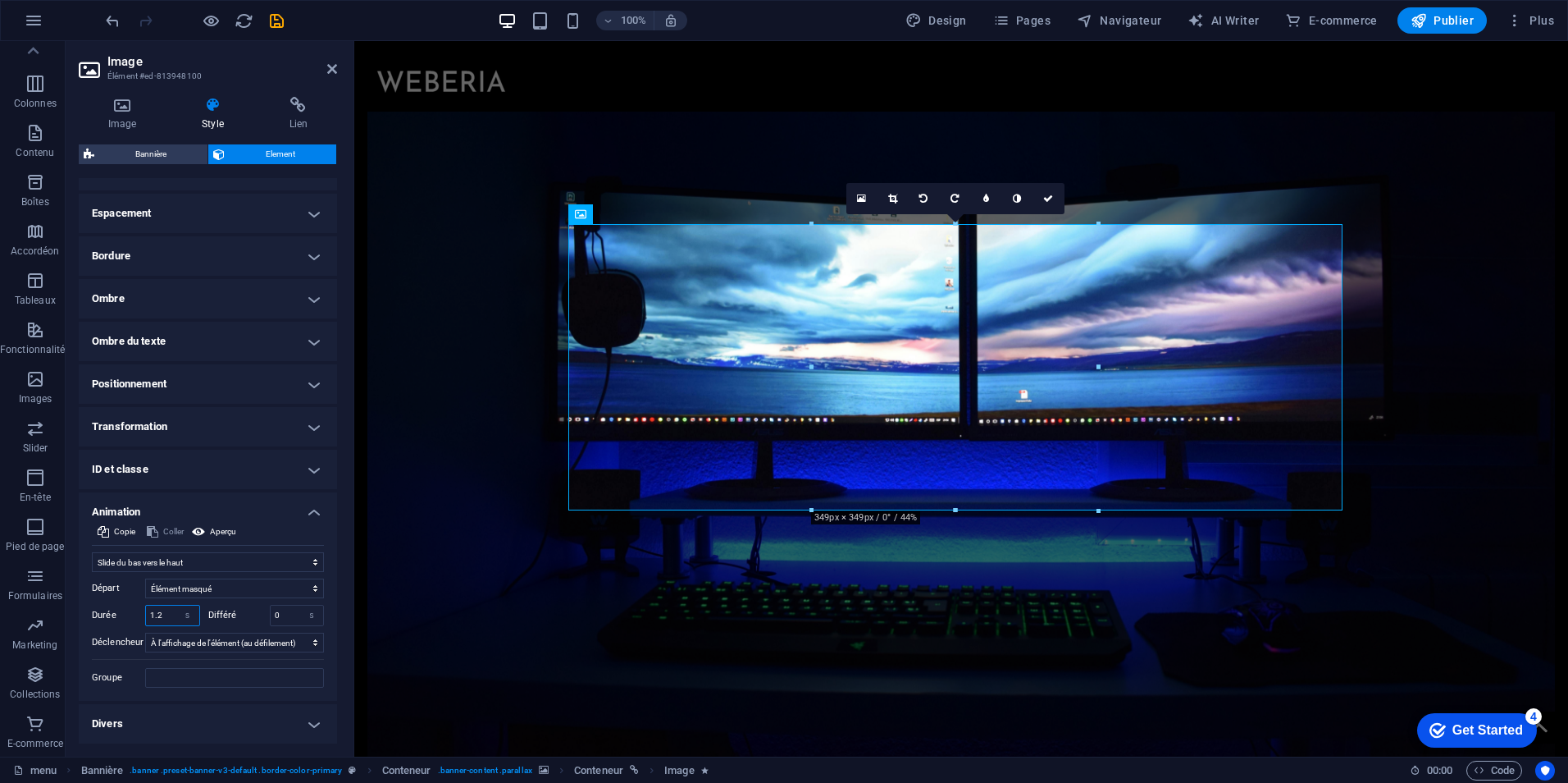
click at [167, 613] on input "1.2" at bounding box center [173, 615] width 53 height 20
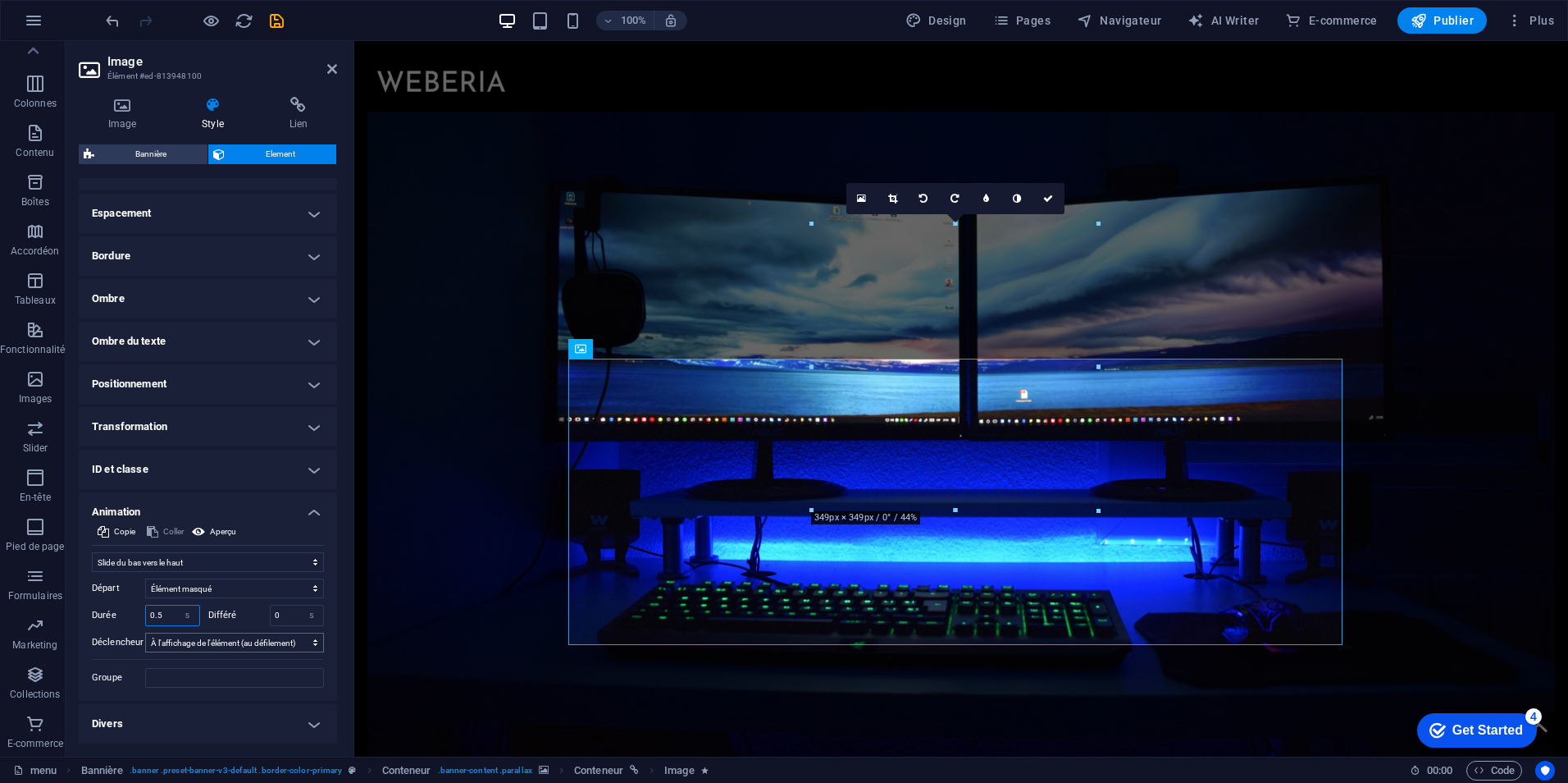
type input "0.5"
drag, startPoint x: 333, startPoint y: 67, endPoint x: 271, endPoint y: 108, distance: 74.3
click at [333, 67] on icon at bounding box center [332, 68] width 10 height 13
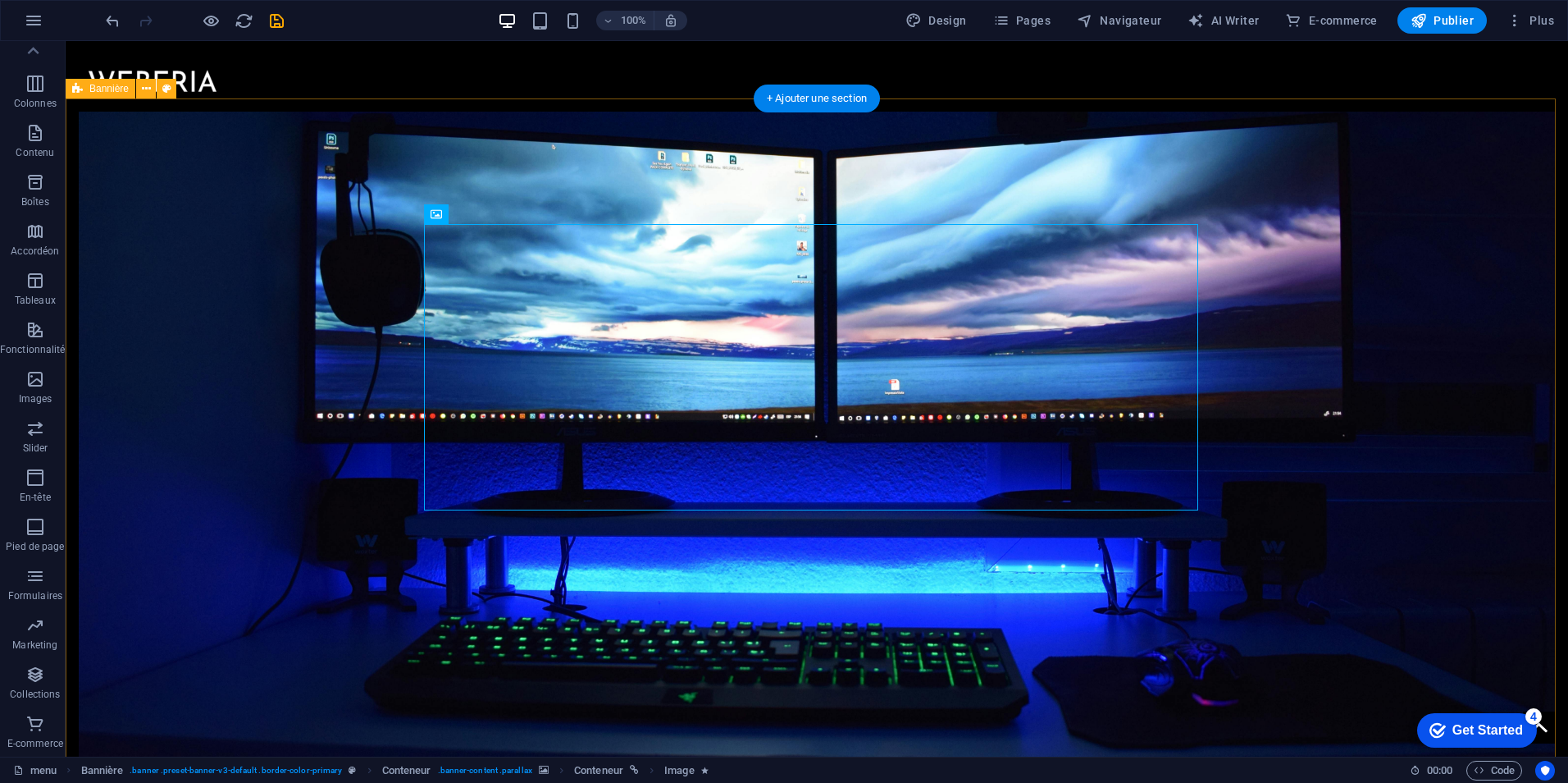
click at [255, 382] on figure at bounding box center [817, 433] width 1477 height 700
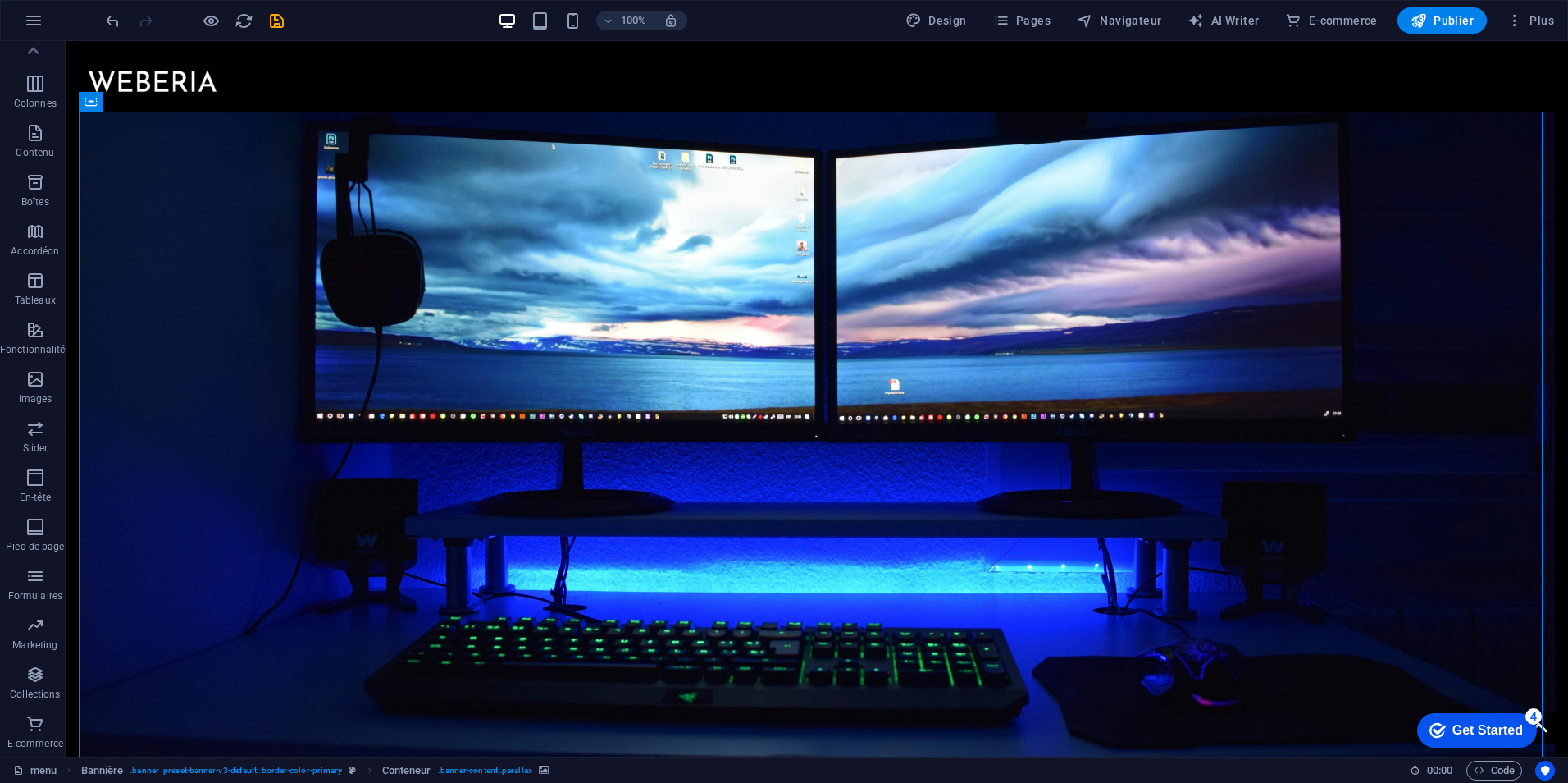
click at [222, 24] on div at bounding box center [194, 20] width 184 height 27
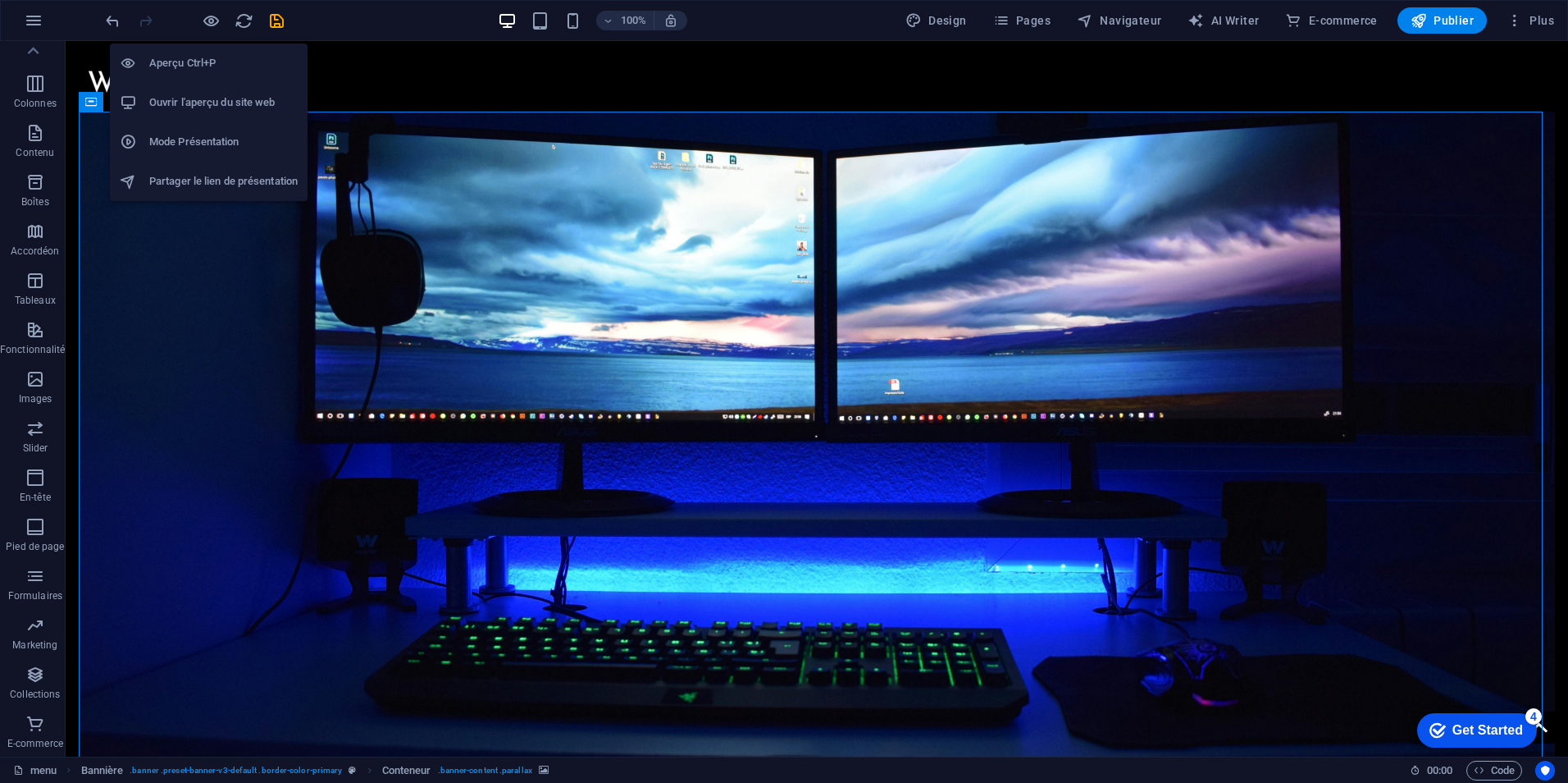
click at [209, 30] on div "Aperçu Ctrl+P Ouvrir l'aperçu du site web Mode Présentation Partager le lien de…" at bounding box center [209, 115] width 198 height 170
click at [211, 28] on icon "button" at bounding box center [210, 20] width 19 height 19
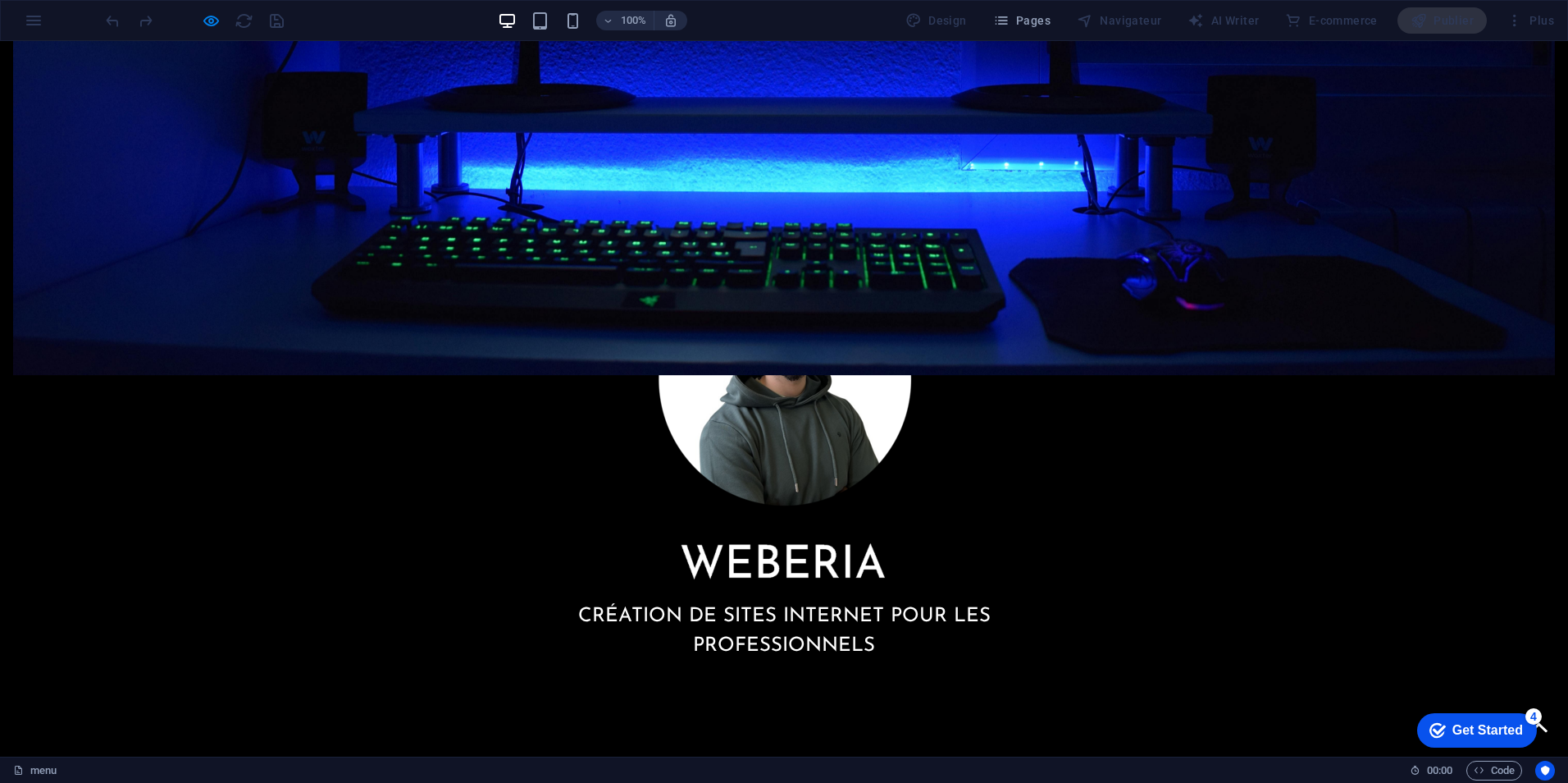
scroll to position [270, 0]
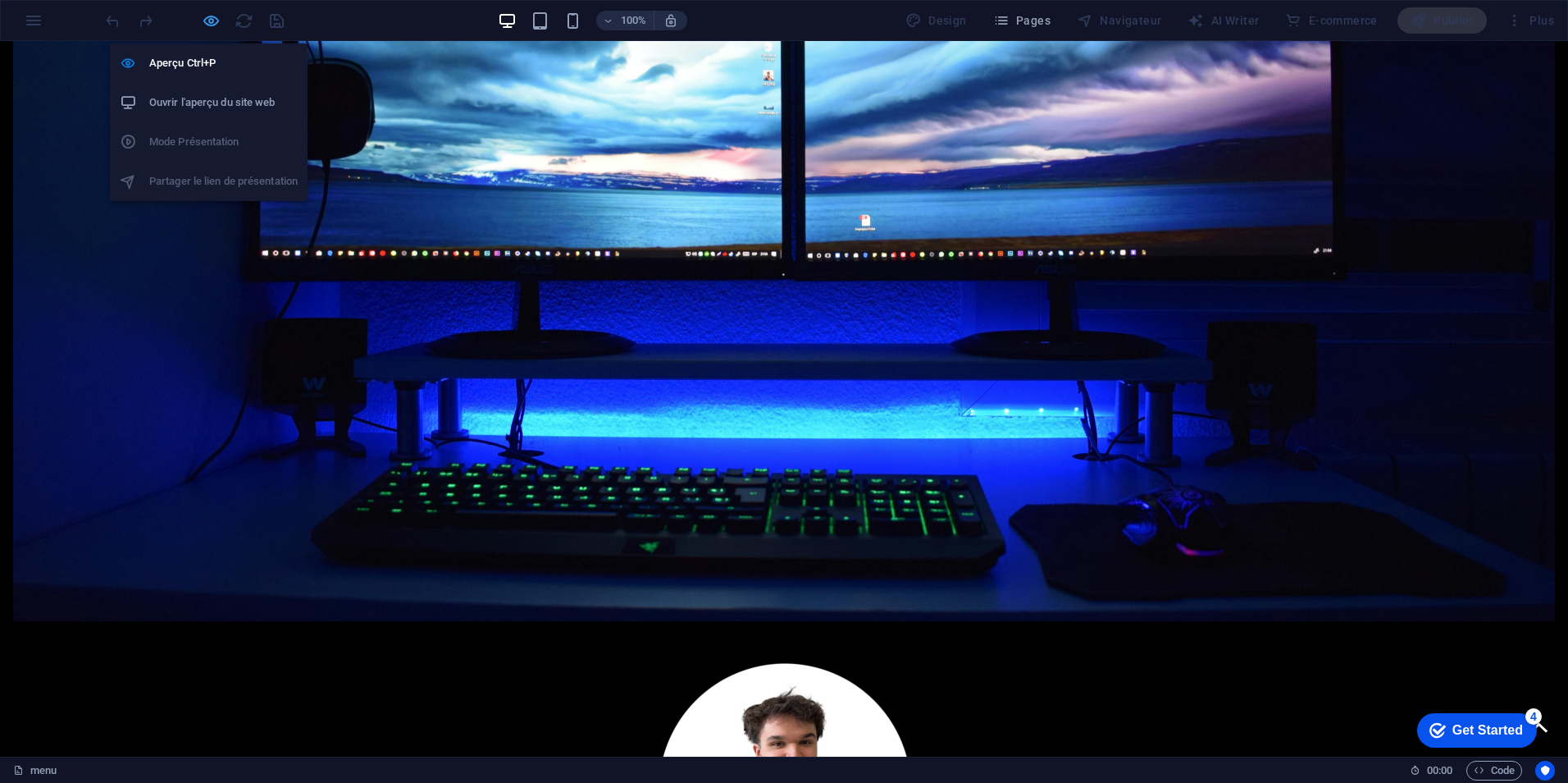
click at [216, 28] on icon "button" at bounding box center [210, 20] width 19 height 19
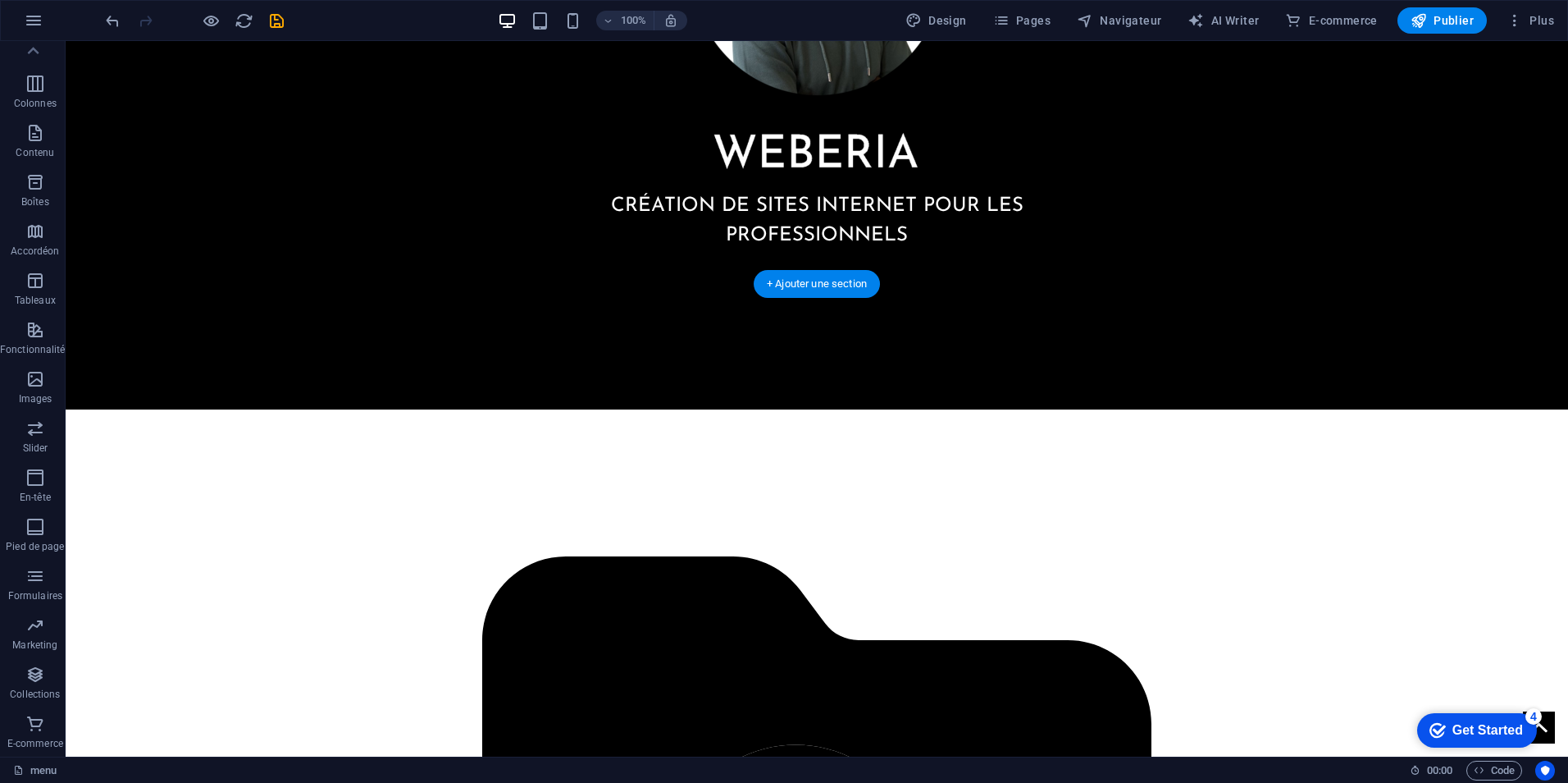
scroll to position [1173, 0]
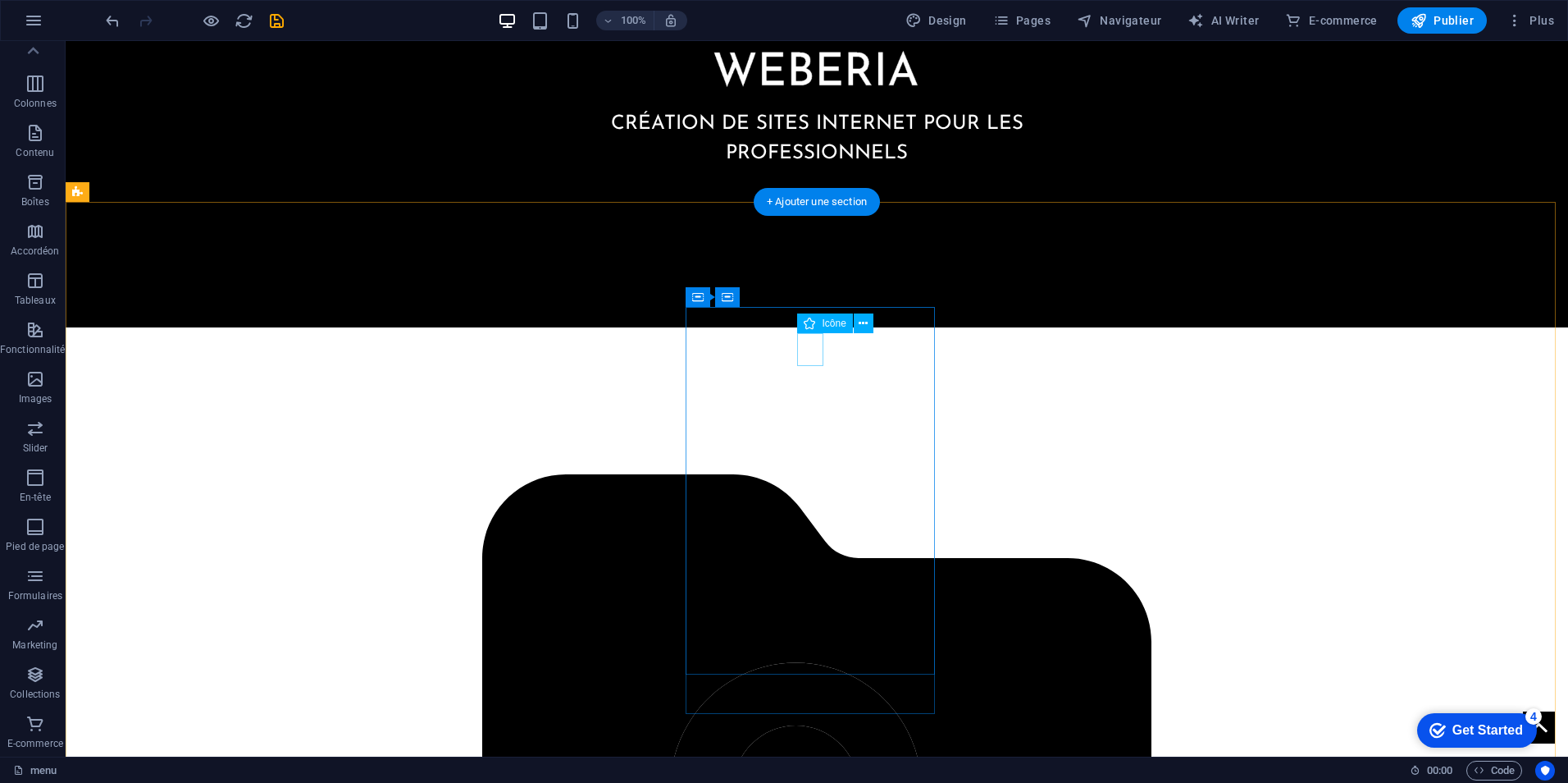
select select "xMidYMid"
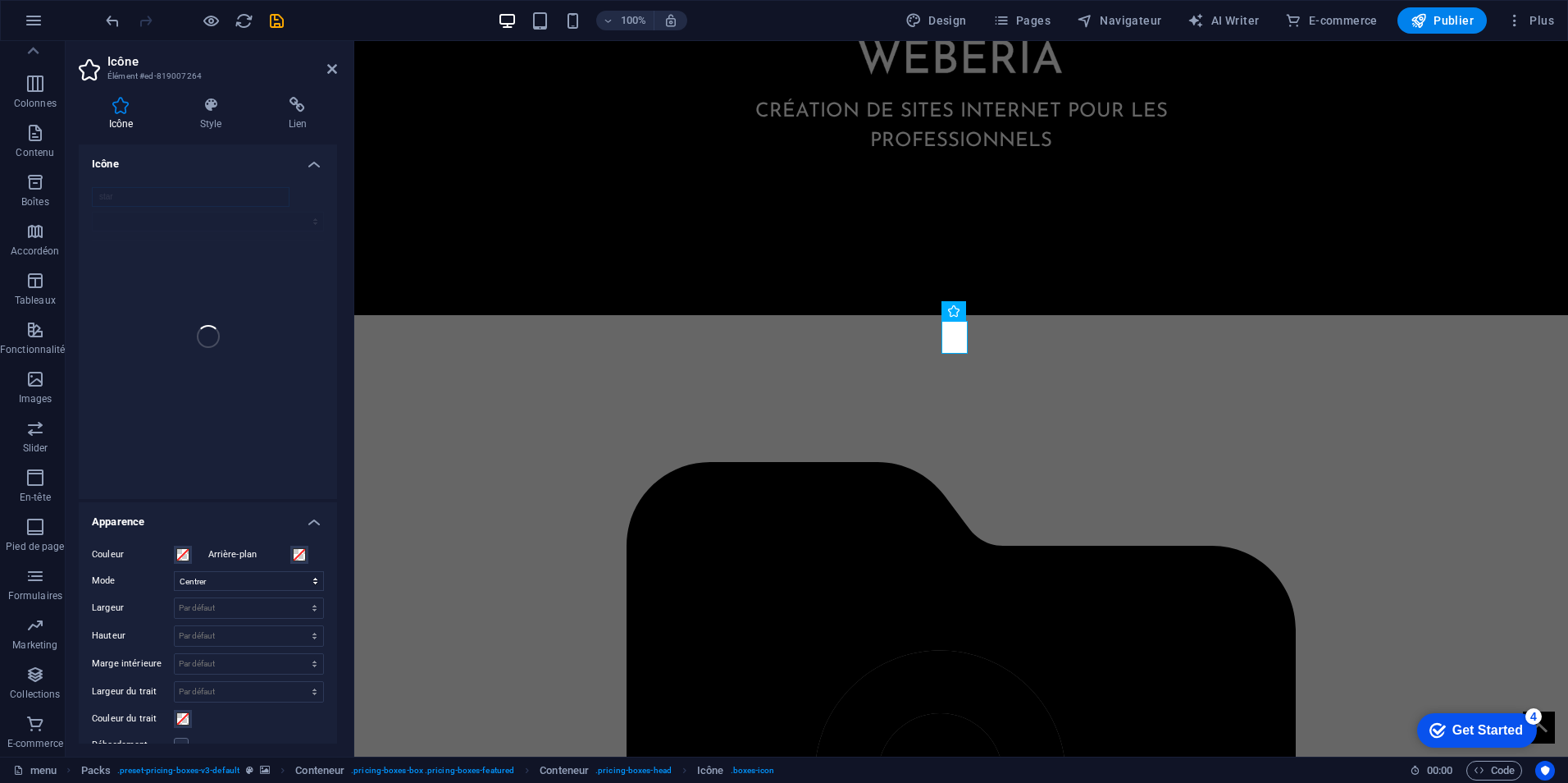
scroll to position [164, 0]
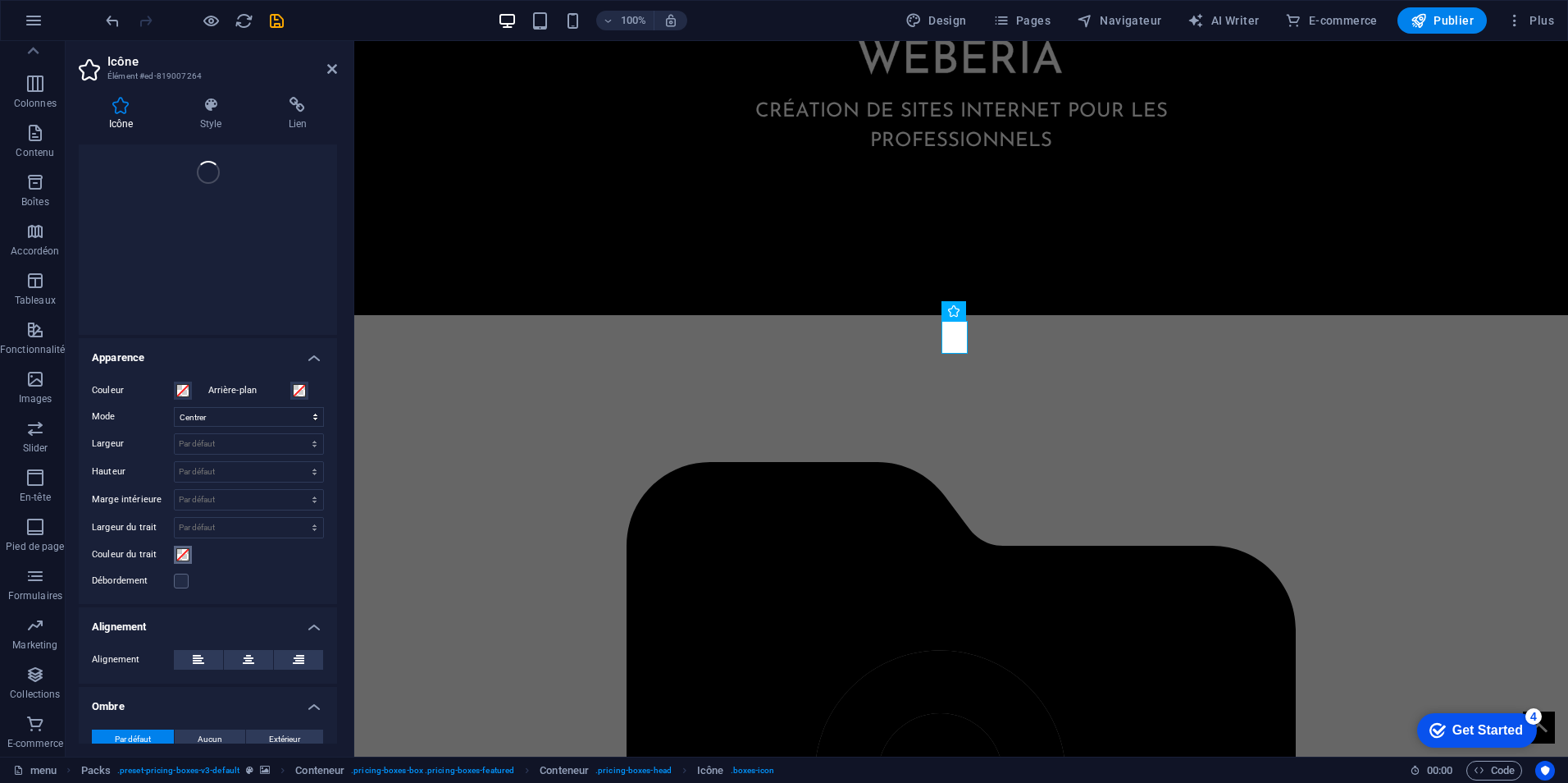
click at [174, 558] on button "Couleur du trait" at bounding box center [183, 555] width 18 height 18
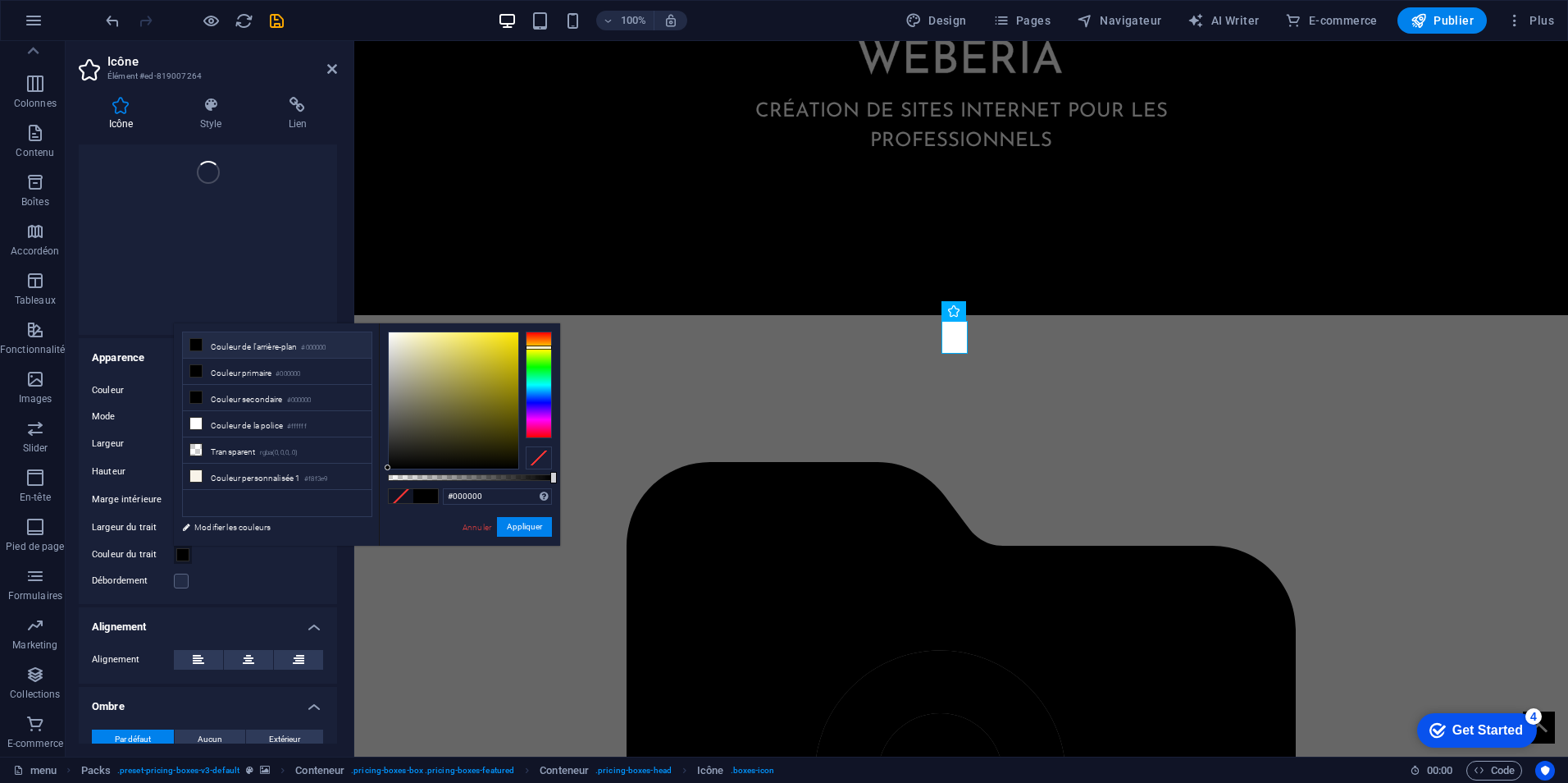
drag, startPoint x: 540, startPoint y: 362, endPoint x: 547, endPoint y: 347, distance: 16.6
click at [547, 347] on div at bounding box center [539, 384] width 27 height 107
click at [478, 356] on div at bounding box center [453, 399] width 130 height 136
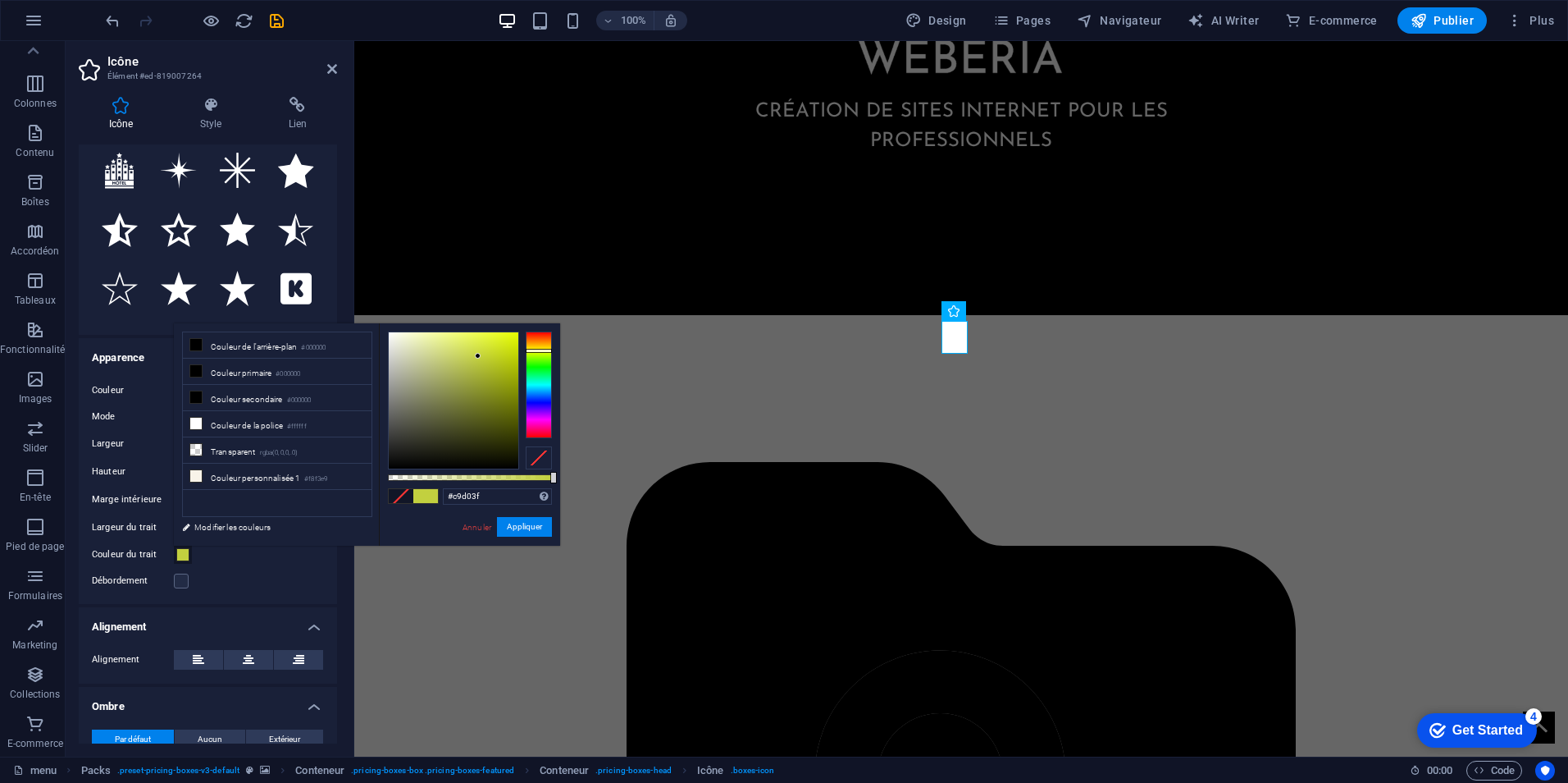
scroll to position [0, 0]
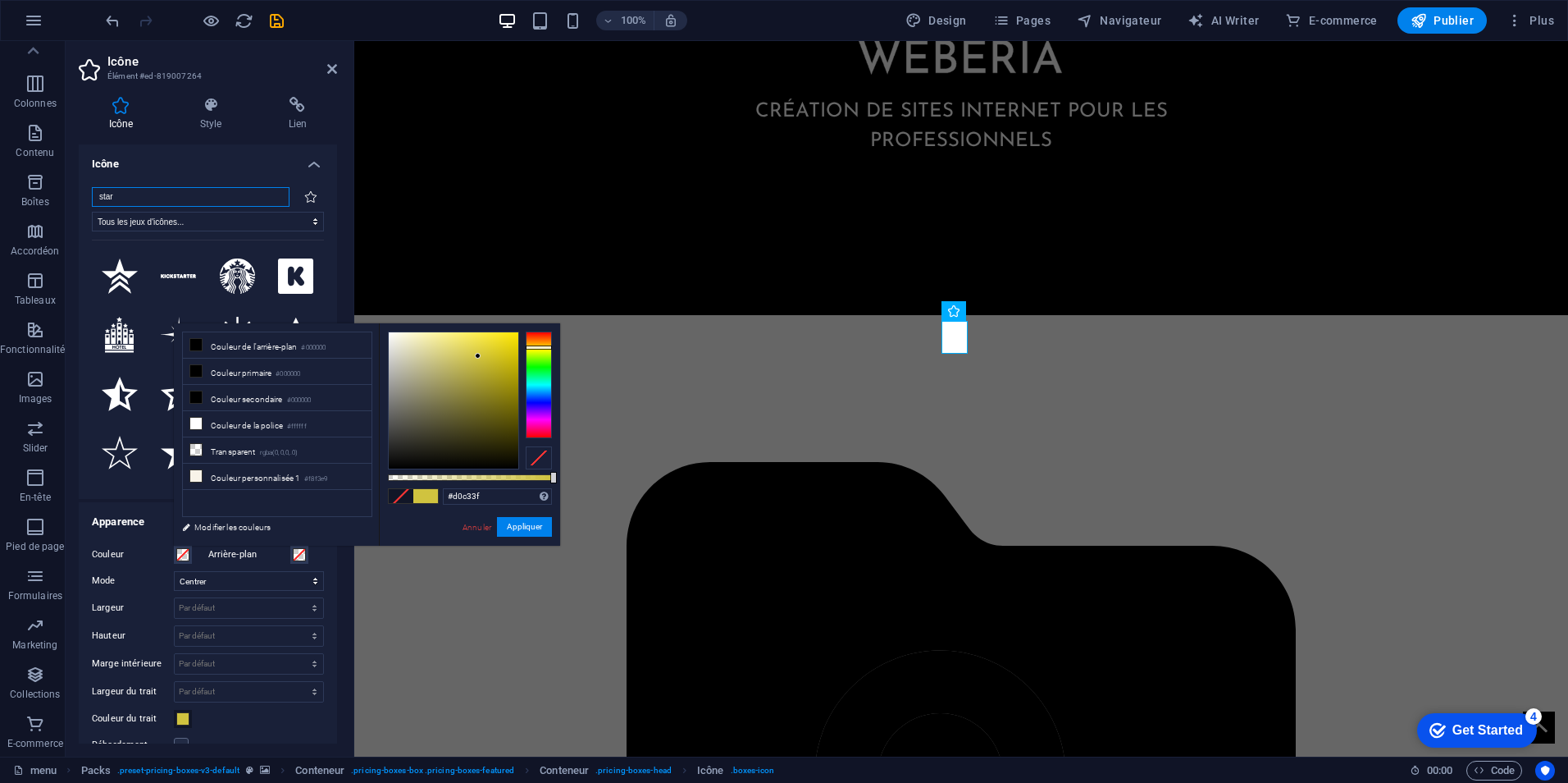
drag, startPoint x: 543, startPoint y: 351, endPoint x: 555, endPoint y: 347, distance: 12.6
click at [555, 347] on div "#d0c33f Formats pris en charge #0852ed rgb(8, 82, 237) rgba(8, 82, 237, 90%) hs…" at bounding box center [469, 553] width 181 height 461
type input "#ffe800"
drag, startPoint x: 494, startPoint y: 346, endPoint x: 562, endPoint y: 305, distance: 79.4
click at [562, 305] on body "Weberia - Création de Site Internet menu Favoris Éléments Colonnes Contenu Boît…" at bounding box center [784, 392] width 1568 height 783
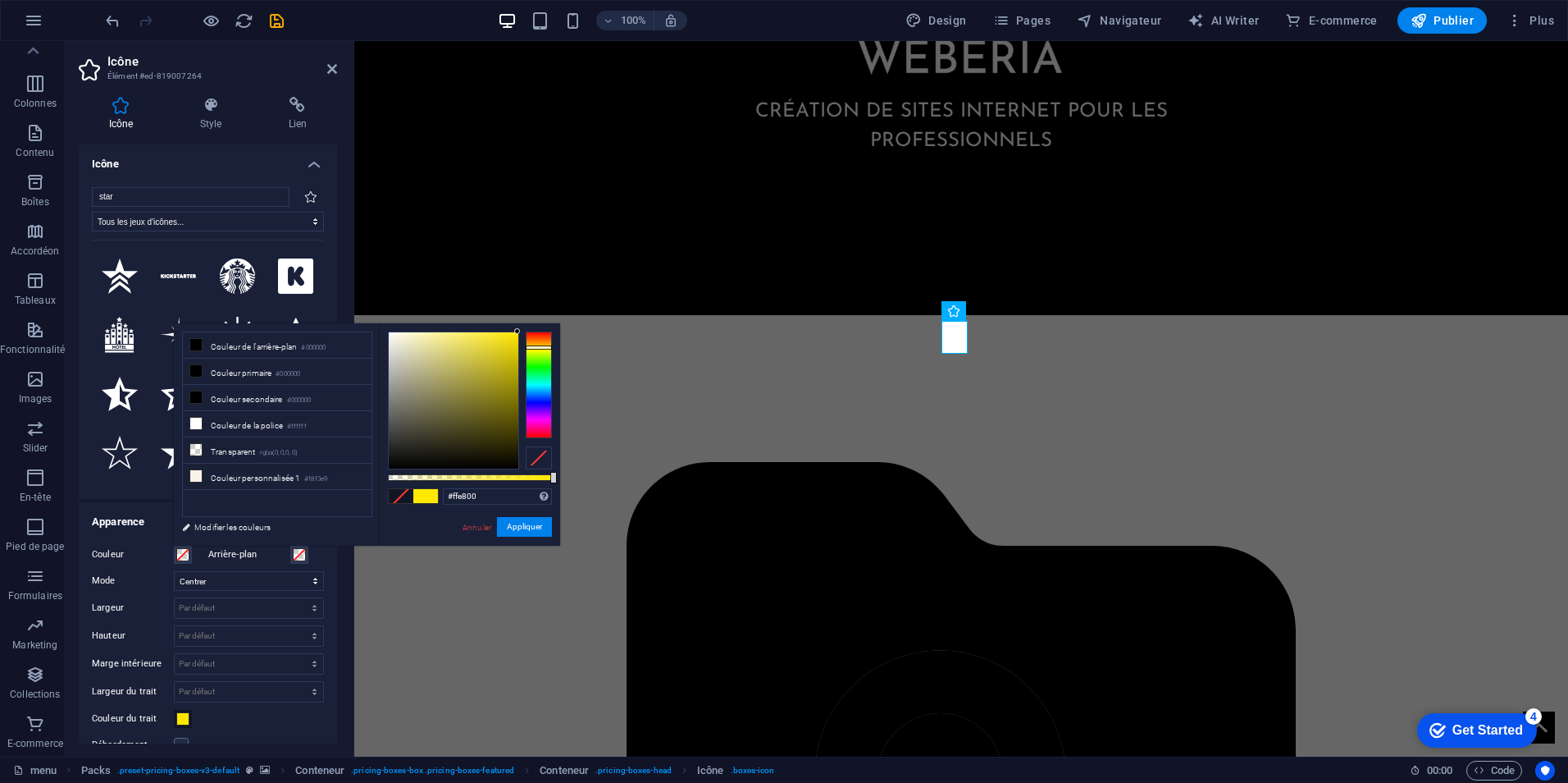
click at [534, 536] on div "Annuler Appliquer" at bounding box center [506, 526] width 91 height 20
click at [532, 524] on button "Appliquer" at bounding box center [524, 526] width 55 height 20
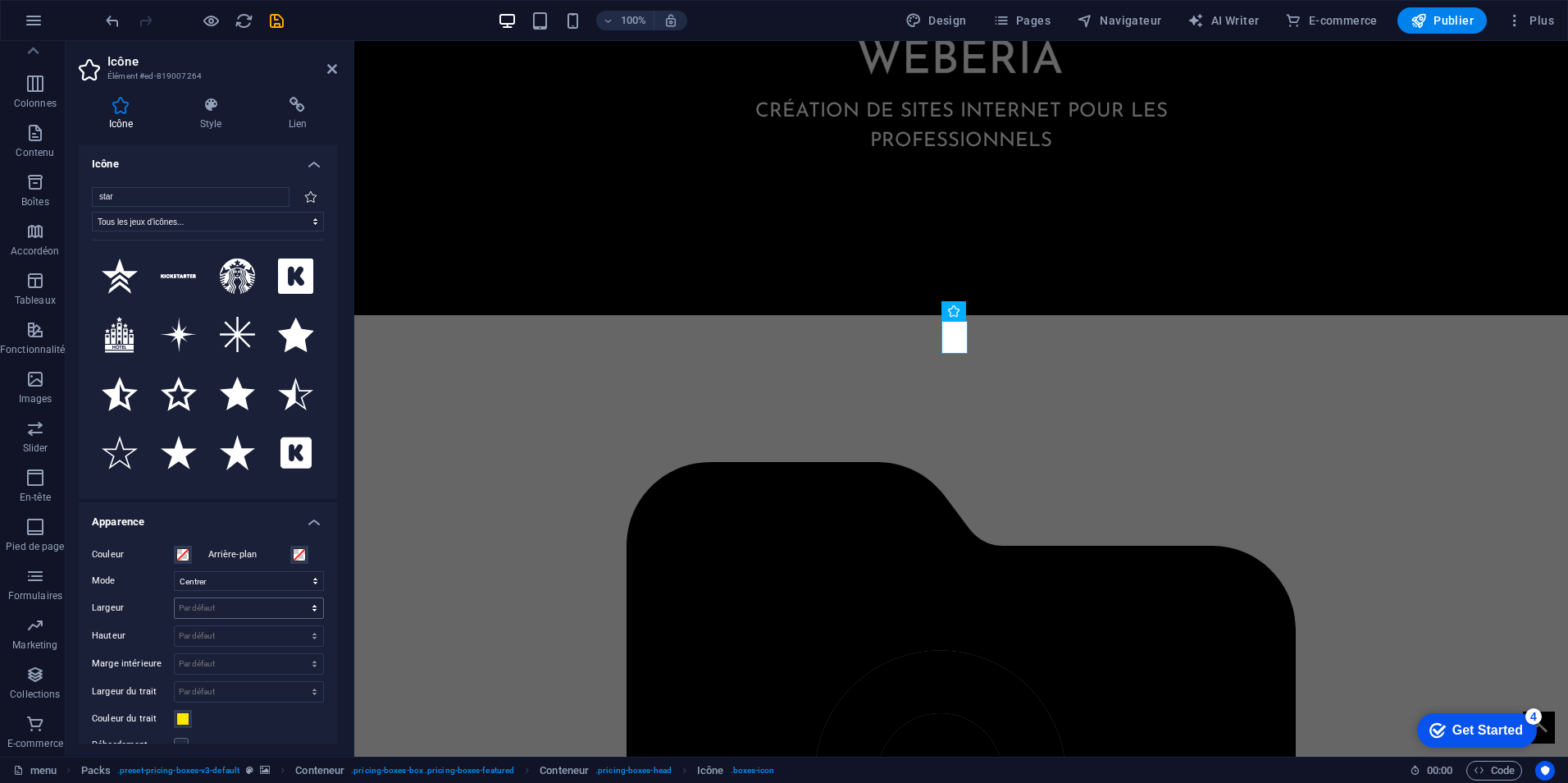
scroll to position [82, 0]
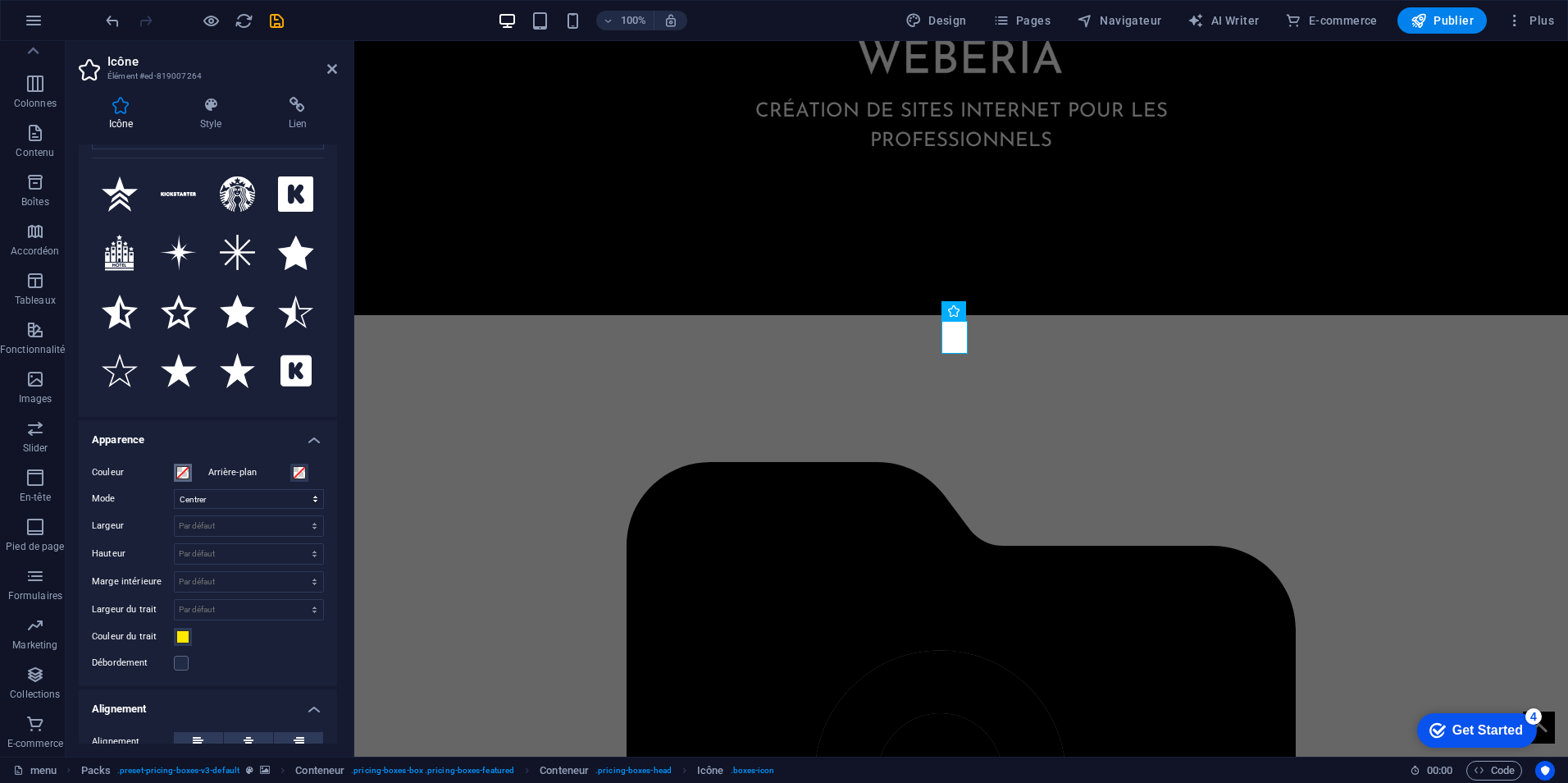
click at [185, 471] on span at bounding box center [183, 472] width 13 height 13
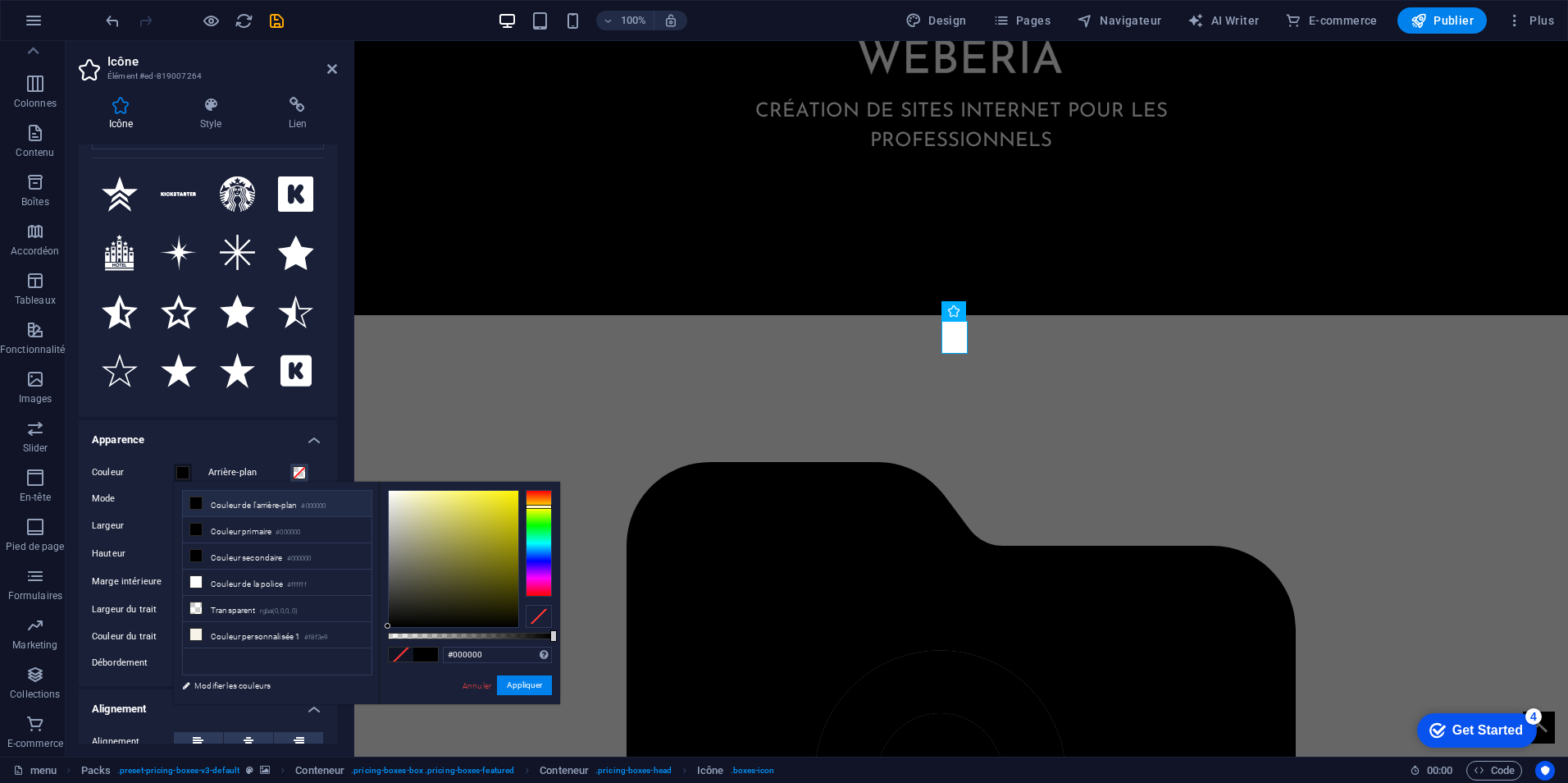
drag, startPoint x: 532, startPoint y: 526, endPoint x: 544, endPoint y: 506, distance: 23.3
click at [544, 506] on div at bounding box center [539, 543] width 27 height 107
type input "#fff400"
drag, startPoint x: 496, startPoint y: 515, endPoint x: 524, endPoint y: 484, distance: 41.8
click at [524, 484] on div "#fff400 Formats pris en charge #0852ed rgb(8, 82, 237) rgba(8, 82, 237, 90%) hs…" at bounding box center [469, 712] width 181 height 461
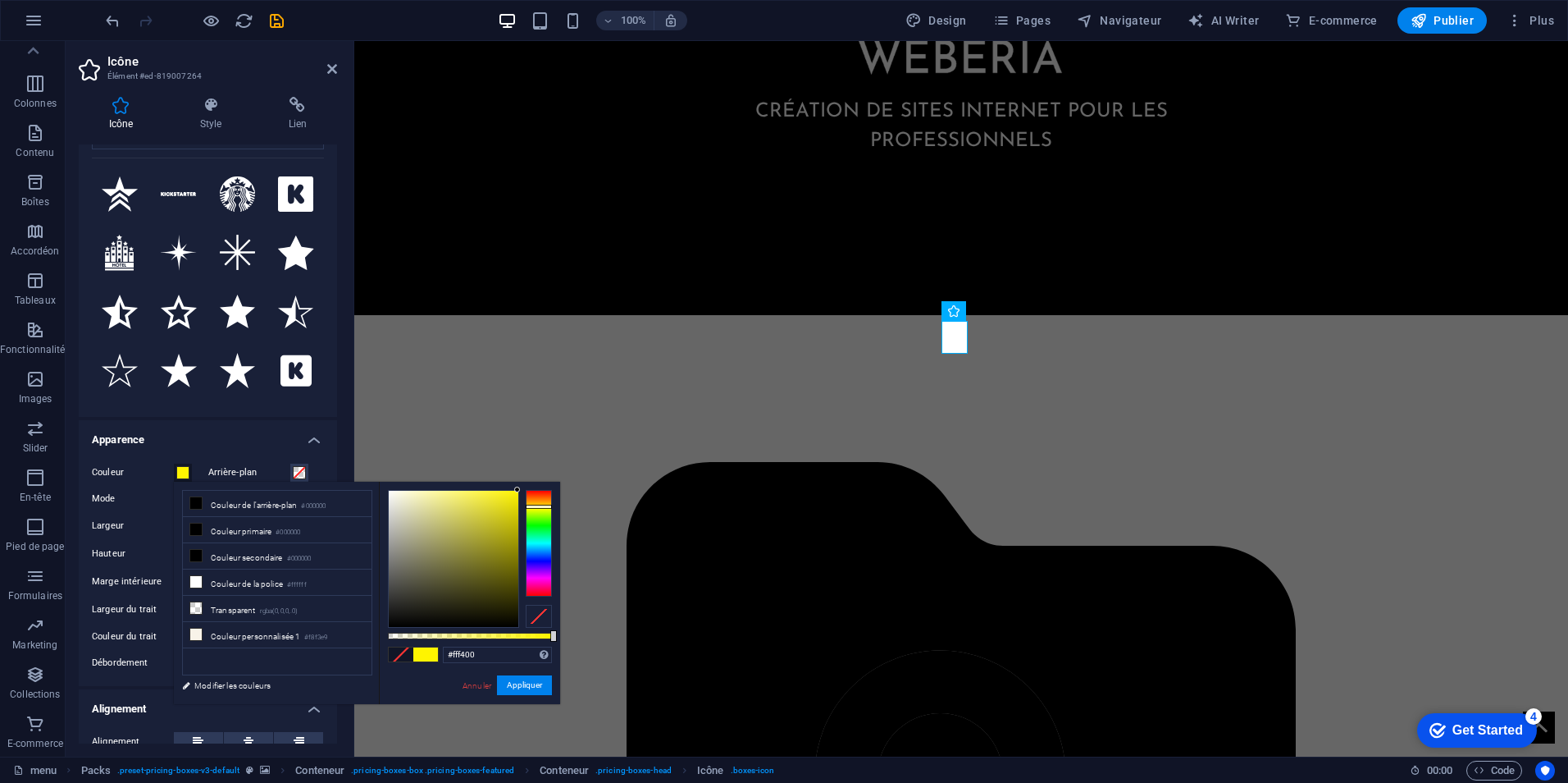
click at [544, 695] on div "Annuler Appliquer" at bounding box center [506, 685] width 91 height 20
click at [532, 684] on button "Appliquer" at bounding box center [524, 685] width 55 height 20
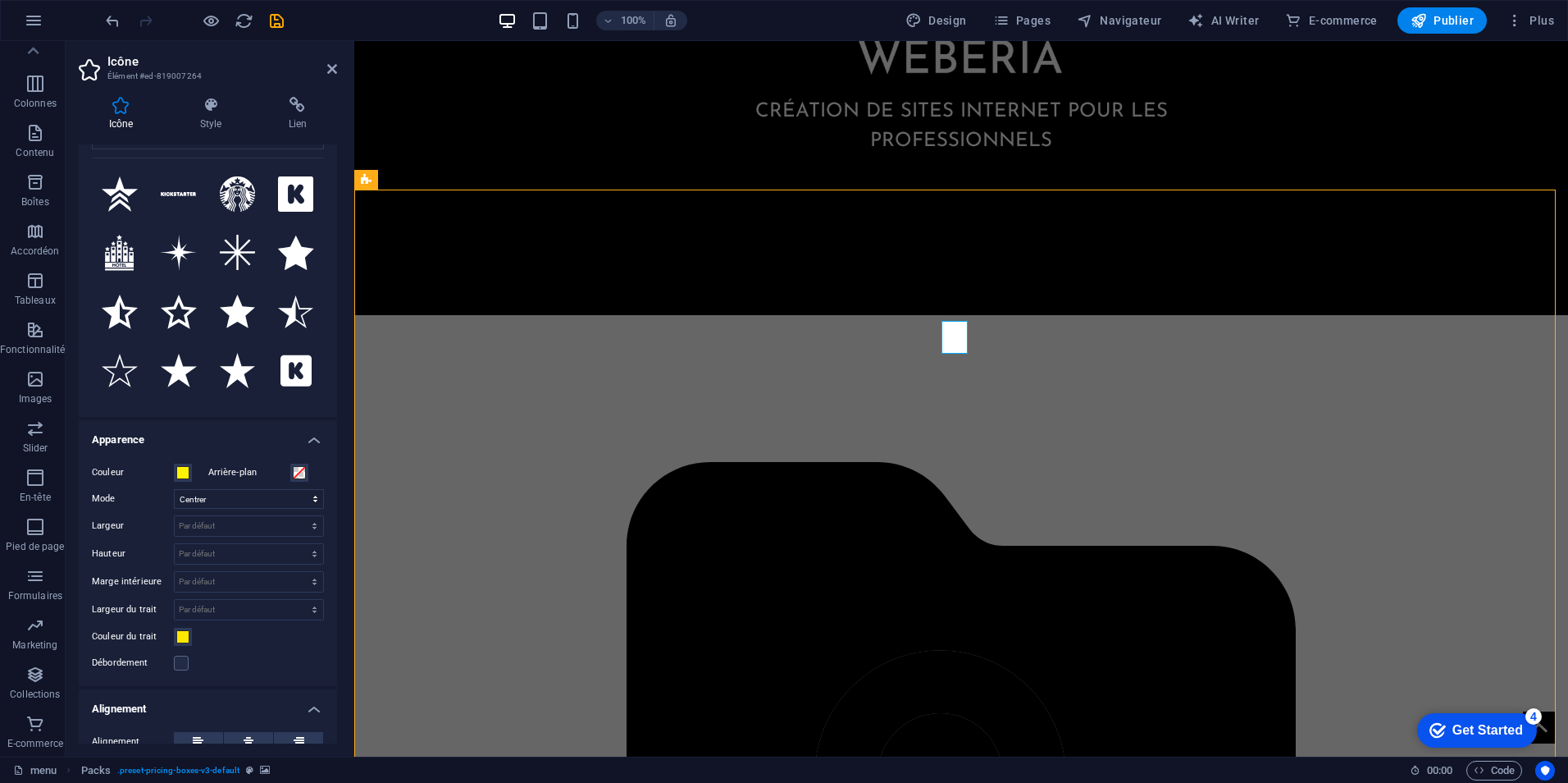
scroll to position [1173, 0]
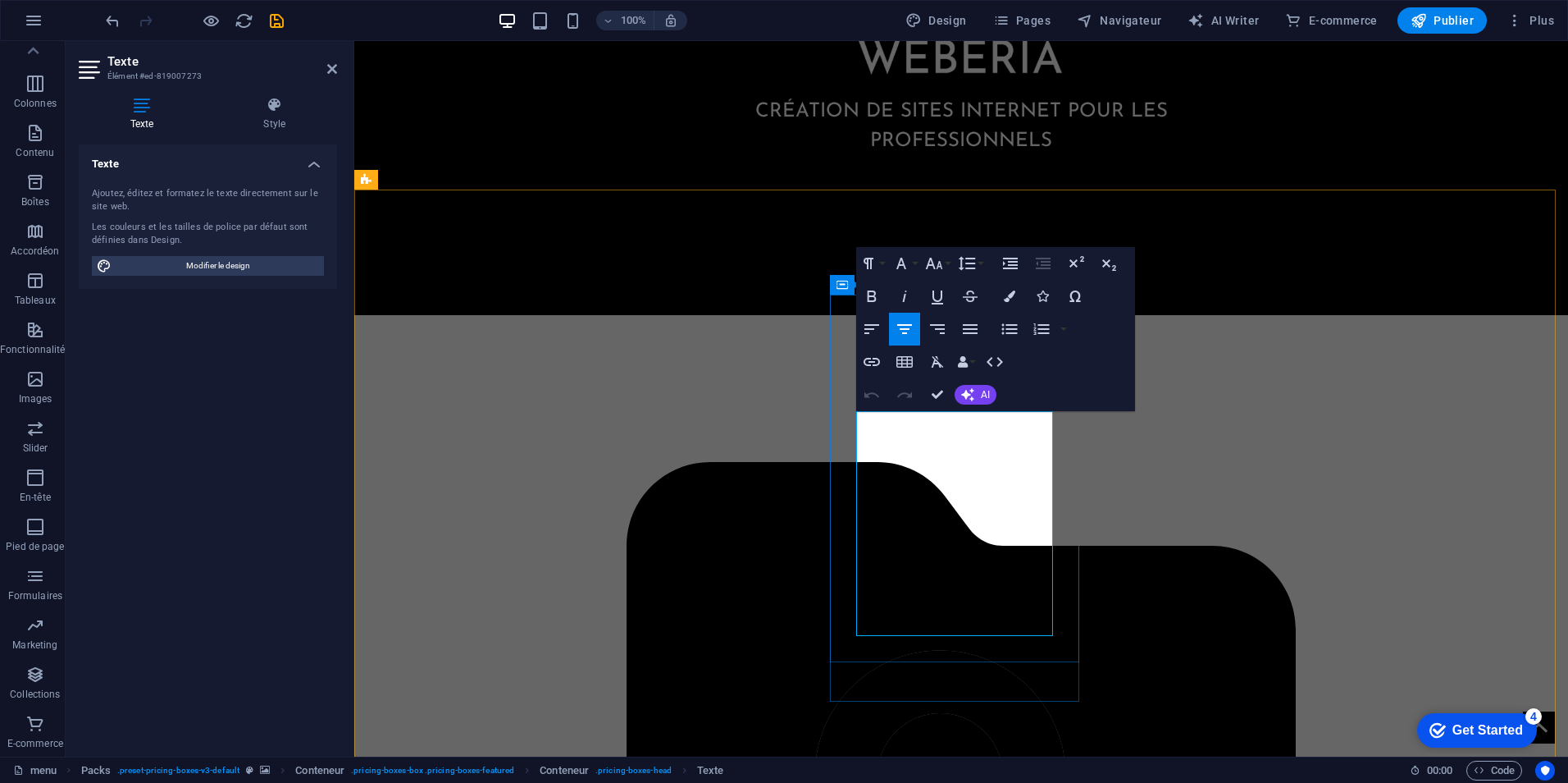
drag, startPoint x: 940, startPoint y: 448, endPoint x: 875, endPoint y: 452, distance: 65.1
click at [1003, 305] on button "Colors" at bounding box center [1009, 296] width 31 height 33
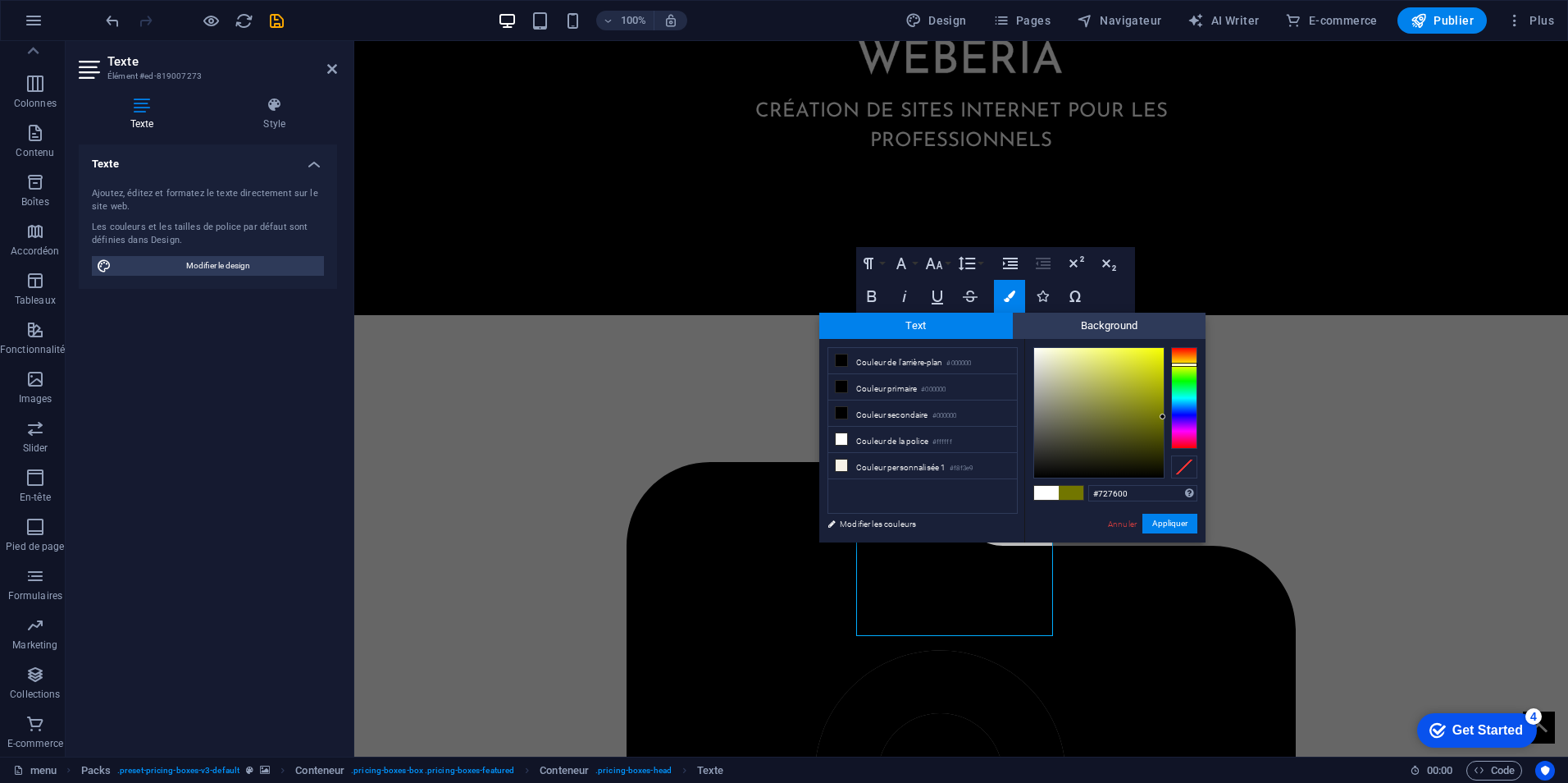
click at [1185, 364] on div at bounding box center [1185, 398] width 27 height 102
drag, startPoint x: 1123, startPoint y: 377, endPoint x: 1170, endPoint y: 346, distance: 56.3
click at [1170, 346] on div "#f7ff00 Formats pris en charge #0852ed rgb(8, 82, 237) rgba(8, 82, 237, 90%) hs…" at bounding box center [1115, 559] width 181 height 441
click at [1192, 346] on div "#f7ff00 Formats pris en charge #0852ed rgb(8, 82, 237) rgba(8, 82, 237, 90%) hs…" at bounding box center [1115, 559] width 181 height 441
click at [1190, 363] on div at bounding box center [1185, 365] width 27 height 4
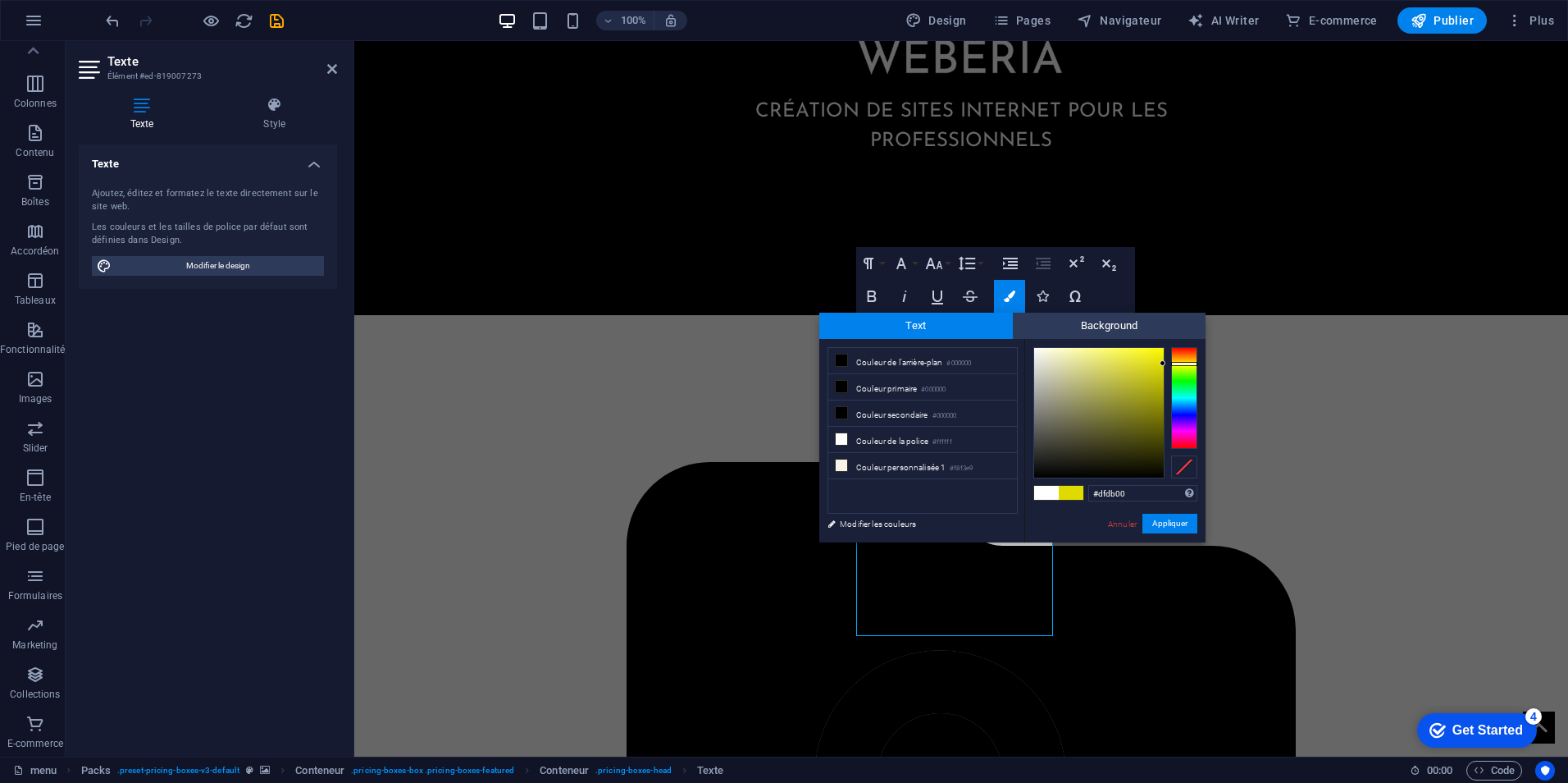
click at [1187, 363] on div at bounding box center [1185, 364] width 27 height 4
drag, startPoint x: 1154, startPoint y: 363, endPoint x: 1173, endPoint y: 341, distance: 29.1
click at [1173, 341] on div "#fffb00 Formats pris en charge #0852ed rgb(8, 82, 237) rgba(8, 82, 237, 90%) hs…" at bounding box center [1115, 559] width 181 height 441
click at [1181, 339] on div "#fffb00 Formats pris en charge #0852ed rgb(8, 82, 237) rgba(8, 82, 237, 90%) hs…" at bounding box center [1115, 559] width 181 height 441
click at [1164, 344] on div "#fffb00 Formats pris en charge #0852ed rgb(8, 82, 237) rgba(8, 82, 237, 90%) hs…" at bounding box center [1115, 559] width 181 height 441
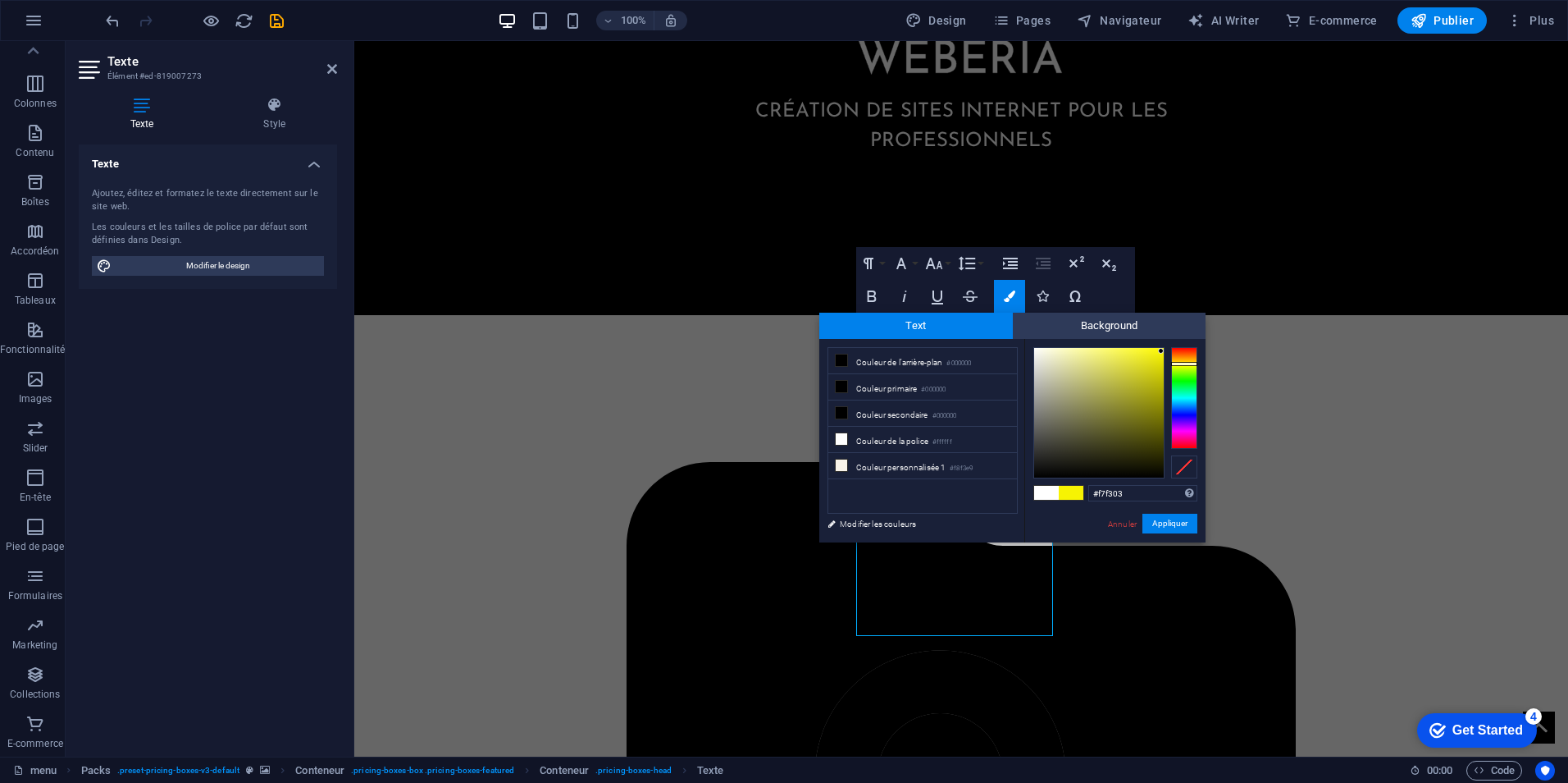
click at [1162, 352] on div at bounding box center [1161, 351] width 5 height 5
click at [1187, 361] on div at bounding box center [1185, 361] width 27 height 4
click at [1142, 490] on input "#f7cf03" at bounding box center [1142, 493] width 109 height 16
click at [1172, 538] on div "#f7cf03 Formats pris en charge #0852ed rgb(8, 82, 237) rgba(8, 82, 237, 90%) hs…" at bounding box center [1115, 559] width 181 height 441
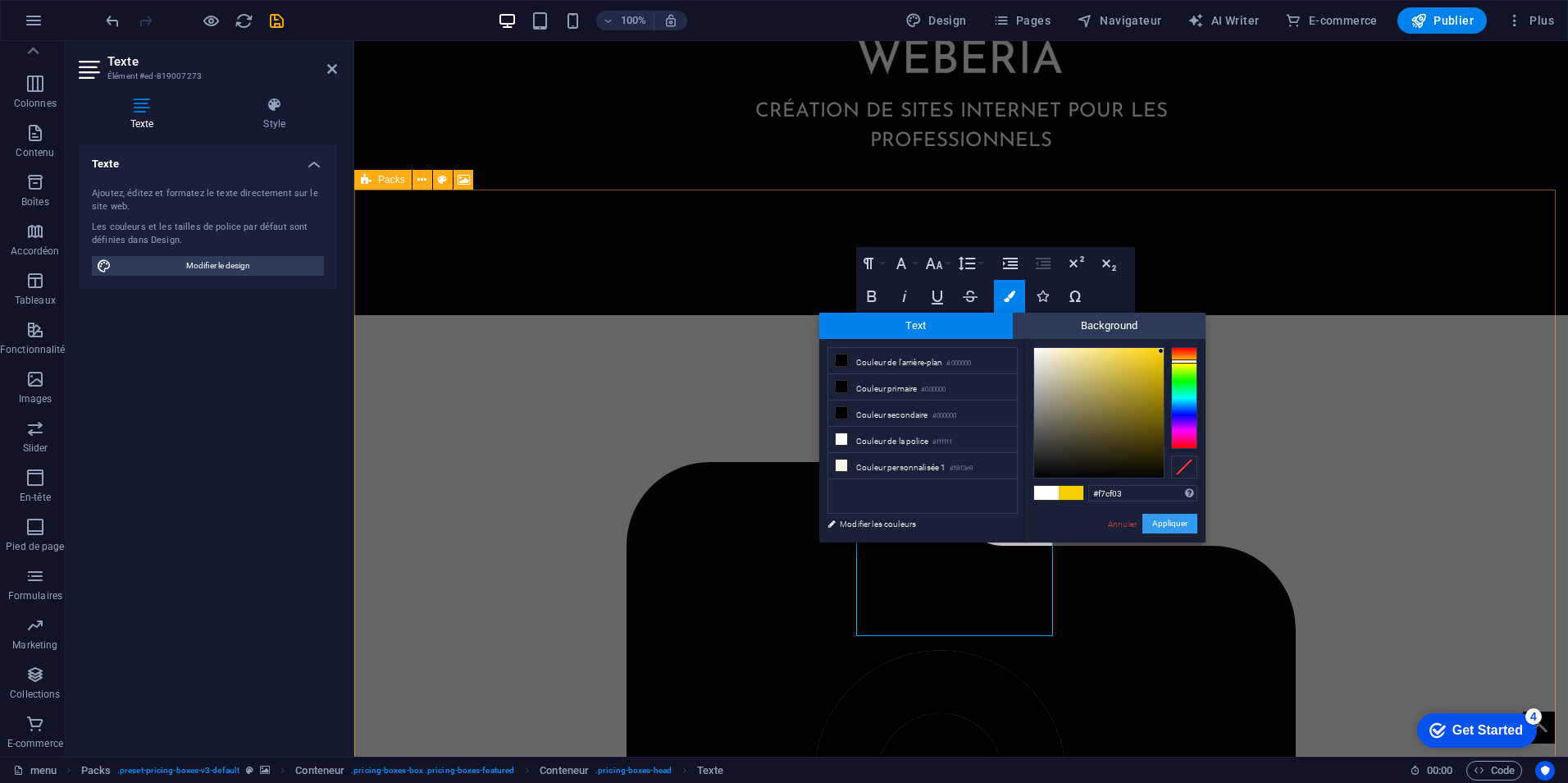
click at [1174, 527] on button "Appliquer" at bounding box center [1170, 524] width 55 height 20
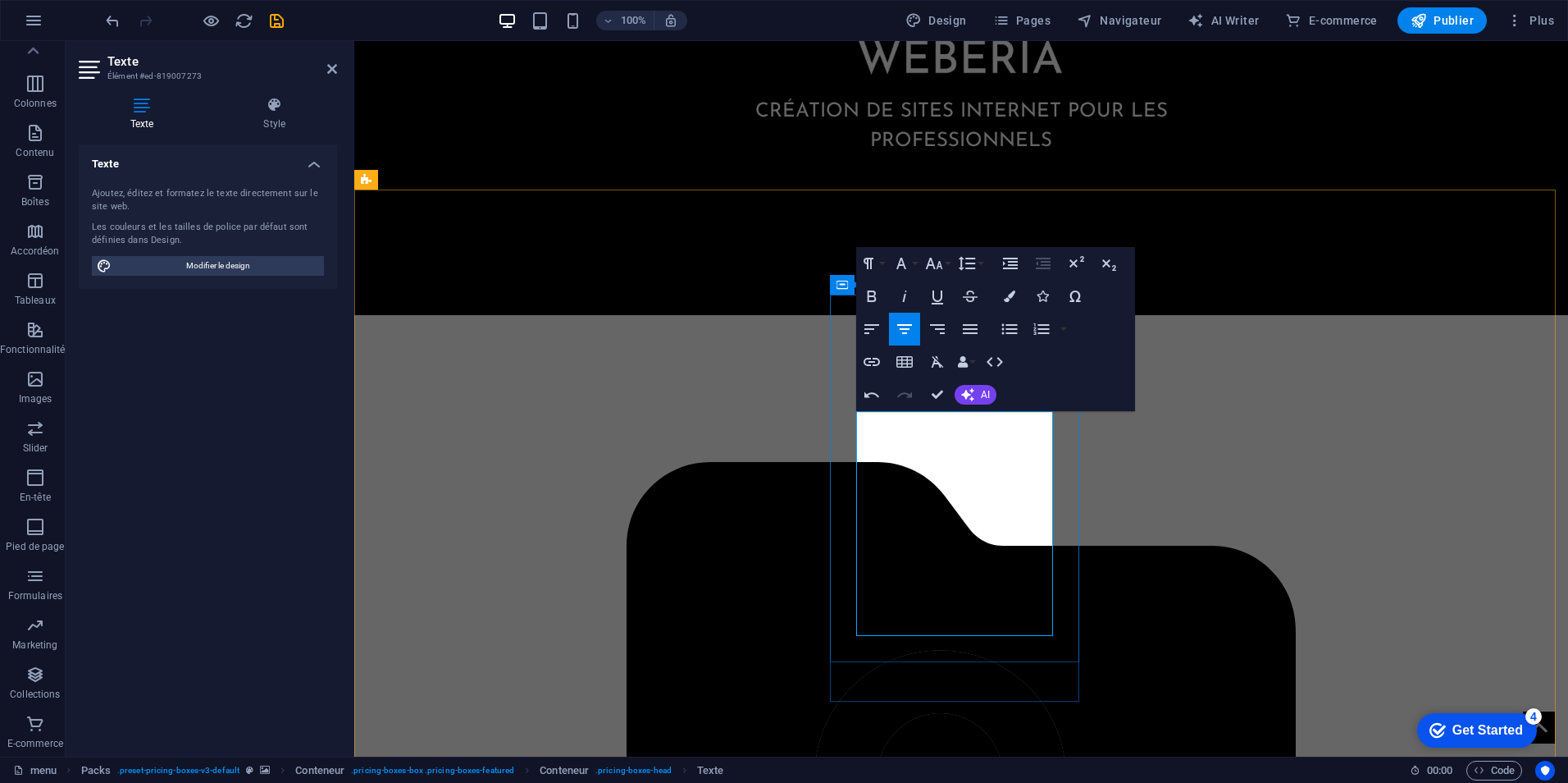
drag, startPoint x: 933, startPoint y: 473, endPoint x: 882, endPoint y: 472, distance: 51.0
click at [1005, 296] on icon "button" at bounding box center [1009, 296] width 12 height 12
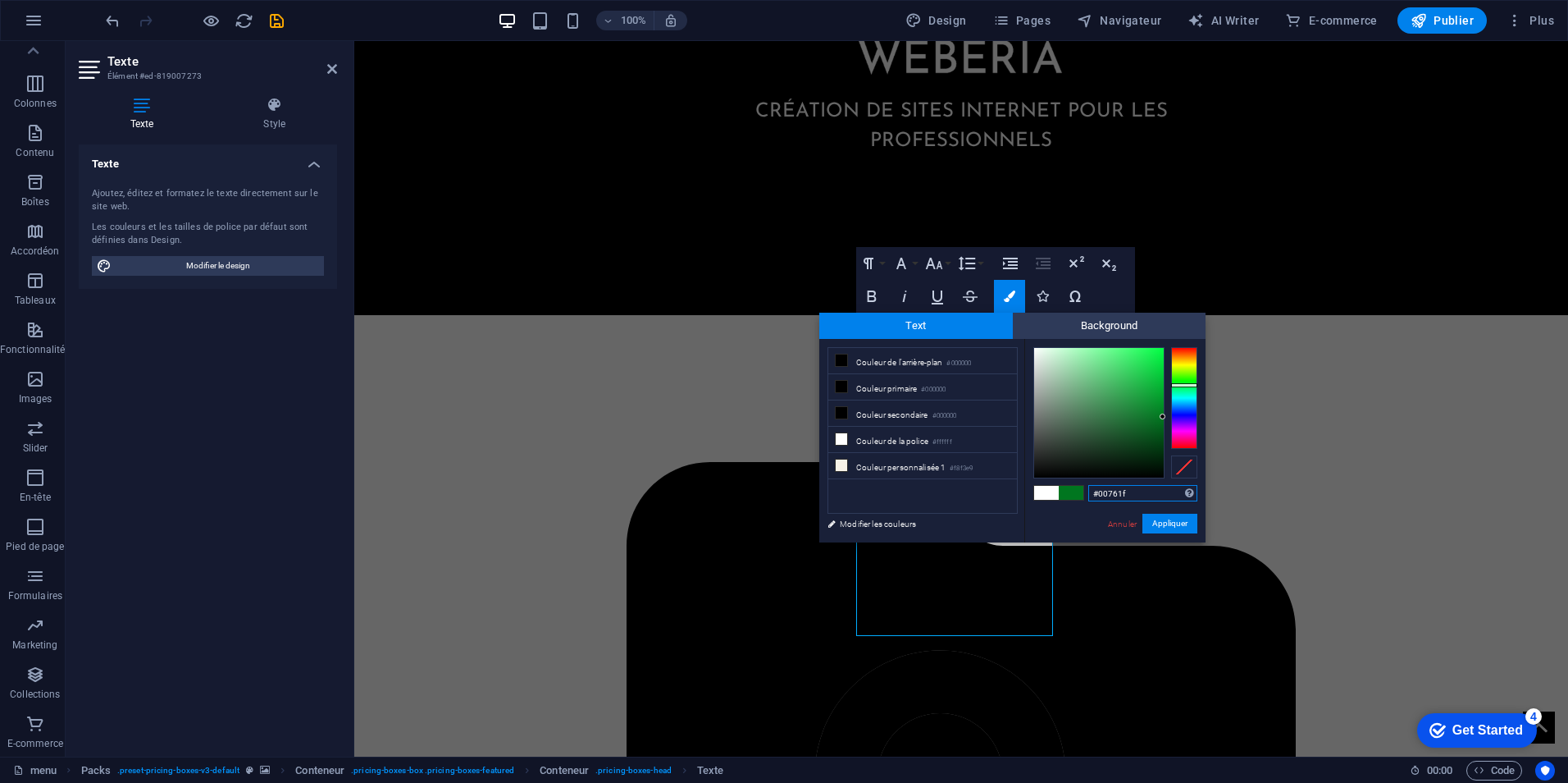
click at [1118, 488] on input "#00761f" at bounding box center [1142, 493] width 109 height 16
paste input "f7cf03"
type input "#f7cf03"
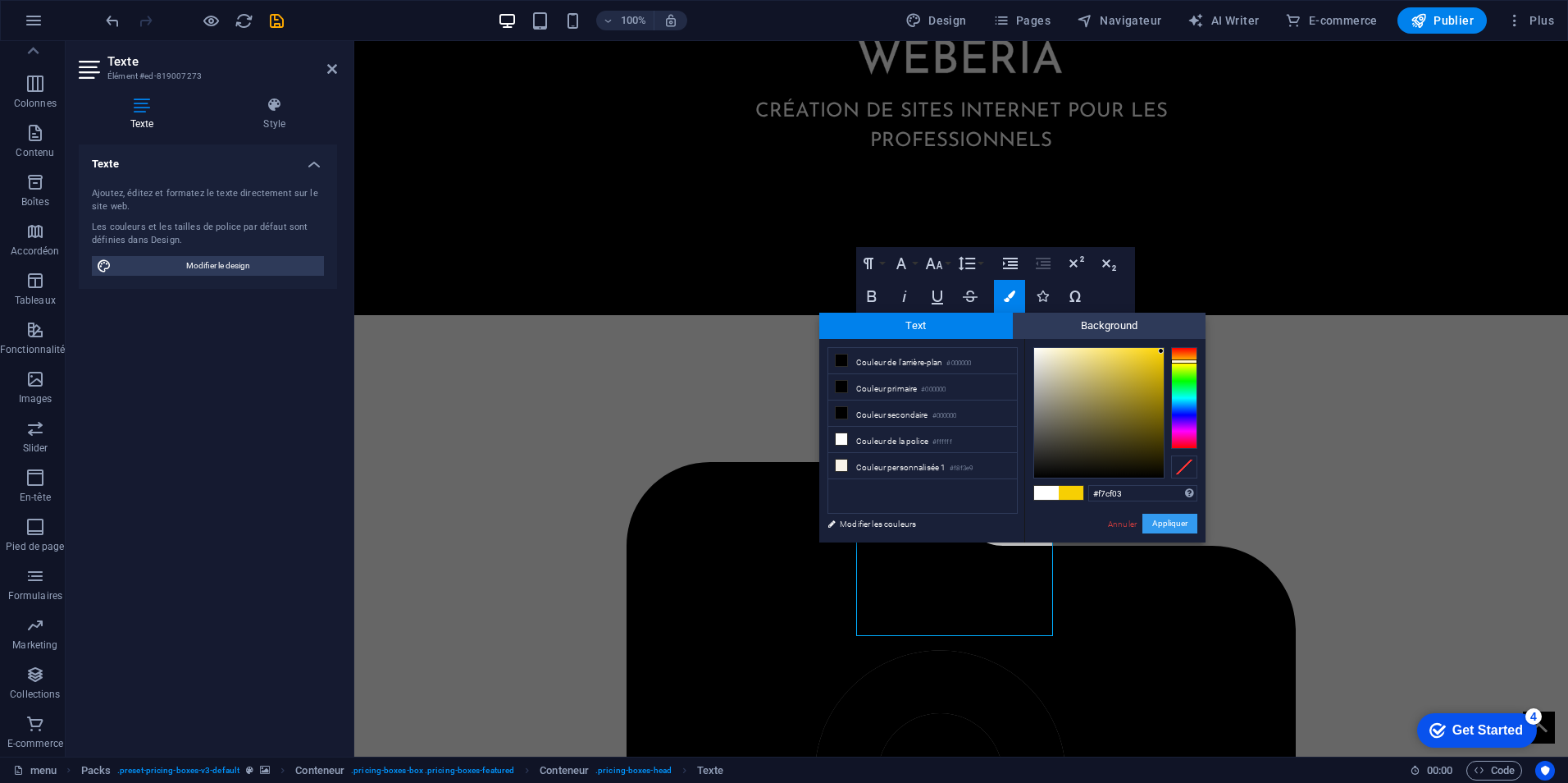
click at [1176, 530] on button "Appliquer" at bounding box center [1170, 524] width 55 height 20
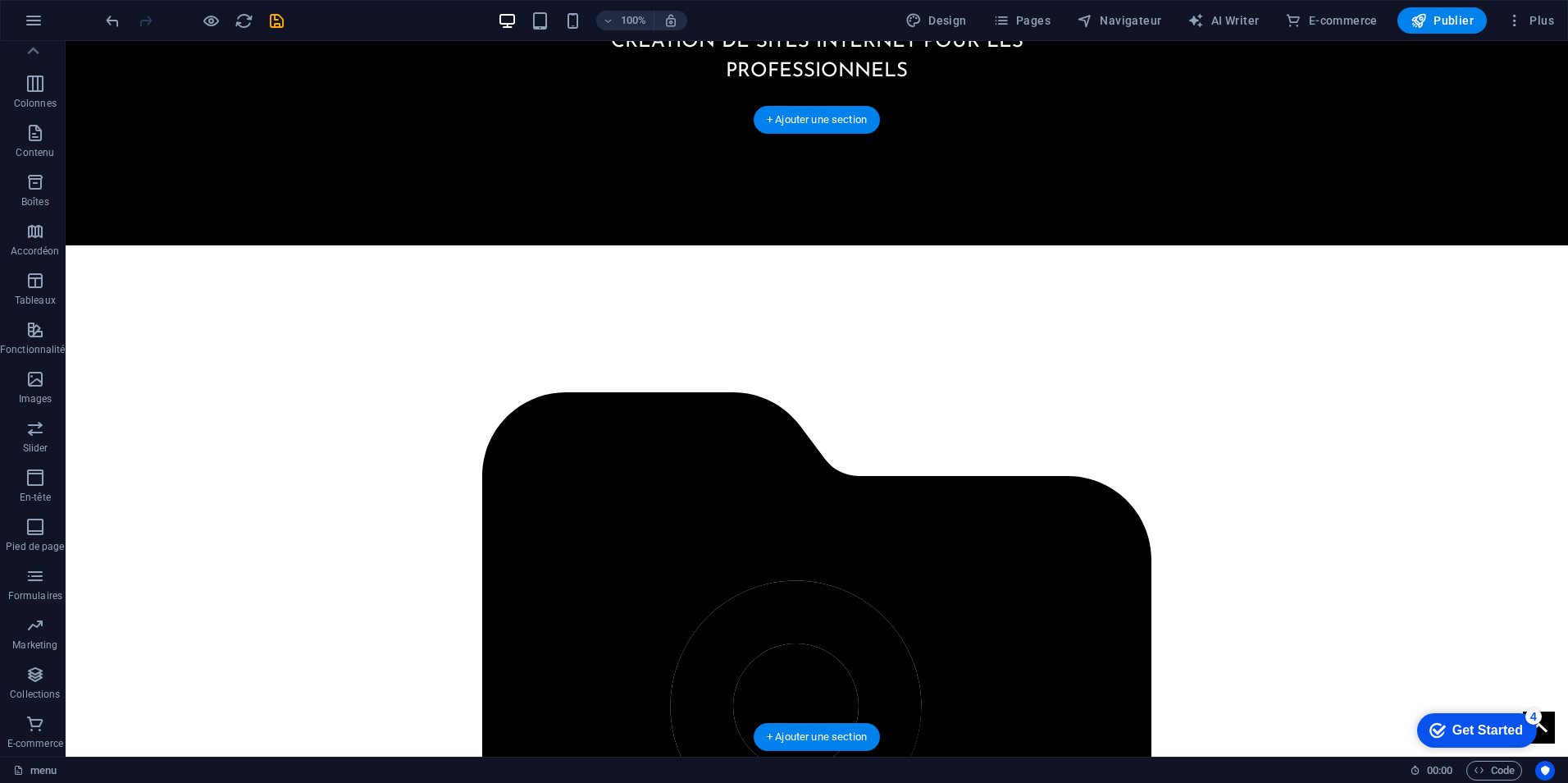
scroll to position [1337, 0]
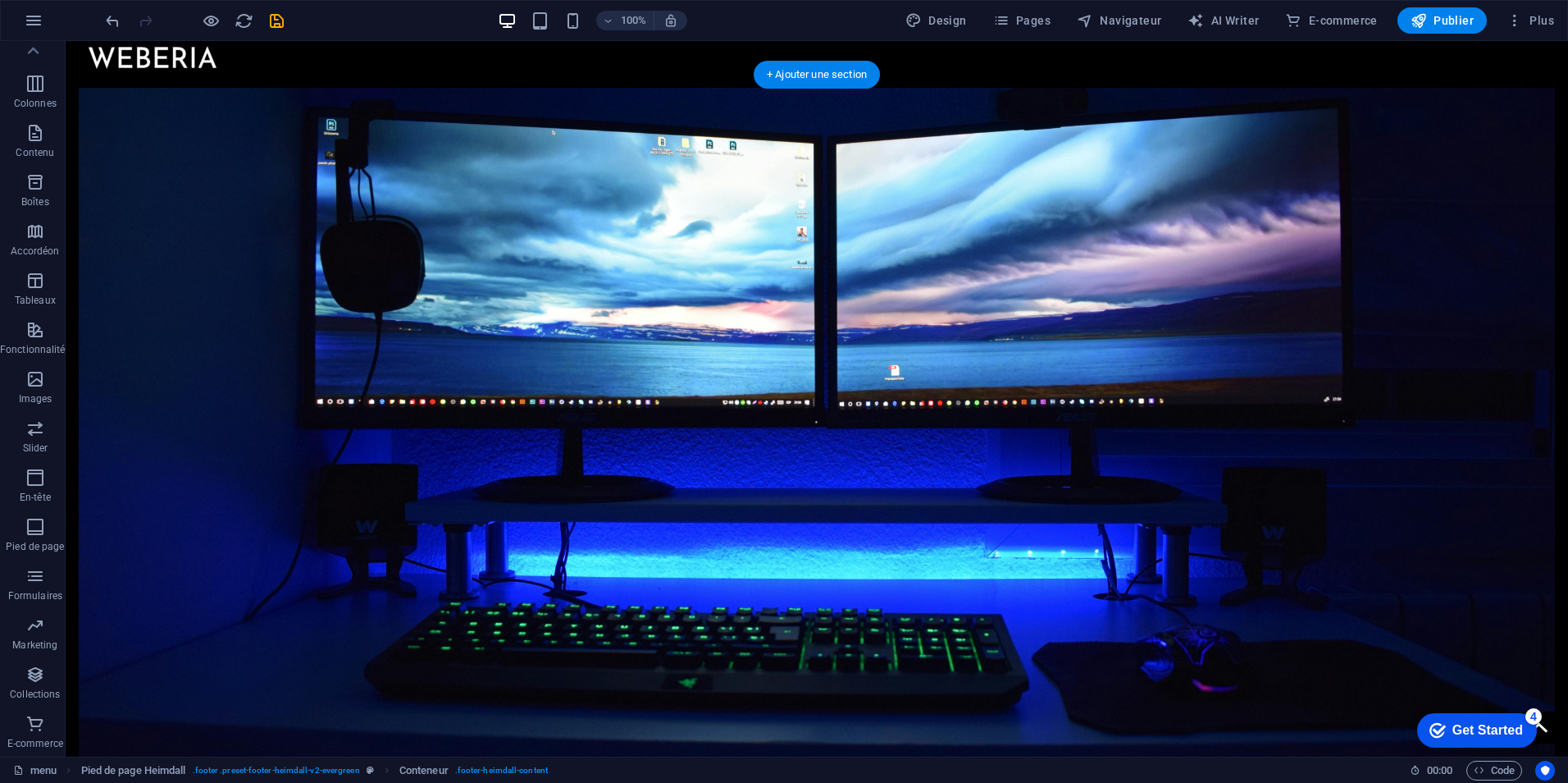
scroll to position [0, 0]
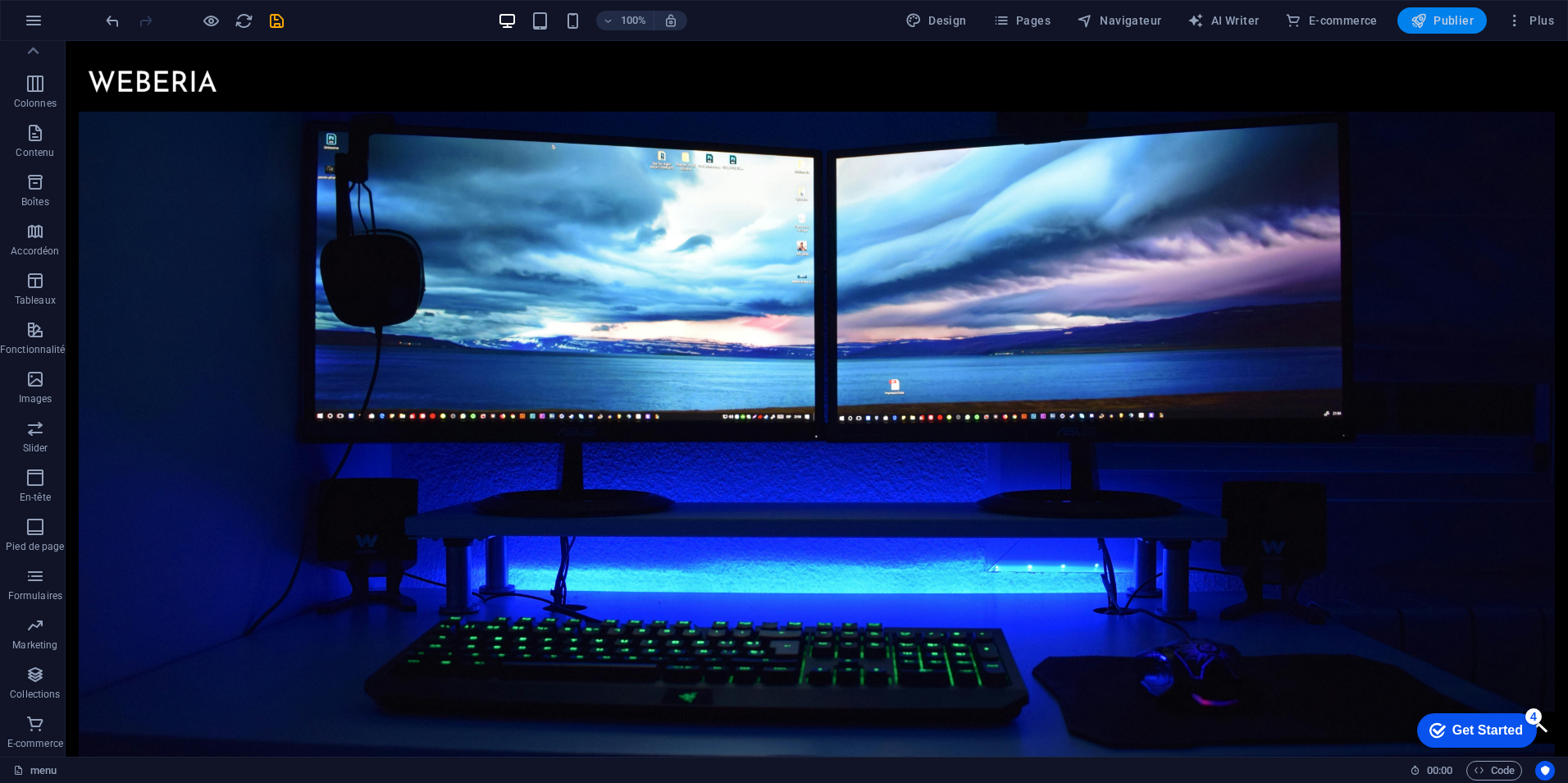
click at [1472, 22] on span "Publier" at bounding box center [1442, 20] width 63 height 16
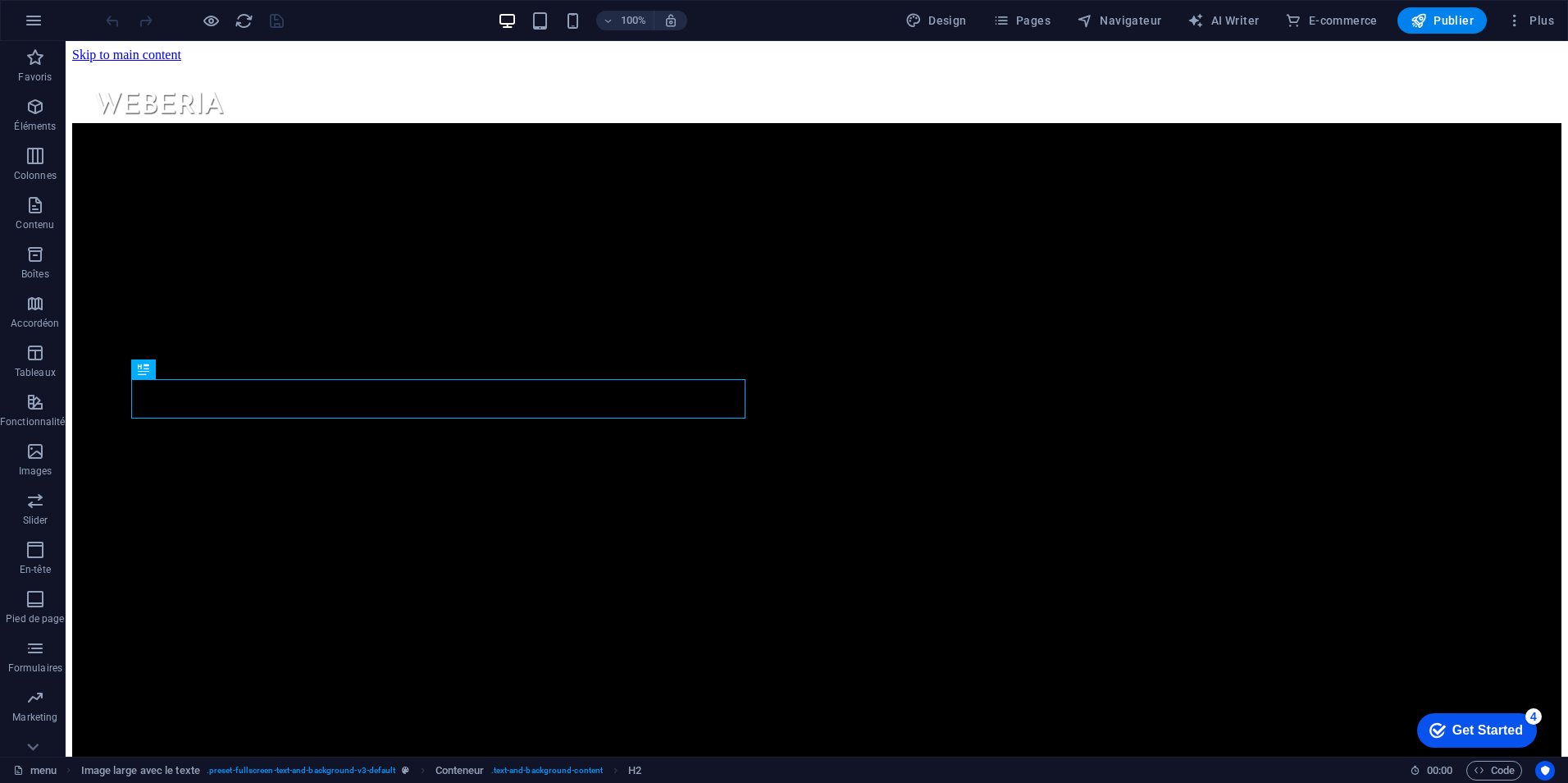
scroll to position [566, 0]
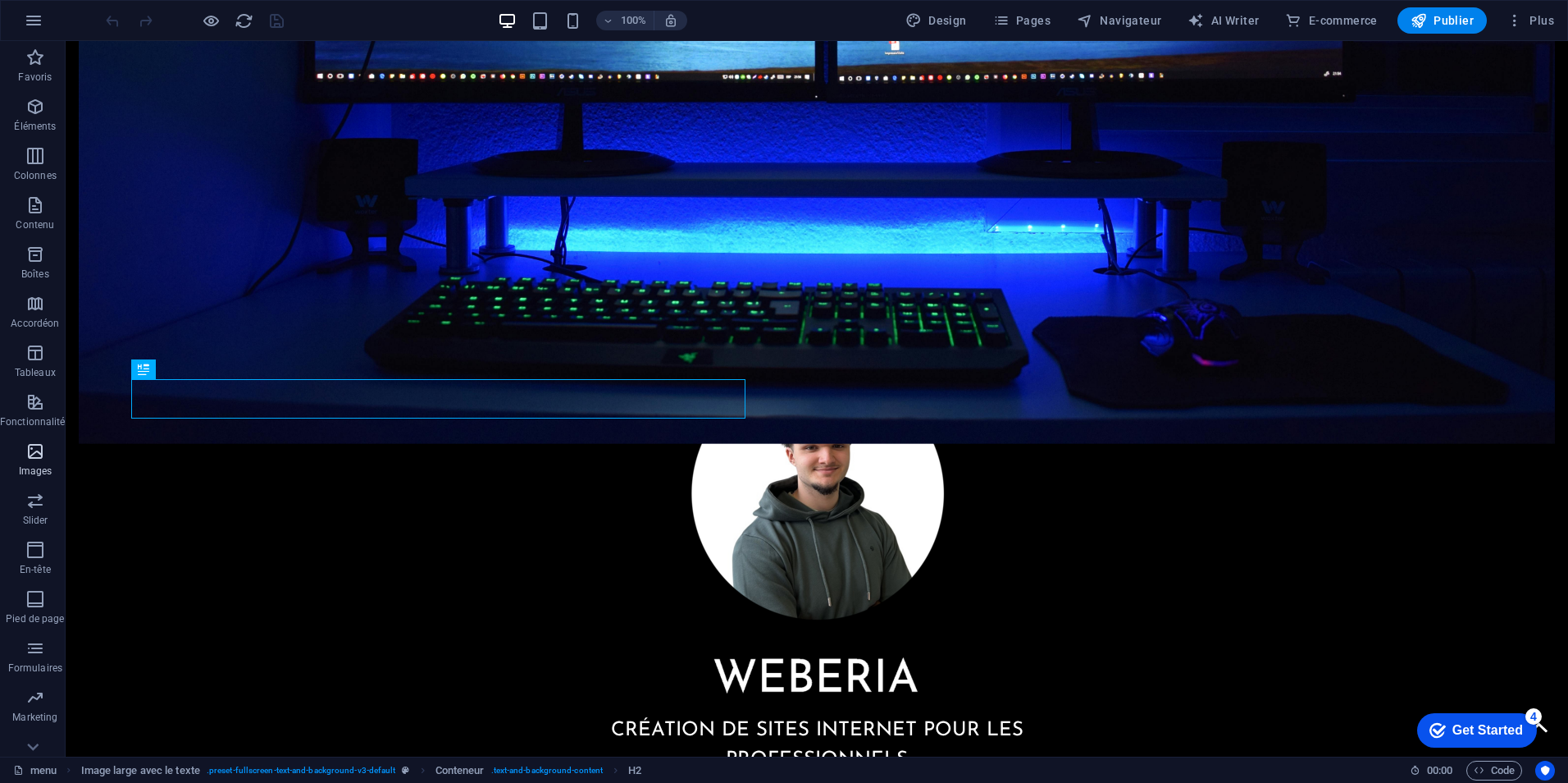
click at [35, 449] on icon "button" at bounding box center [35, 451] width 20 height 20
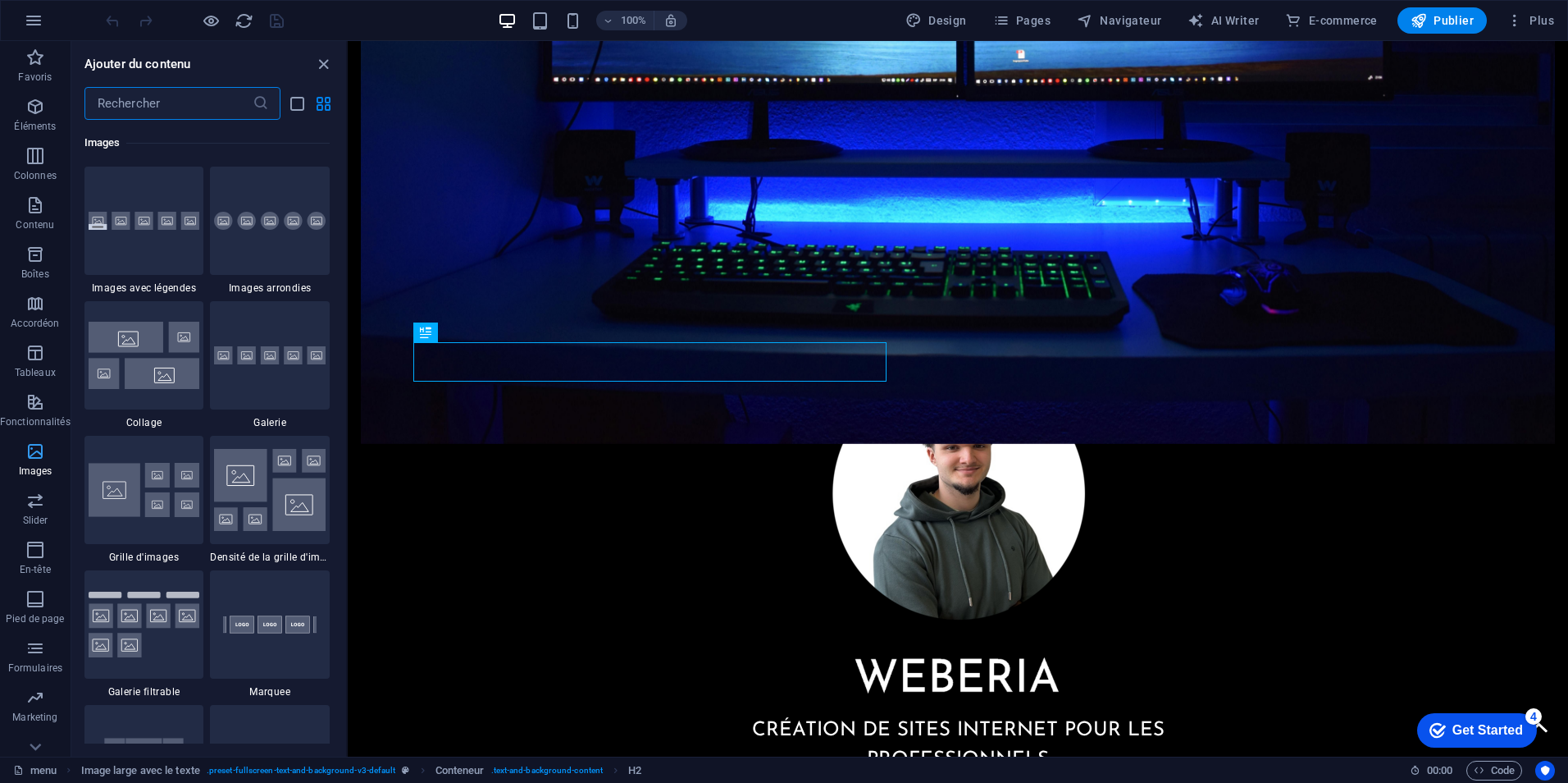
scroll to position [72, 0]
click at [31, 500] on p "En-tête" at bounding box center [35, 497] width 31 height 13
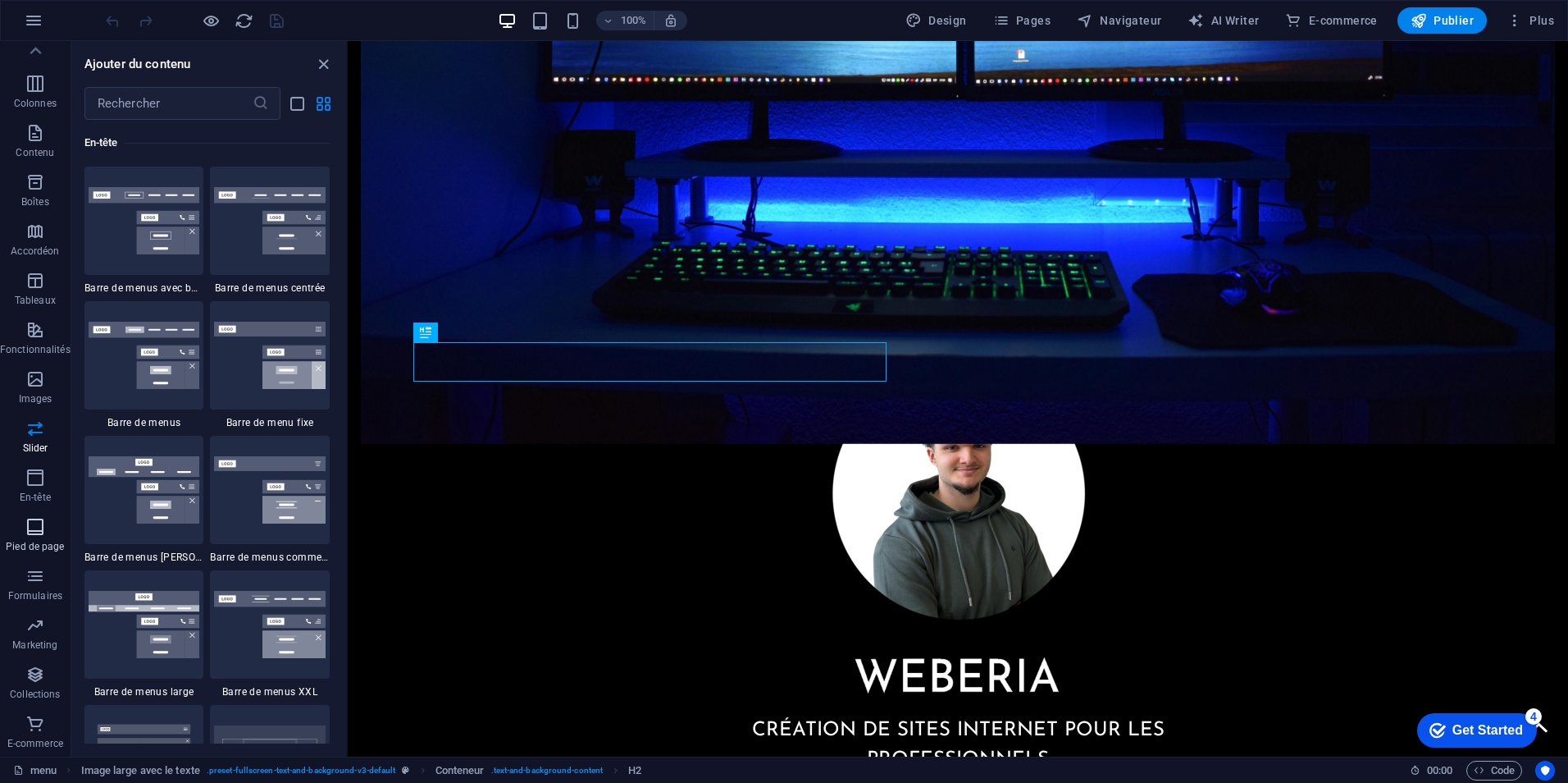
click at [19, 538] on span "Pied de page" at bounding box center [35, 536] width 70 height 39
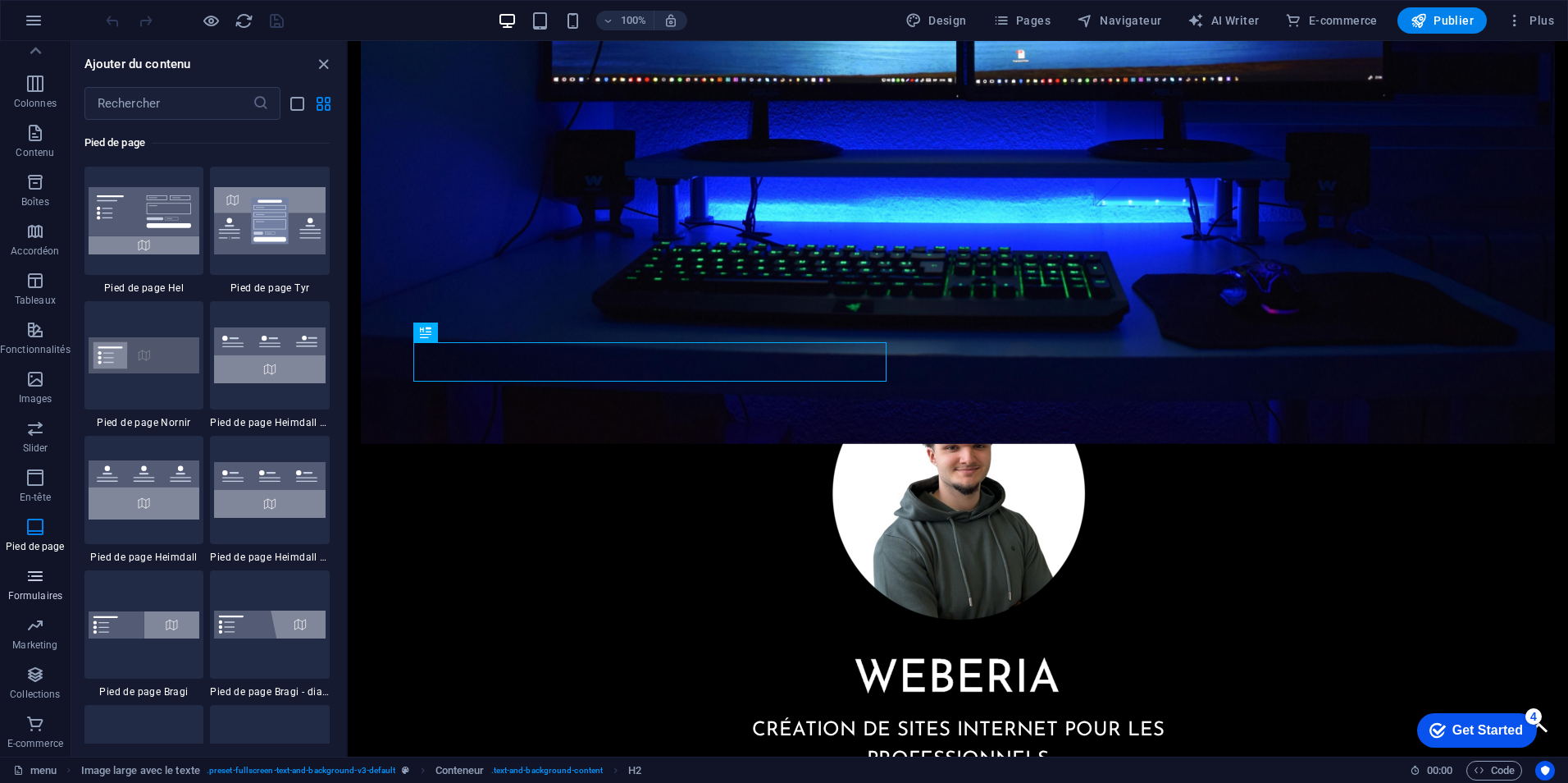
click at [26, 581] on icon "button" at bounding box center [35, 576] width 20 height 20
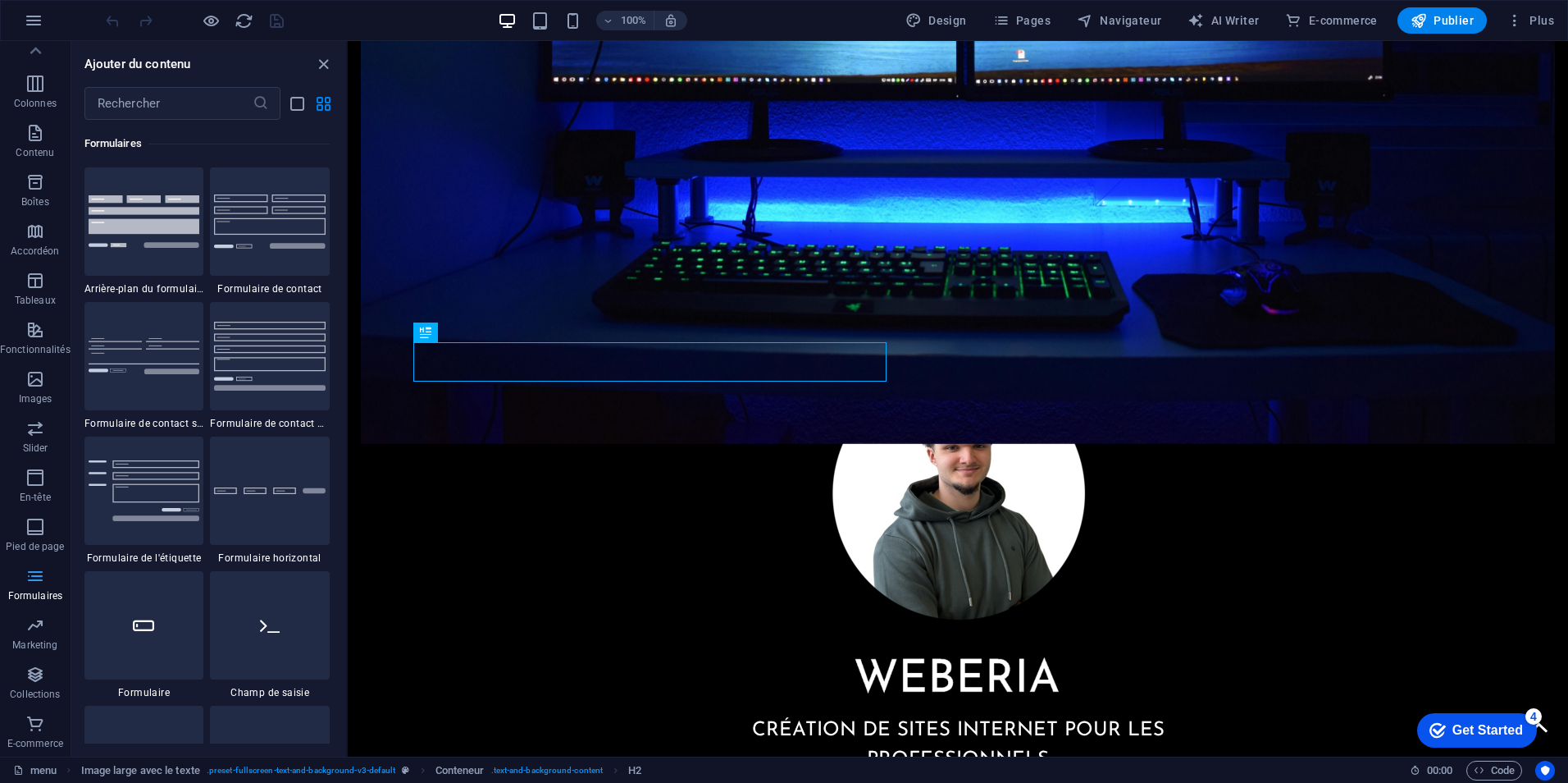
scroll to position [11979, 0]
click at [28, 281] on icon "button" at bounding box center [35, 281] width 20 height 20
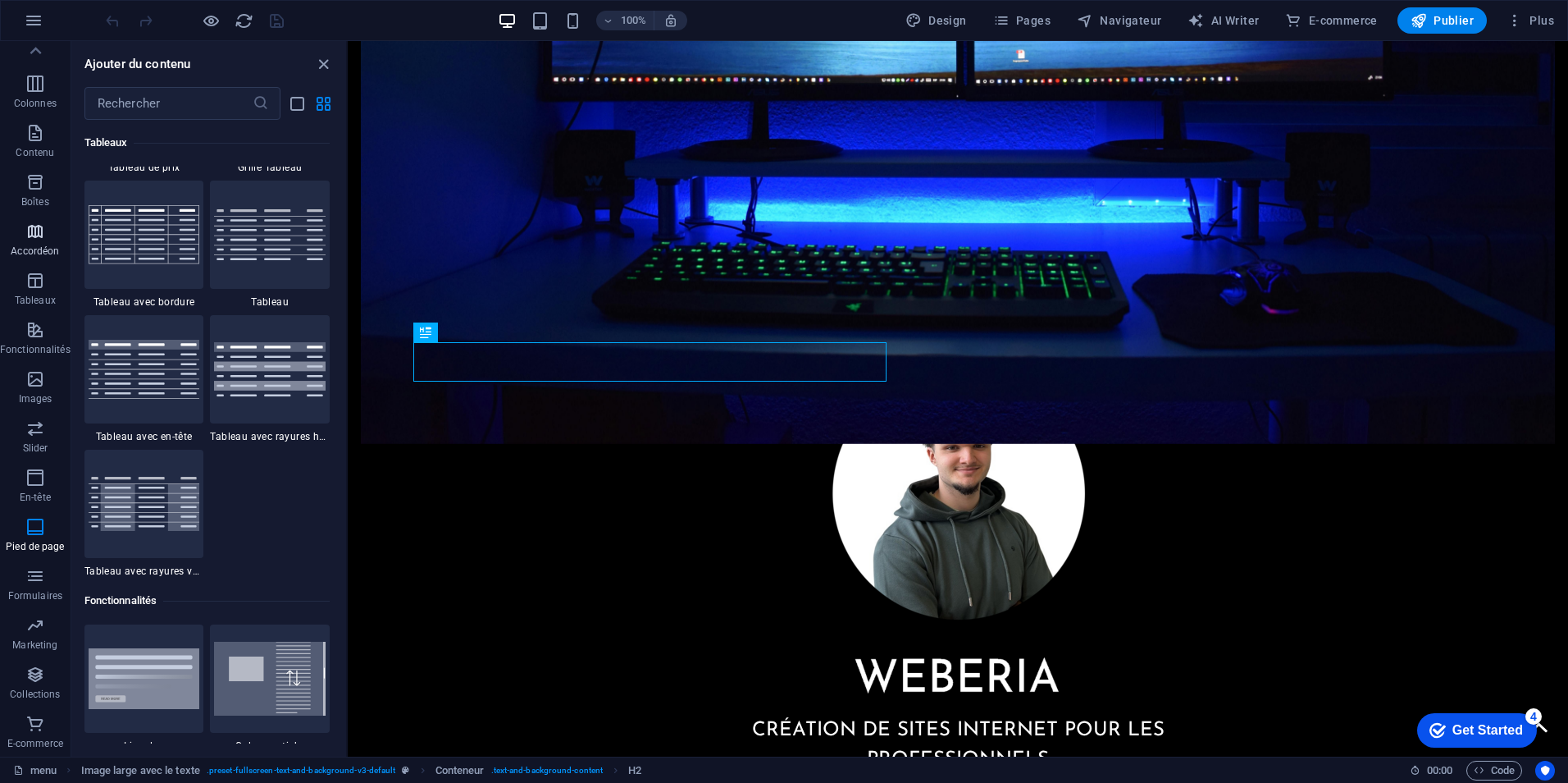
click at [46, 242] on span "Accordéon" at bounding box center [35, 241] width 70 height 39
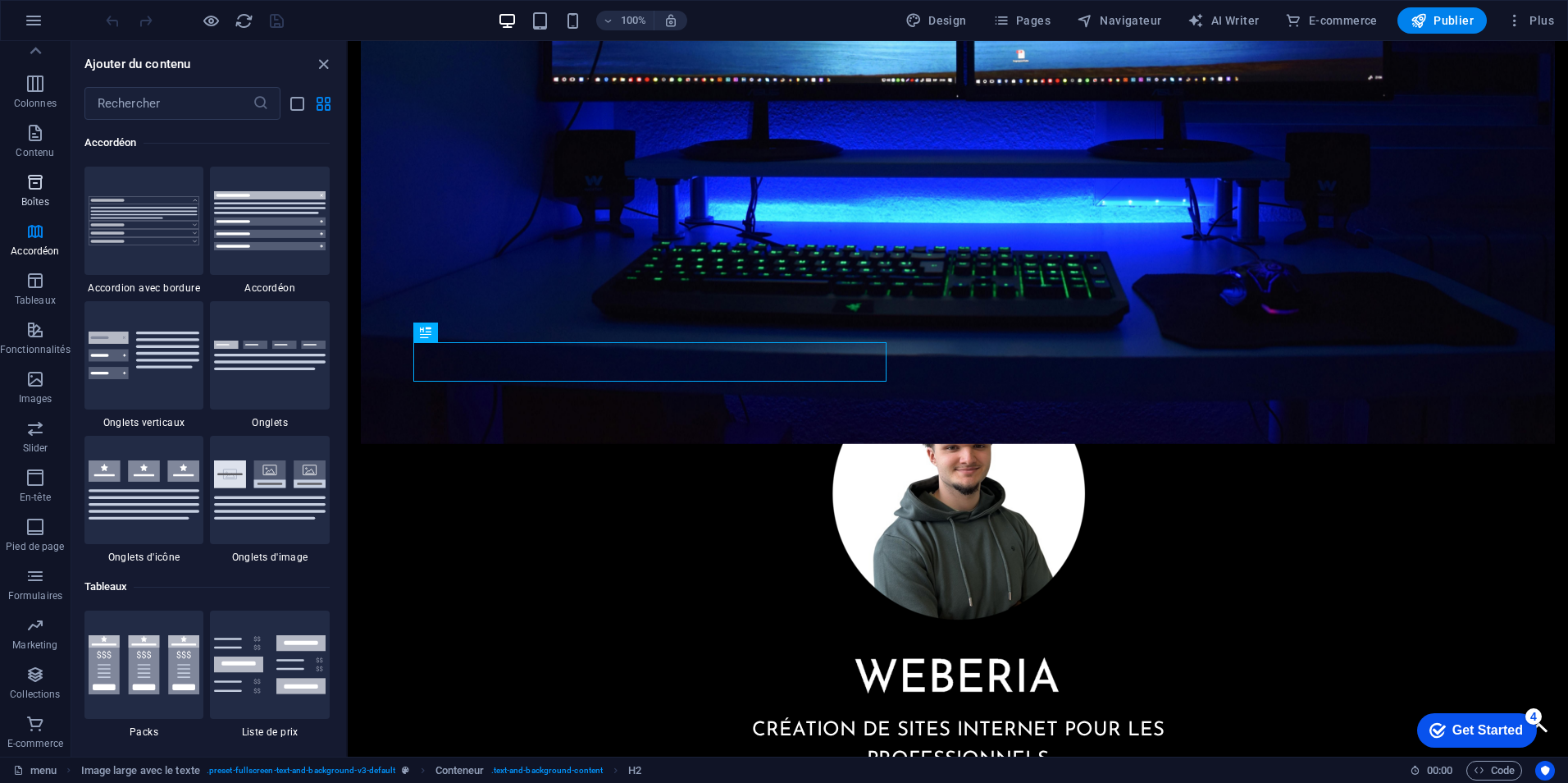
click at [41, 204] on p "Boîtes" at bounding box center [35, 202] width 28 height 13
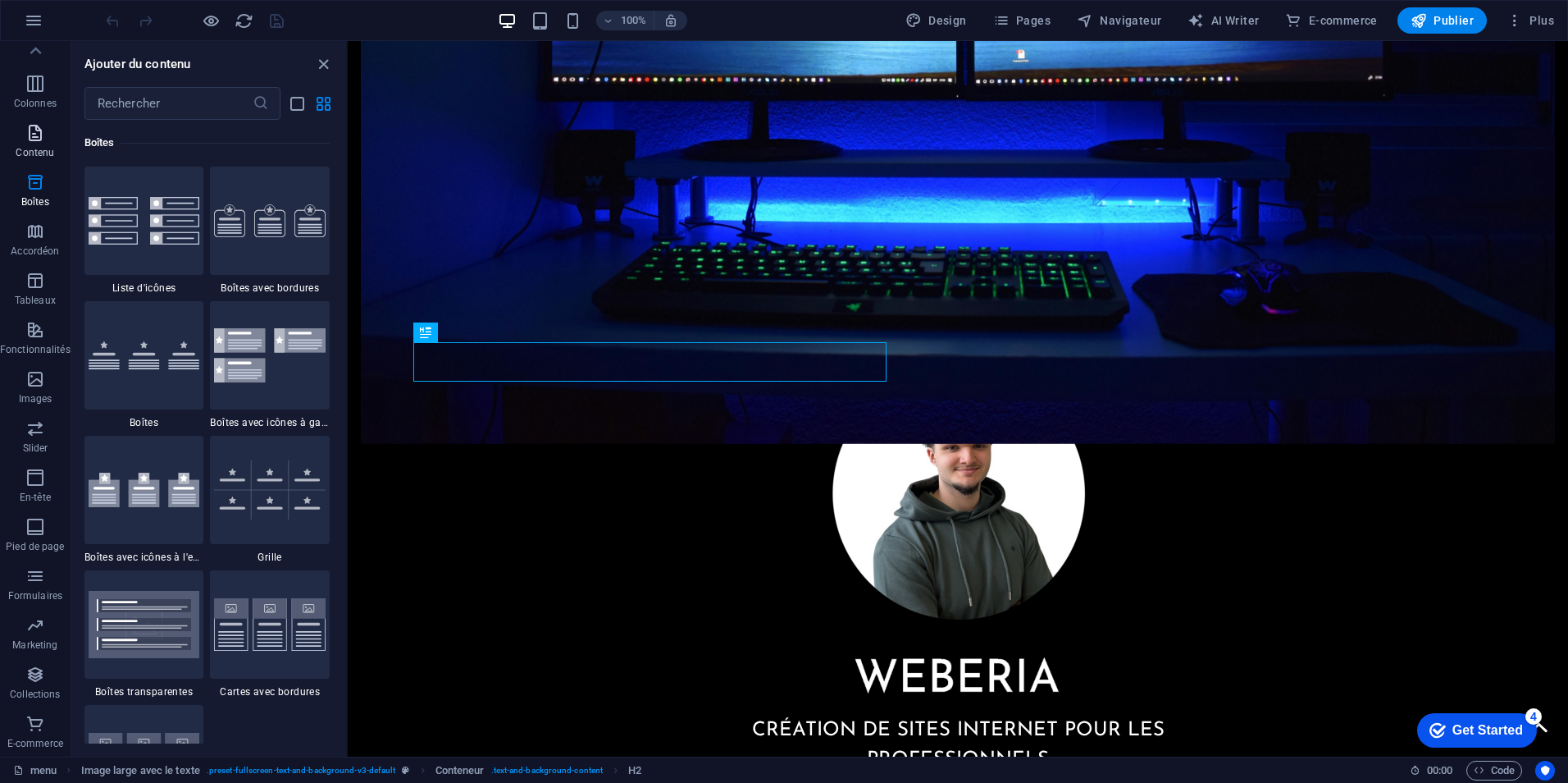
click at [35, 145] on span "Contenu" at bounding box center [35, 143] width 70 height 39
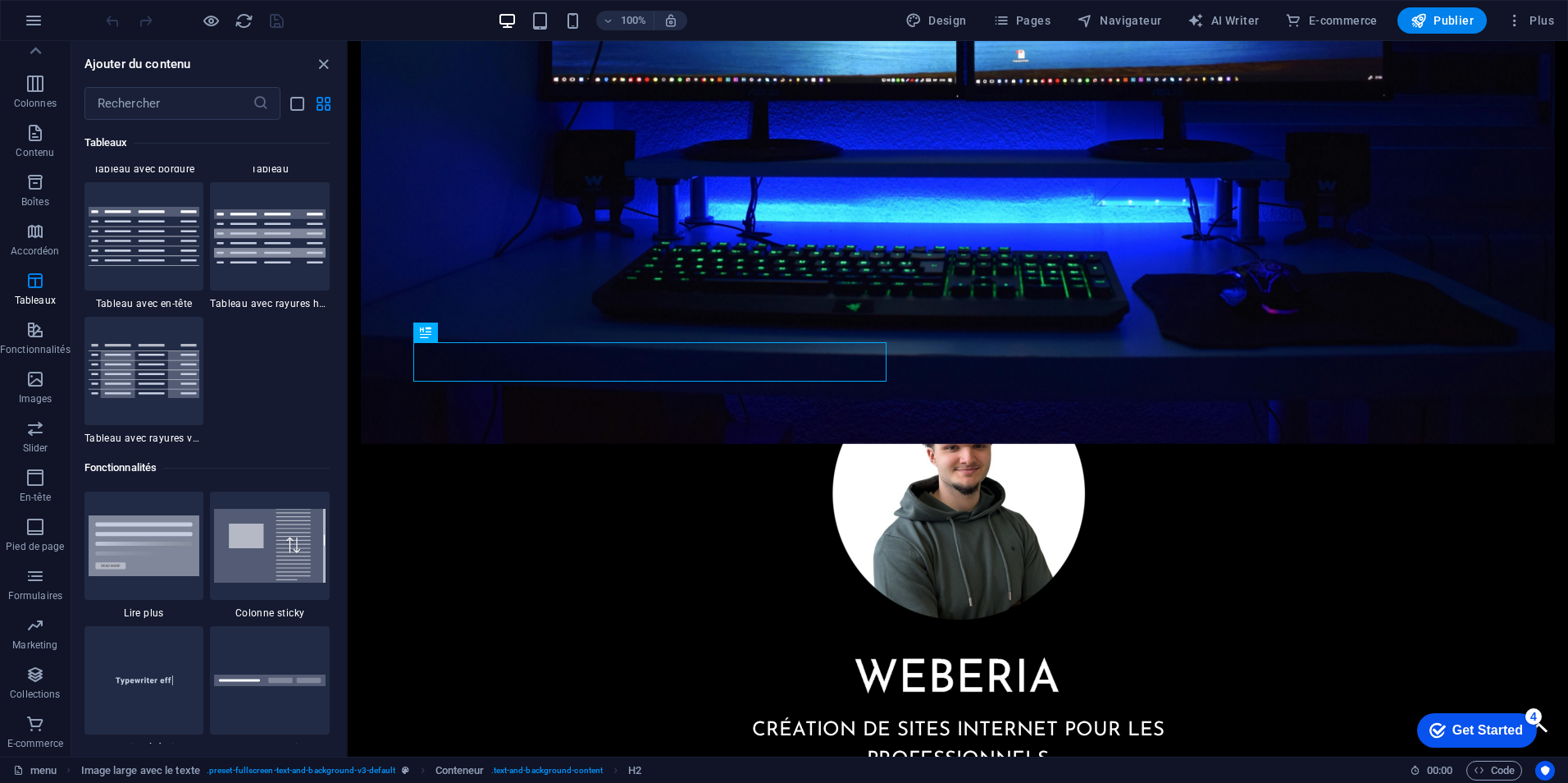
scroll to position [6809, 0]
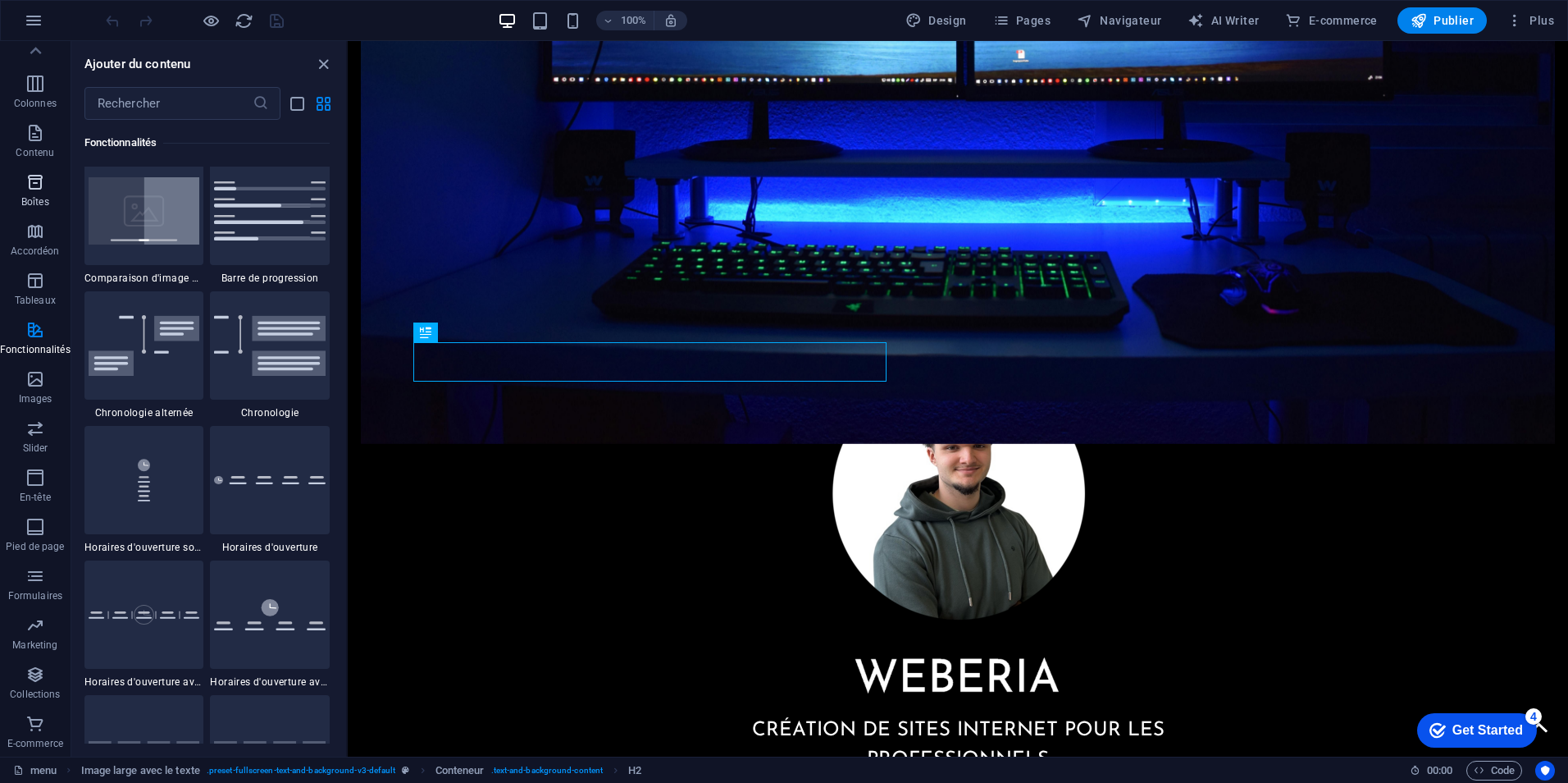
click at [5, 191] on span "Boîtes" at bounding box center [35, 192] width 70 height 39
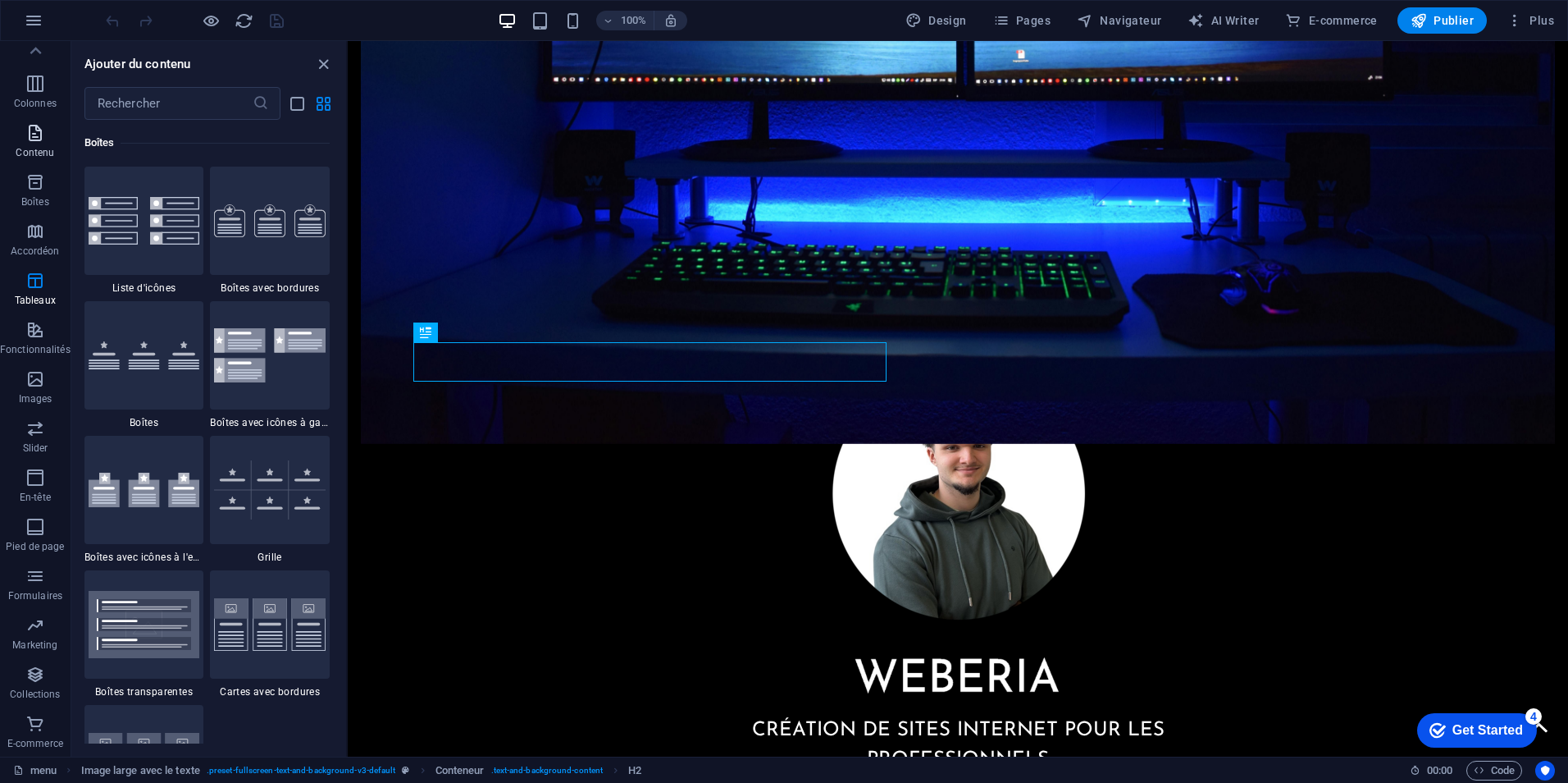
click at [28, 151] on p "Contenu" at bounding box center [35, 153] width 38 height 13
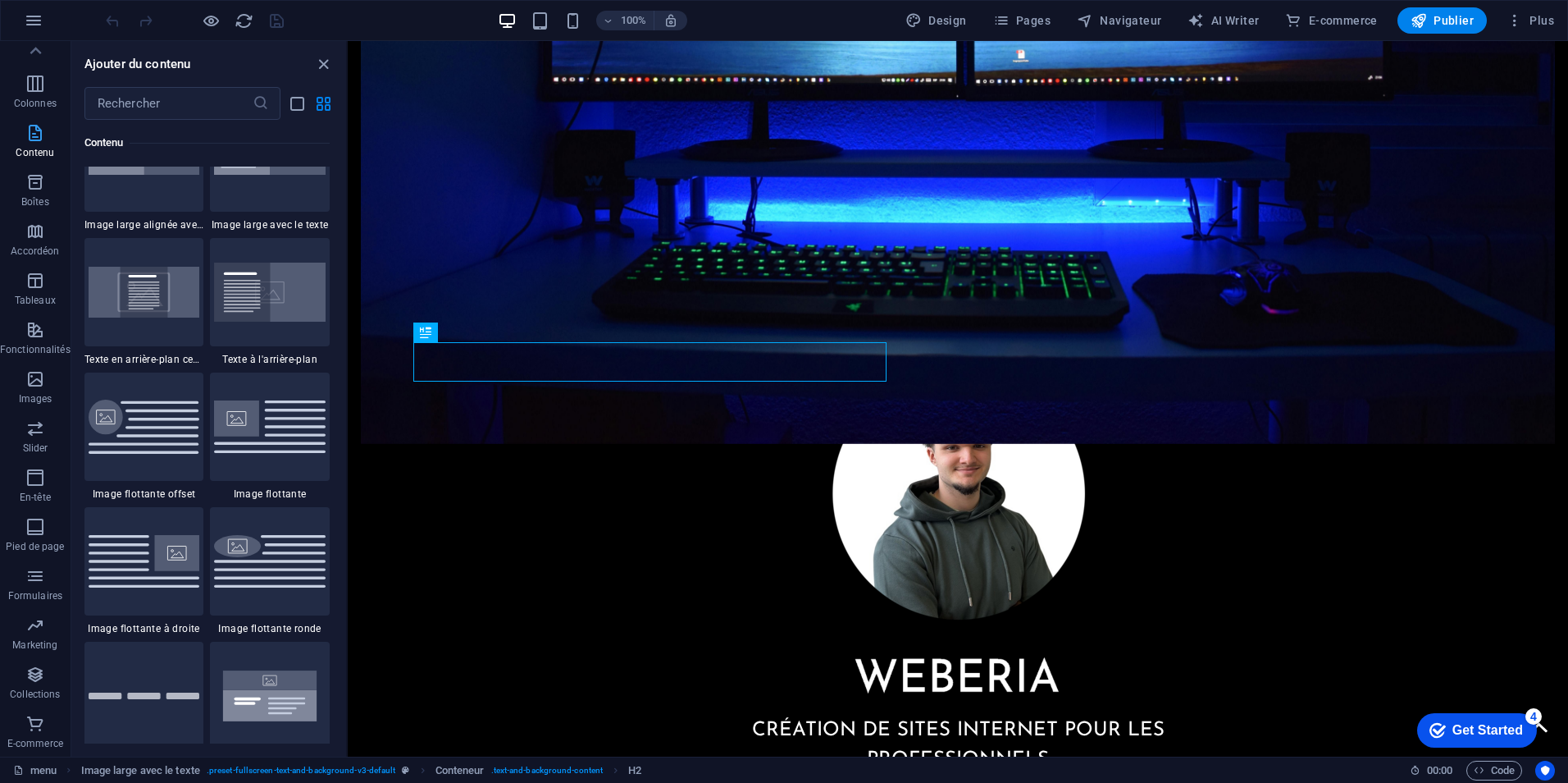
scroll to position [2871, 0]
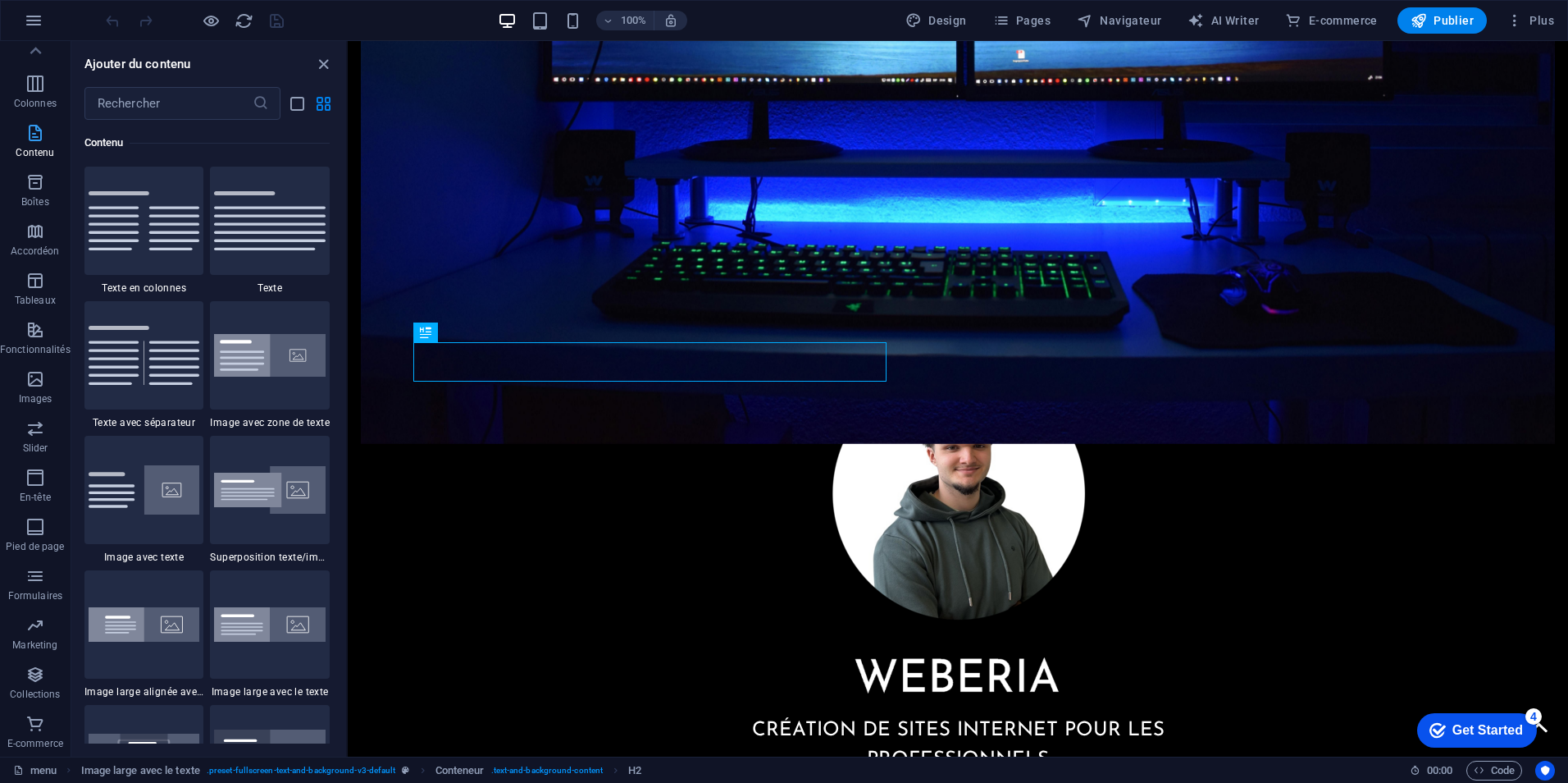
click at [51, 126] on span "Contenu" at bounding box center [35, 143] width 70 height 39
click at [44, 107] on p "Colonnes" at bounding box center [35, 103] width 43 height 13
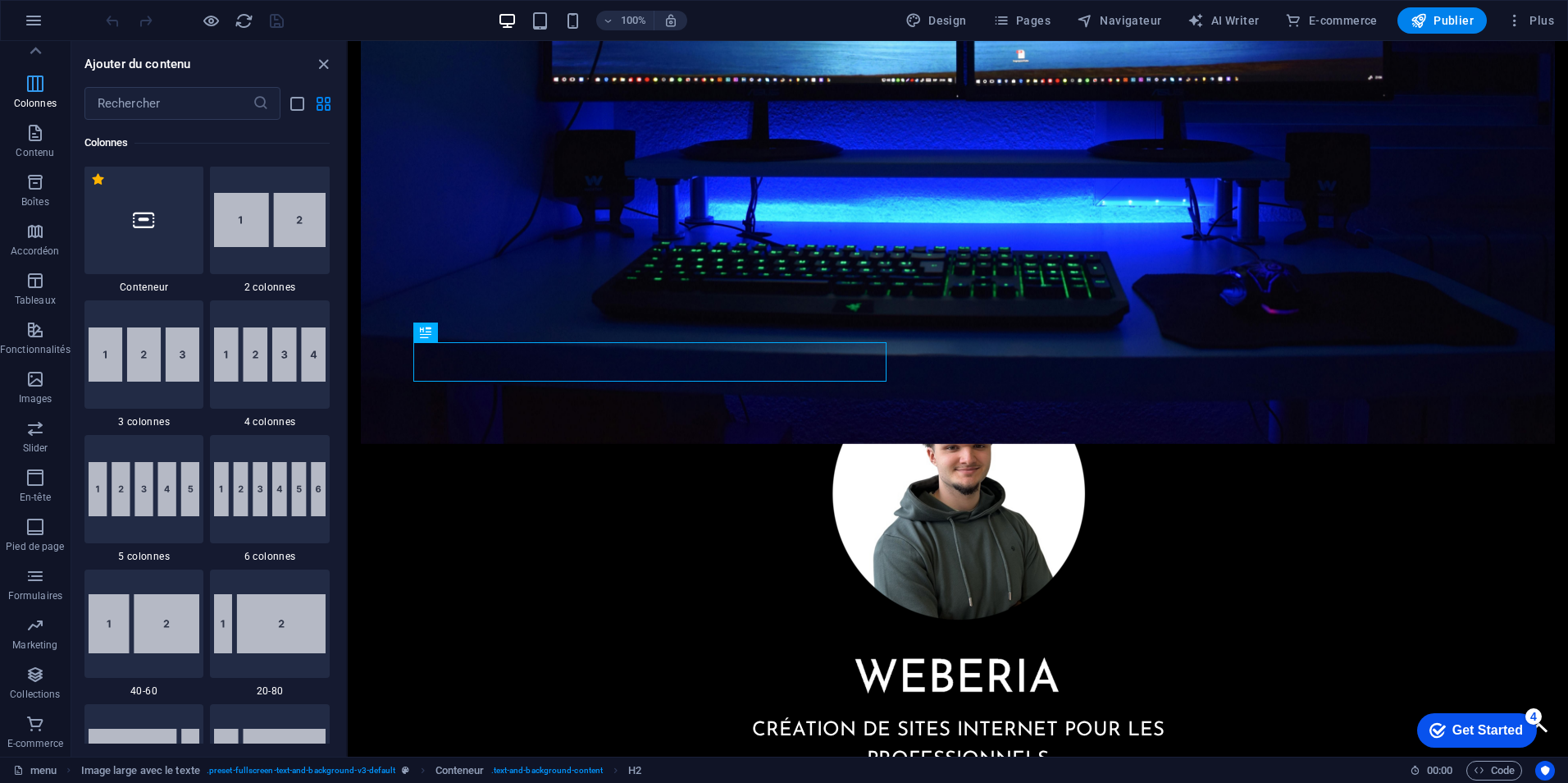
scroll to position [812, 0]
click at [39, 623] on icon "button" at bounding box center [35, 625] width 20 height 20
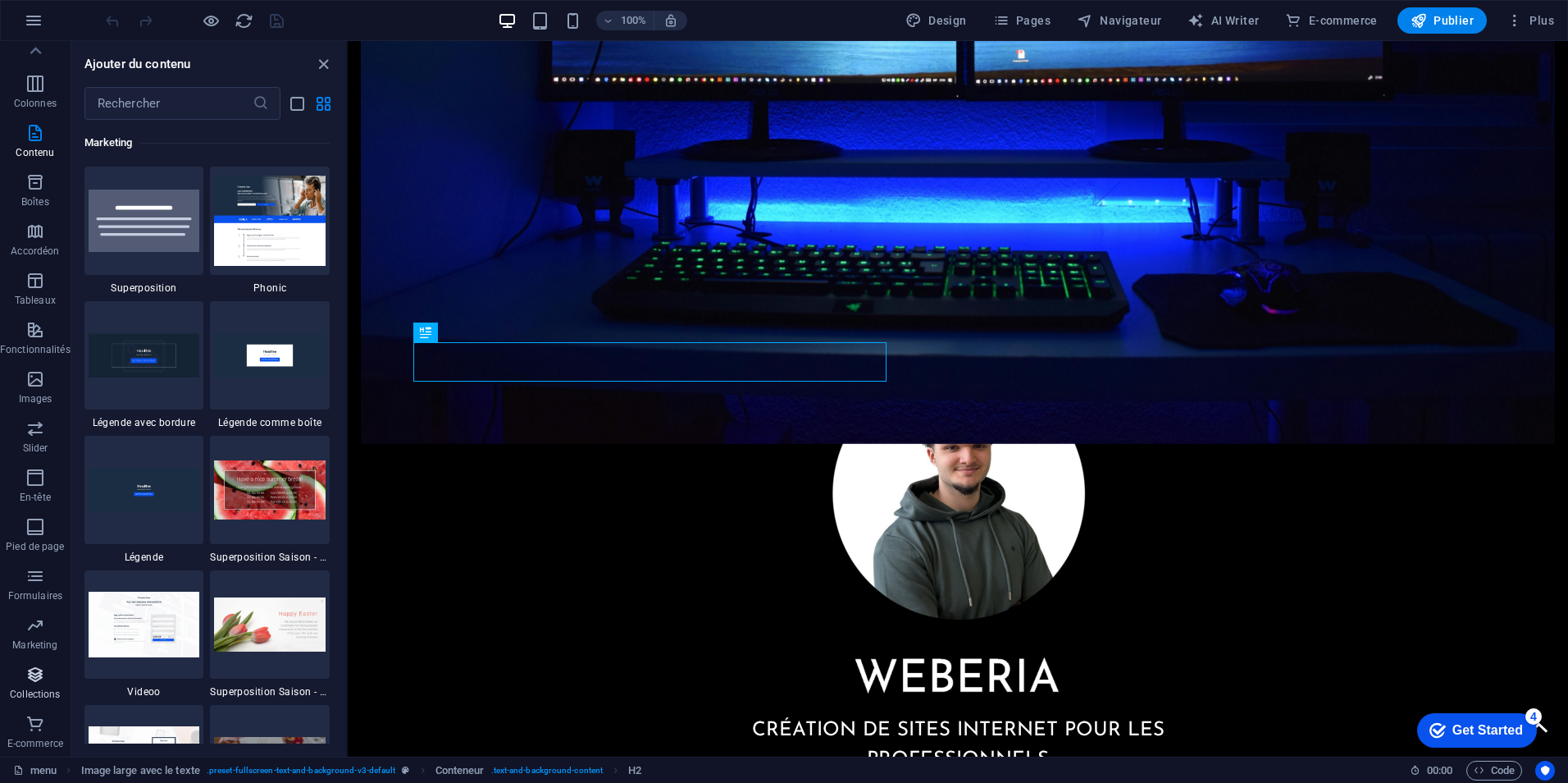
scroll to position [13365, 0]
click at [16, 679] on span "Collections" at bounding box center [35, 684] width 70 height 39
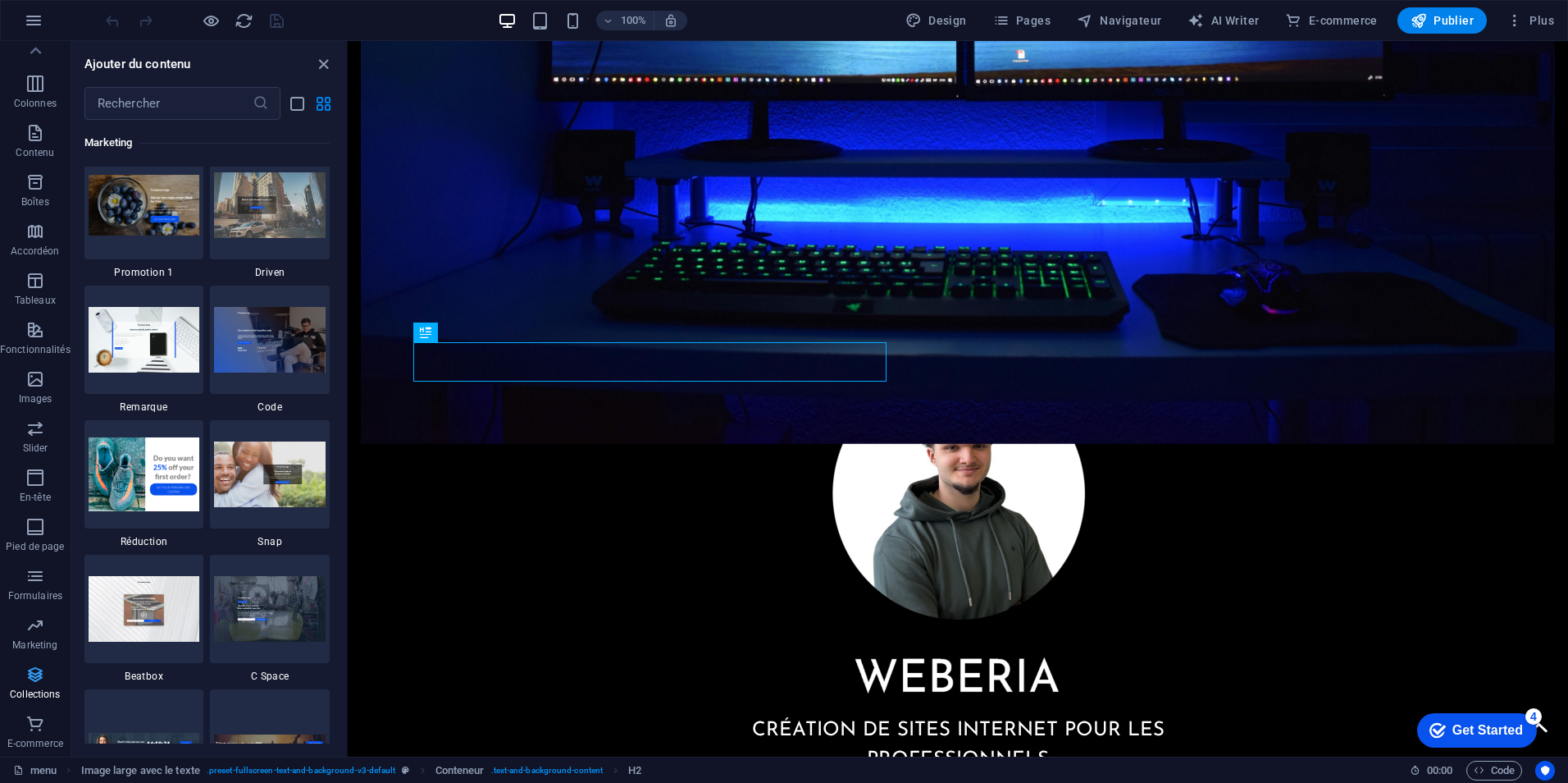
scroll to position [15020, 0]
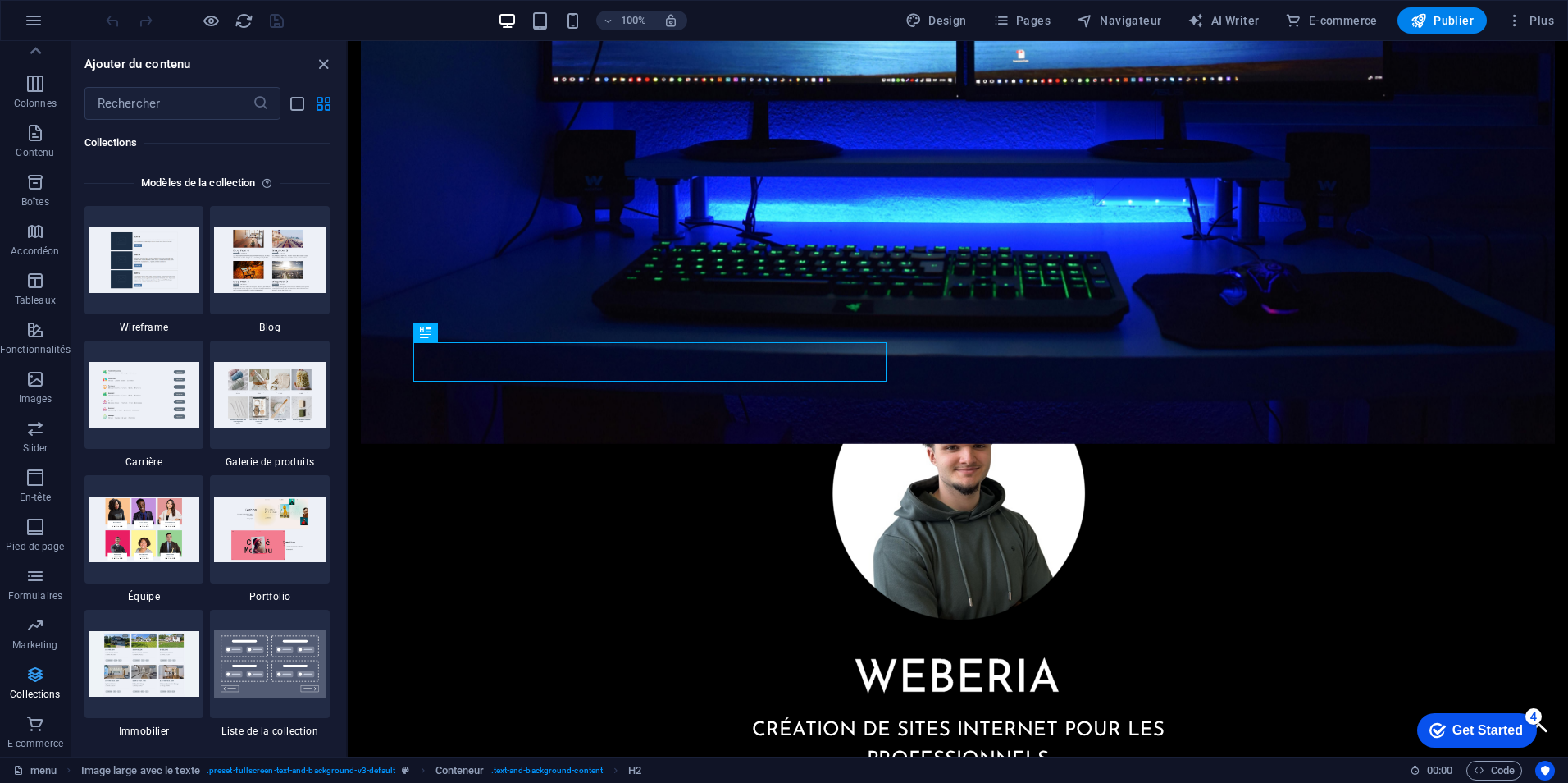
click at [47, 705] on button "Collections" at bounding box center [35, 682] width 70 height 49
click at [37, 733] on span "E-commerce" at bounding box center [35, 733] width 70 height 39
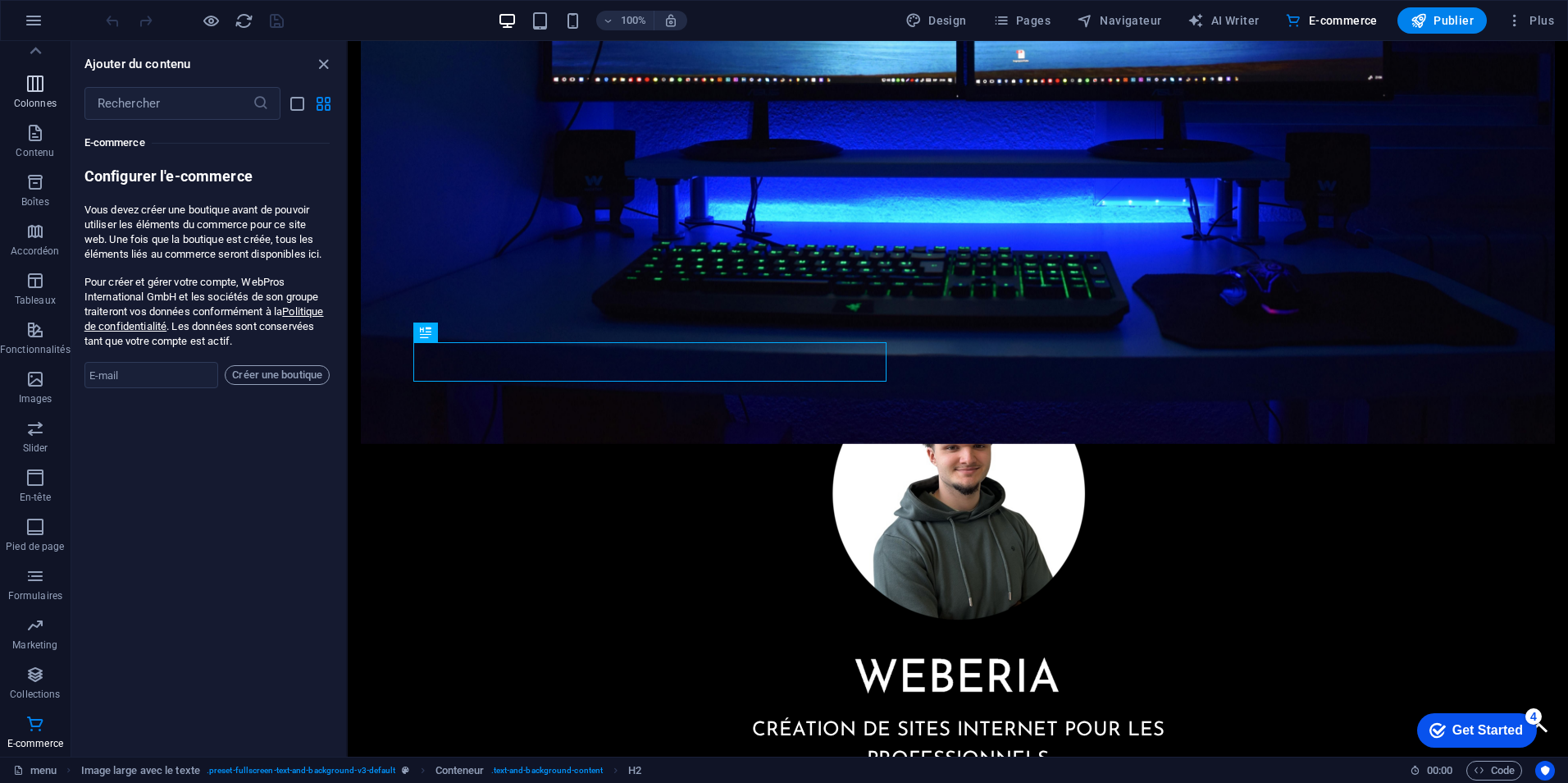
scroll to position [0, 0]
click at [157, 112] on input "text" at bounding box center [168, 103] width 168 height 33
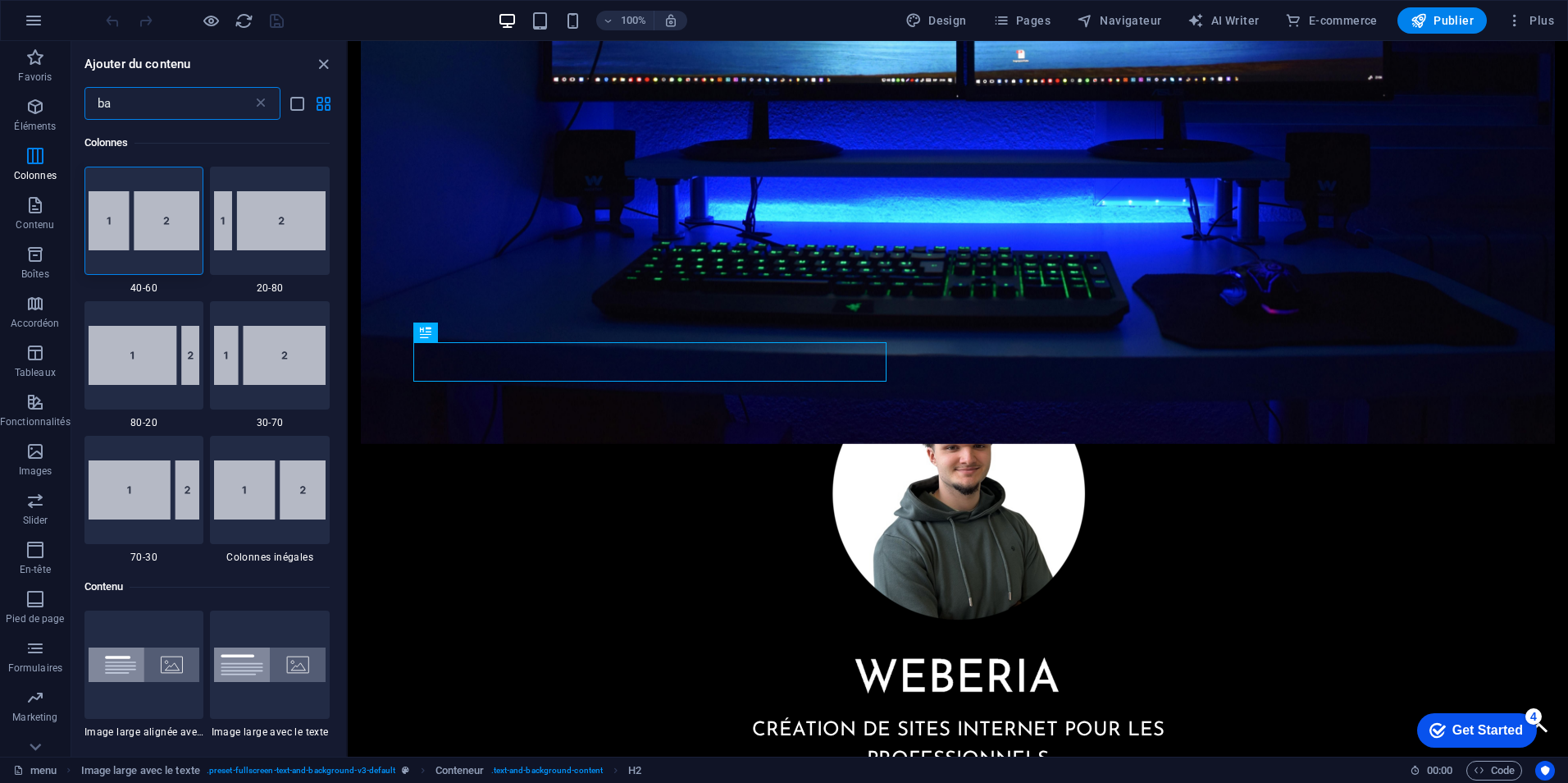
type input "ban"
